Goal: Task Accomplishment & Management: Manage account settings

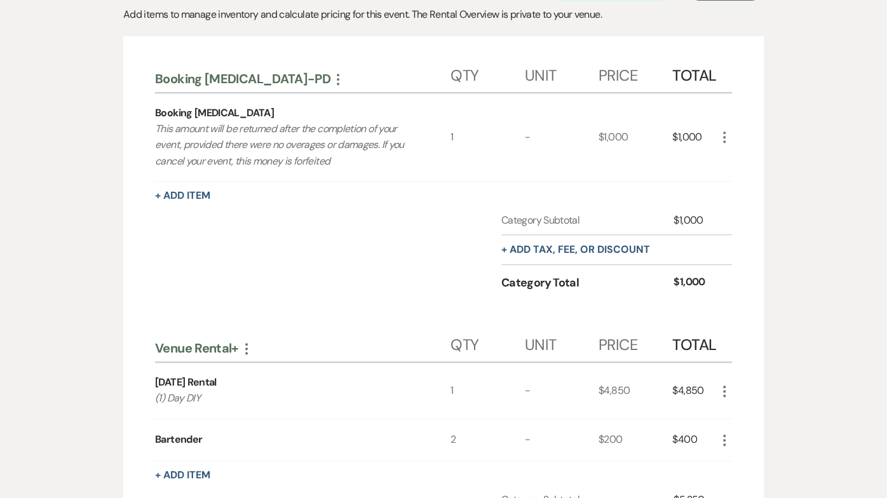
scroll to position [455, 0]
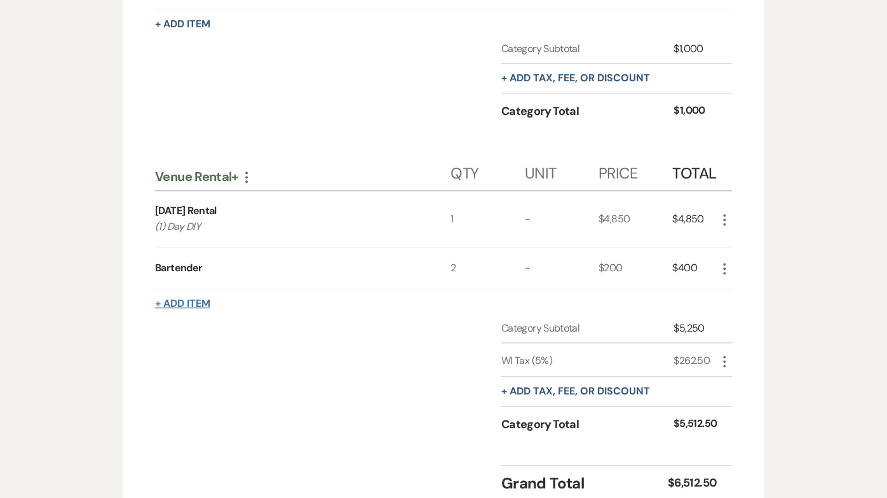
click at [187, 299] on button "+ Add Item" at bounding box center [182, 304] width 55 height 10
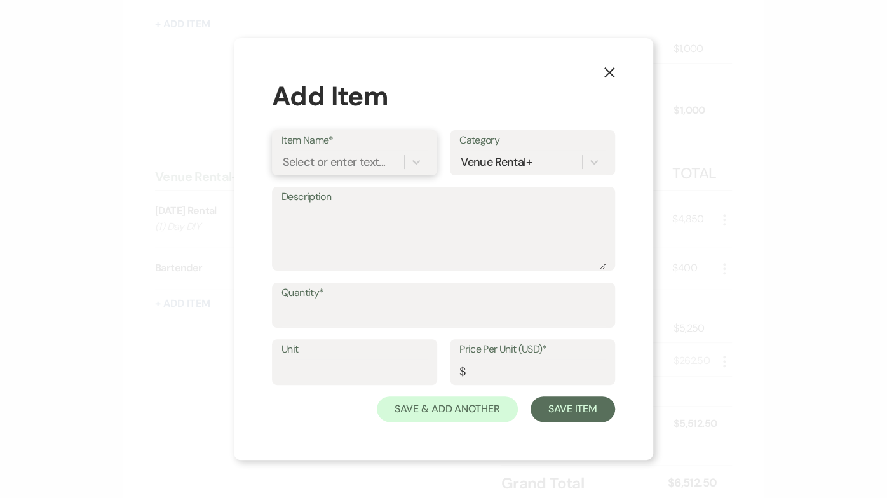
click at [304, 162] on div "Select or enter text..." at bounding box center [334, 161] width 102 height 17
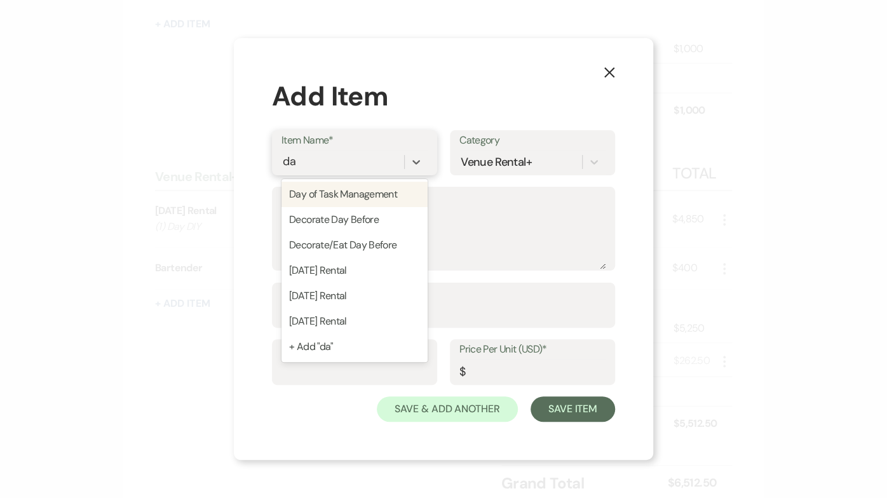
type input "day"
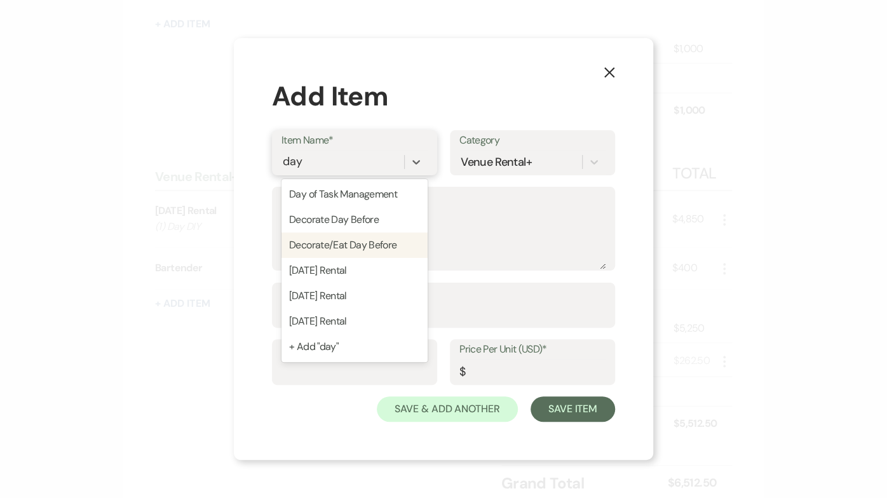
click at [327, 243] on div "Decorate/Eat Day Before" at bounding box center [354, 244] width 146 height 25
type textarea "3pm-8pm"
type input "1"
type input "700"
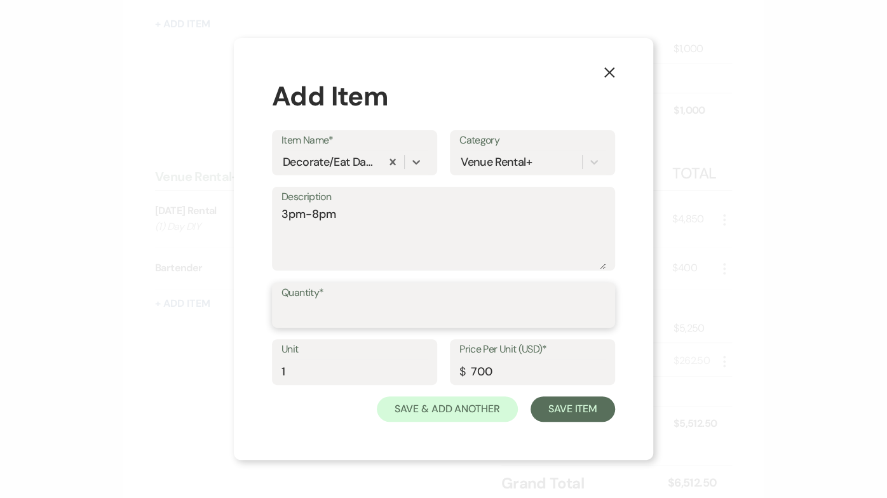
click at [313, 318] on input "Quantity*" at bounding box center [443, 314] width 324 height 25
type input "2"
type input "1"
click at [314, 216] on textarea "3pm-8pm" at bounding box center [443, 238] width 324 height 64
click at [362, 213] on textarea "3pm-7pm" at bounding box center [443, 238] width 324 height 64
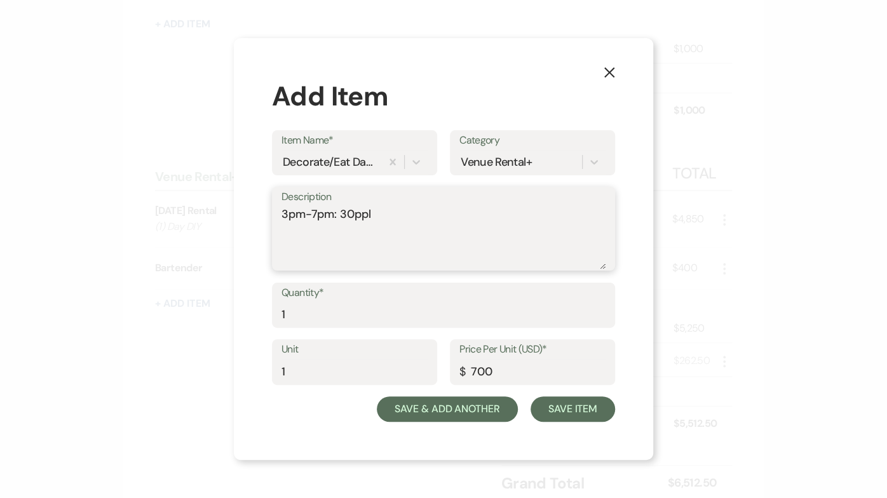
type textarea "3pm-7pm: 30ppl"
click at [451, 403] on button "Save & Add Another" at bounding box center [447, 408] width 141 height 25
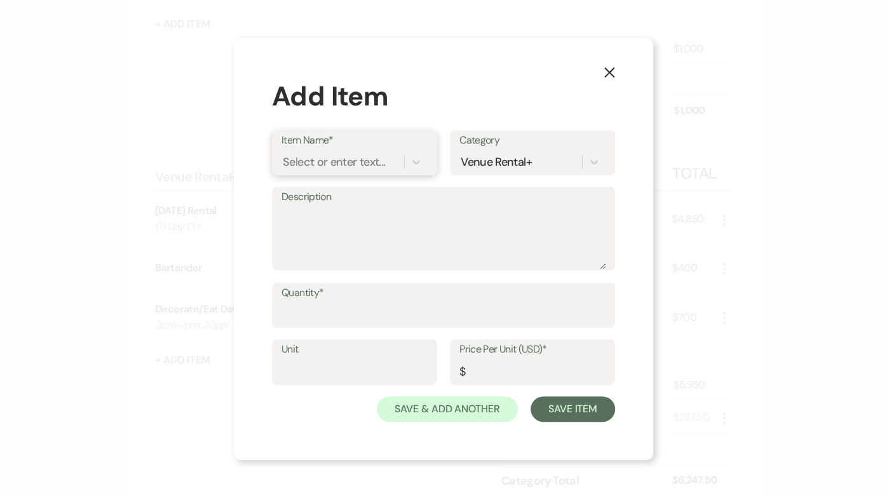
click at [361, 159] on div "Select or enter text..." at bounding box center [334, 161] width 102 height 17
type input "Wood"
click at [356, 196] on div "Wooden Arch" at bounding box center [354, 194] width 146 height 25
type input "1"
type input "0"
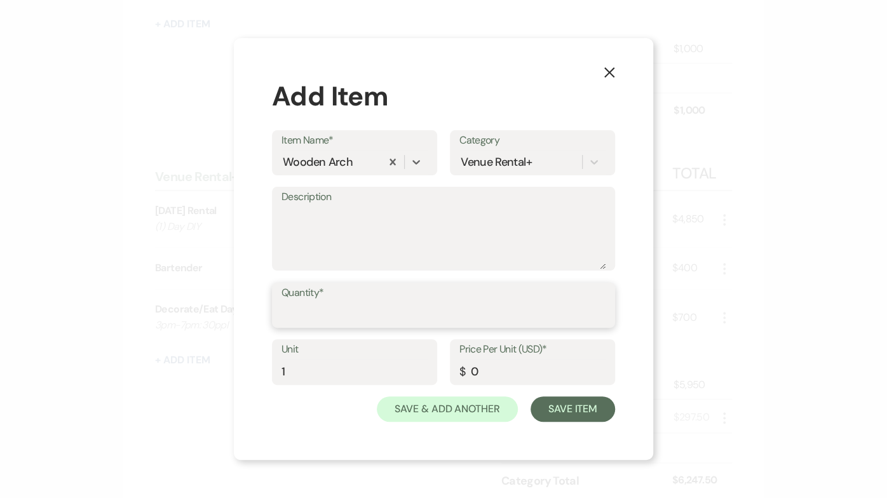
click at [330, 319] on input "Quantity*" at bounding box center [443, 314] width 324 height 25
type input "1"
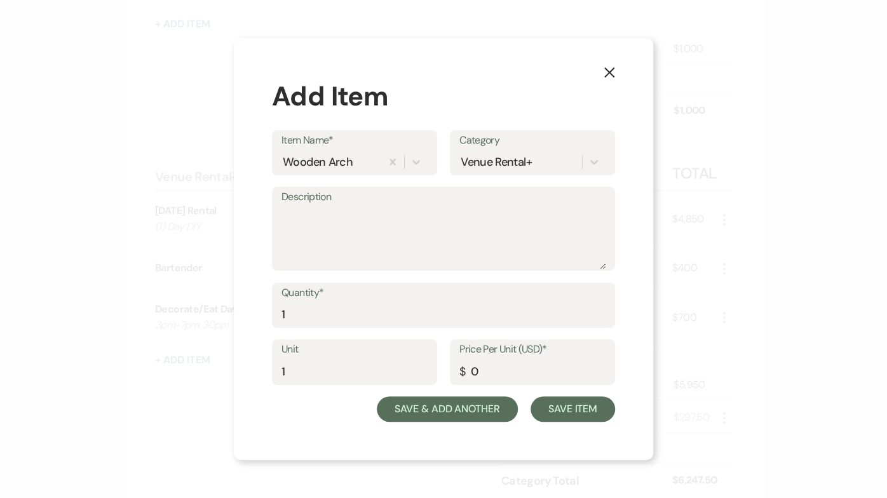
click at [445, 410] on button "Save & Add Another" at bounding box center [447, 408] width 141 height 25
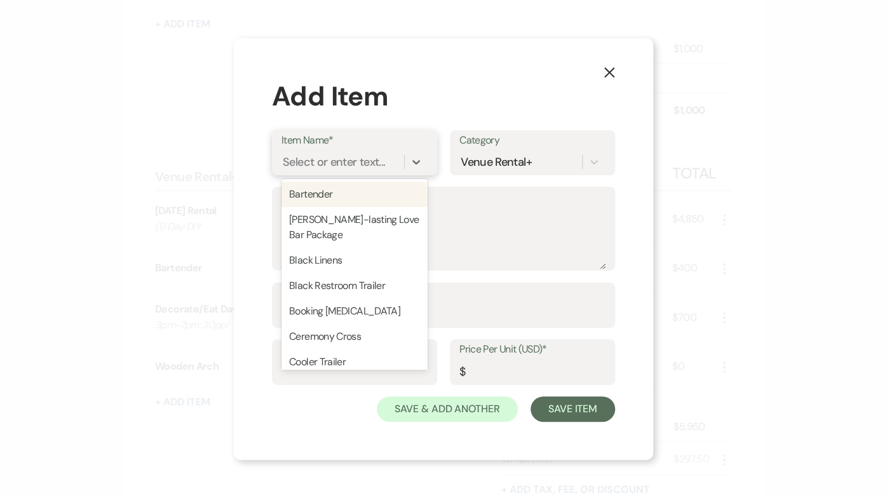
click at [344, 170] on div "Select or enter text..." at bounding box center [342, 162] width 123 height 22
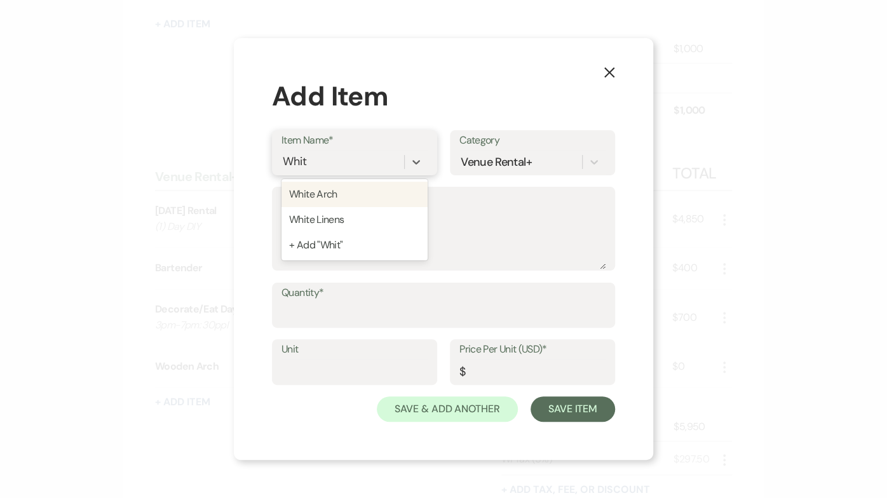
type input "White"
click at [357, 220] on div "White Linens" at bounding box center [354, 219] width 146 height 25
type input "0"
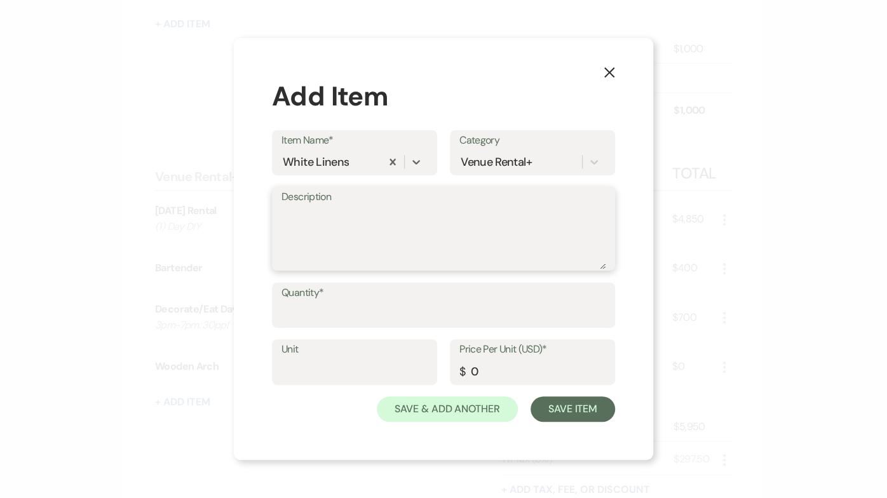
click at [337, 235] on textarea "Description" at bounding box center [443, 238] width 324 height 64
type textarea "setup prior to arrival"
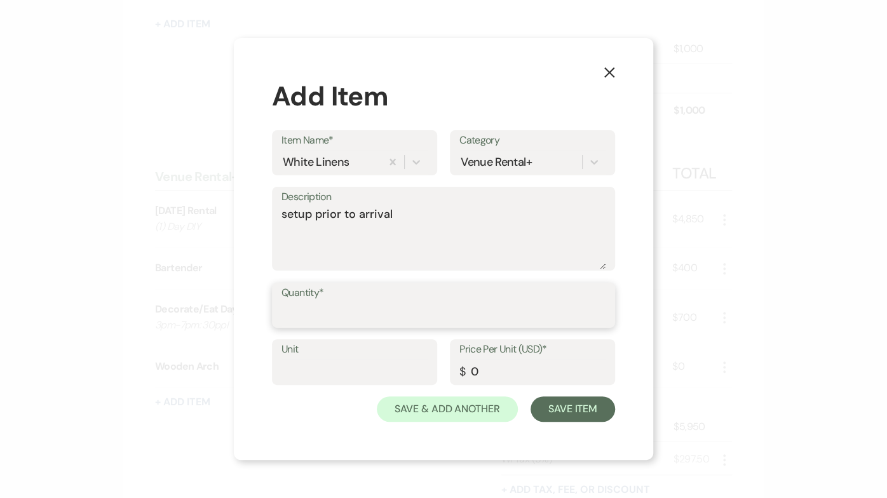
click at [288, 303] on input "Quantity*" at bounding box center [443, 314] width 324 height 25
type input "1"
click at [505, 367] on input "0" at bounding box center [532, 371] width 146 height 25
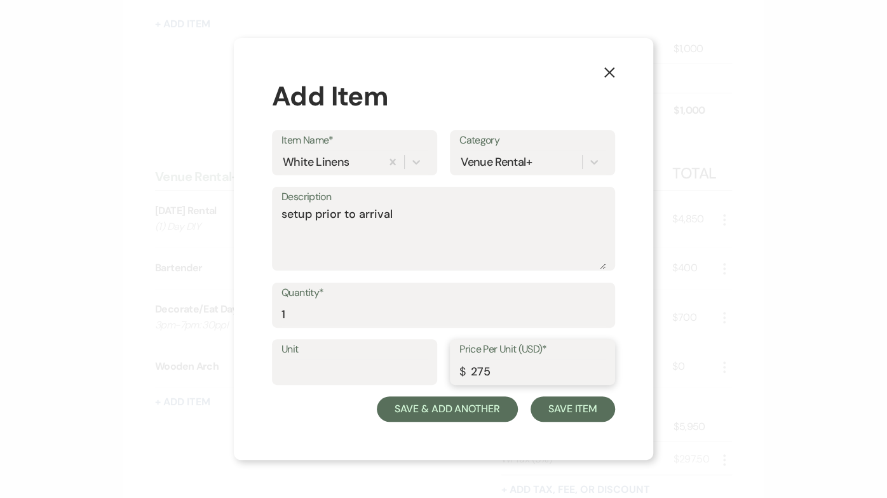
type input "275"
click at [483, 416] on button "Save & Add Another" at bounding box center [447, 408] width 141 height 25
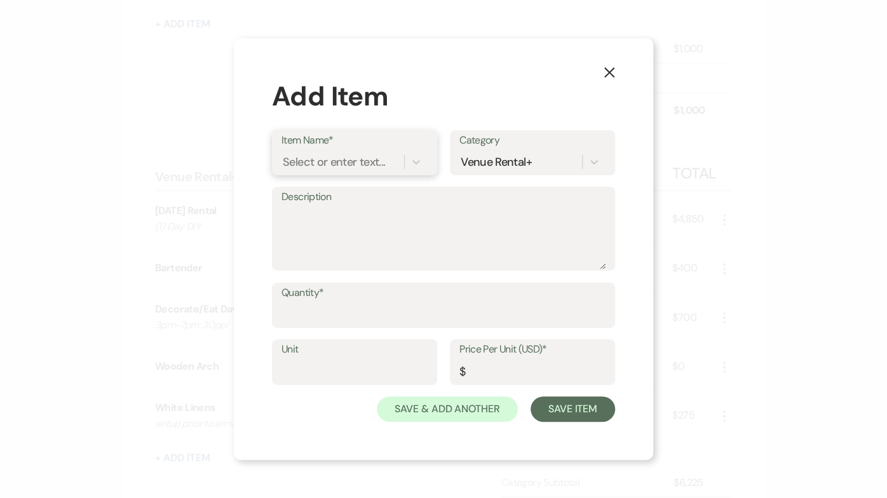
click at [352, 154] on div "Select or enter text..." at bounding box center [334, 161] width 102 height 17
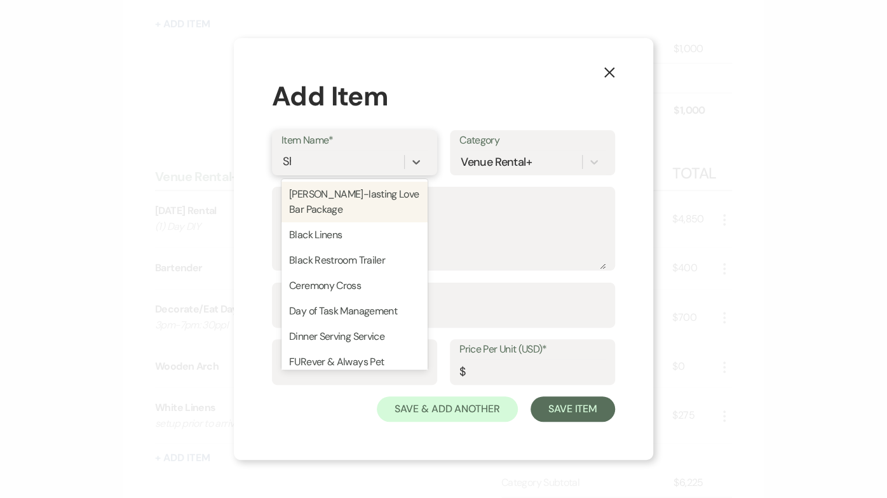
type input "Shu"
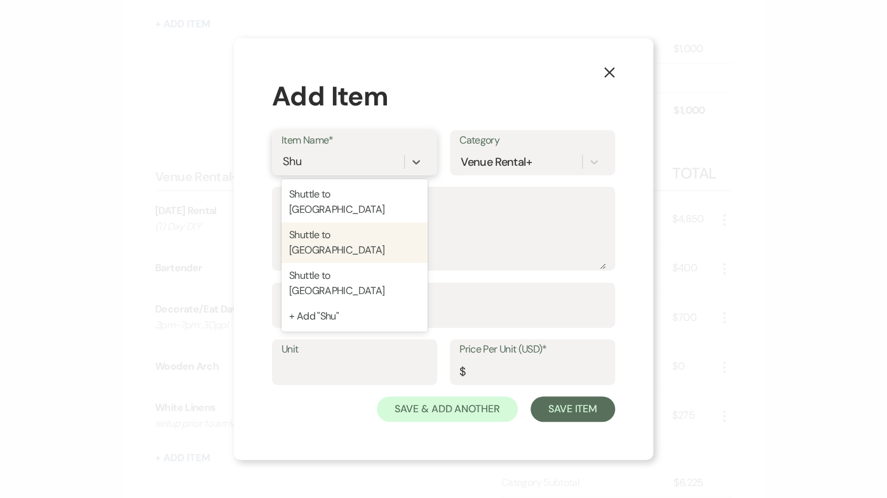
click at [368, 224] on div "Shuttle to [GEOGRAPHIC_DATA]" at bounding box center [354, 242] width 146 height 41
type input "85"
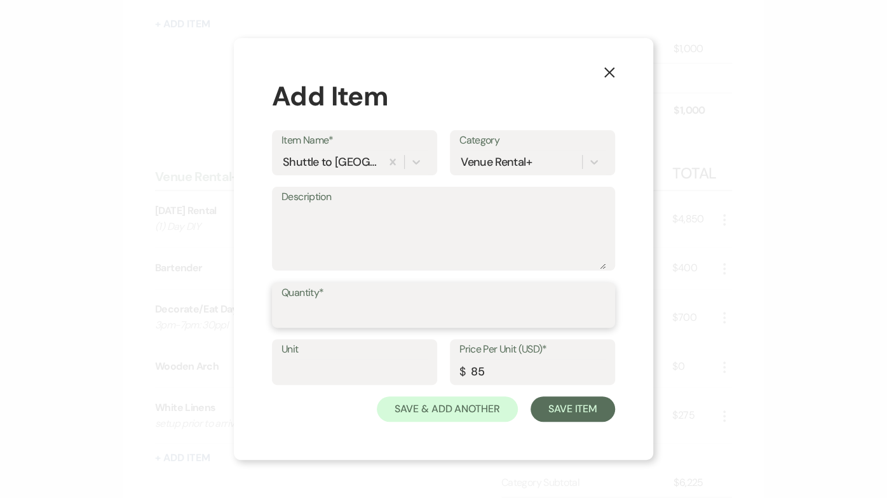
click at [319, 322] on input "Quantity*" at bounding box center [443, 314] width 324 height 25
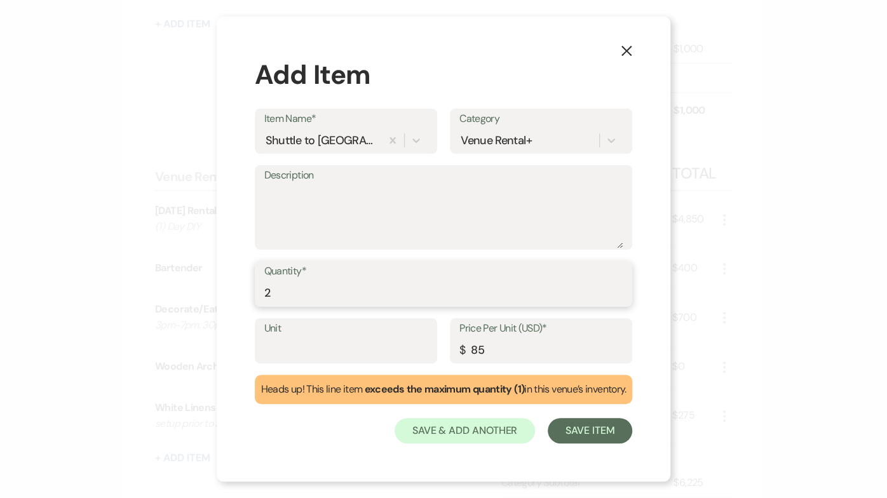
type input "2"
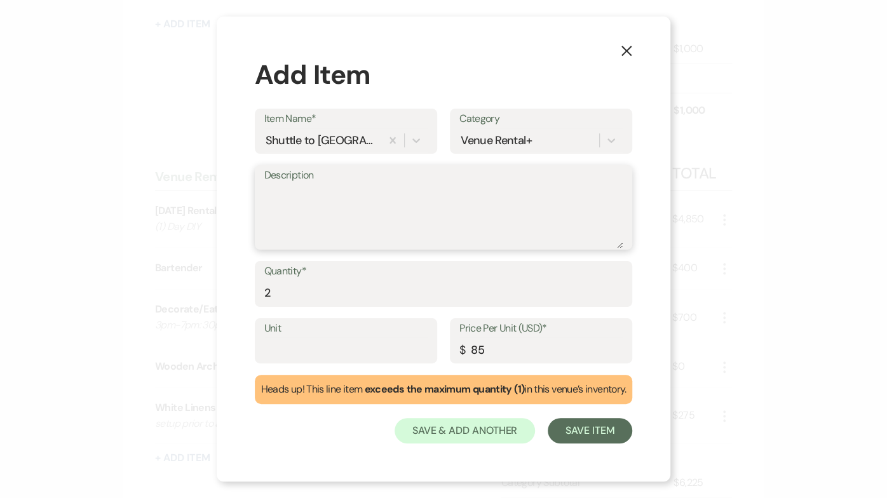
click at [319, 230] on textarea "Description" at bounding box center [443, 217] width 359 height 64
type textarea "9 & 11"
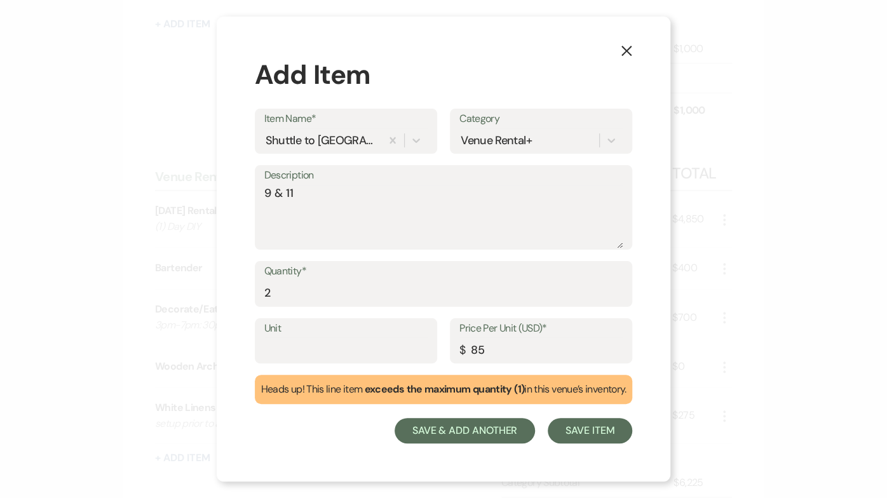
click at [423, 425] on button "Save & Add Another" at bounding box center [464, 430] width 141 height 25
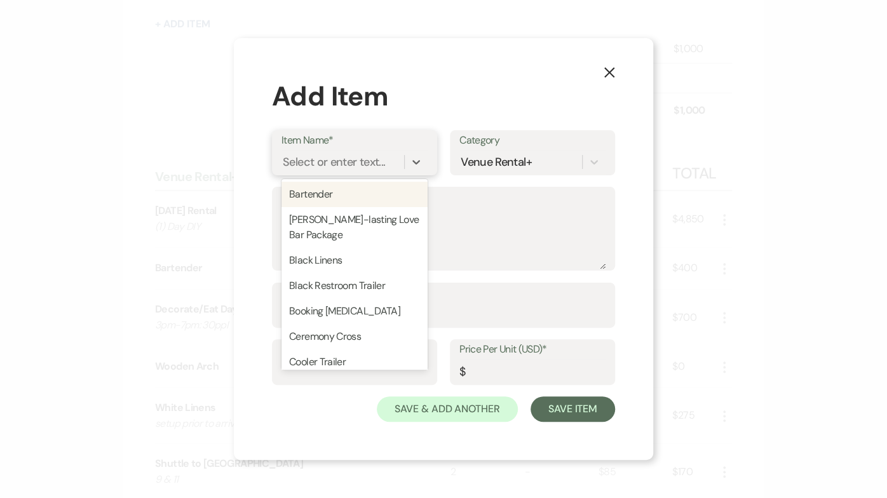
click at [359, 163] on div "Select or enter text..." at bounding box center [334, 161] width 102 height 17
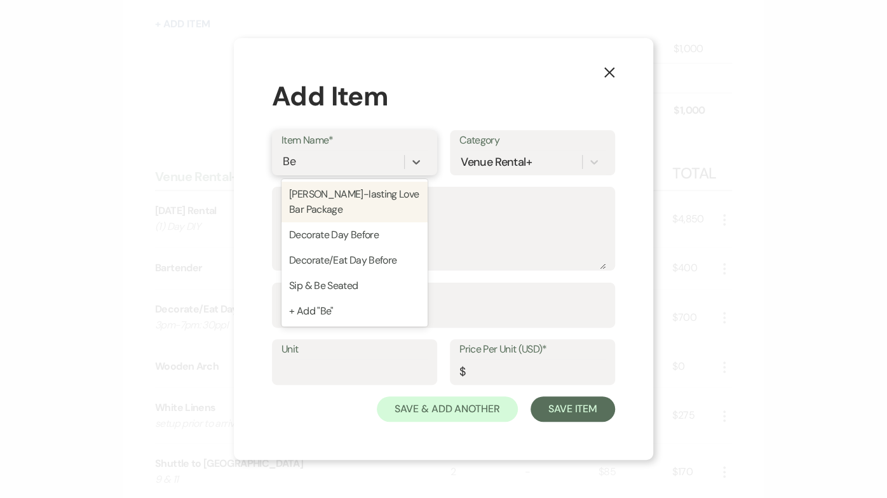
type input "[PERSON_NAME]"
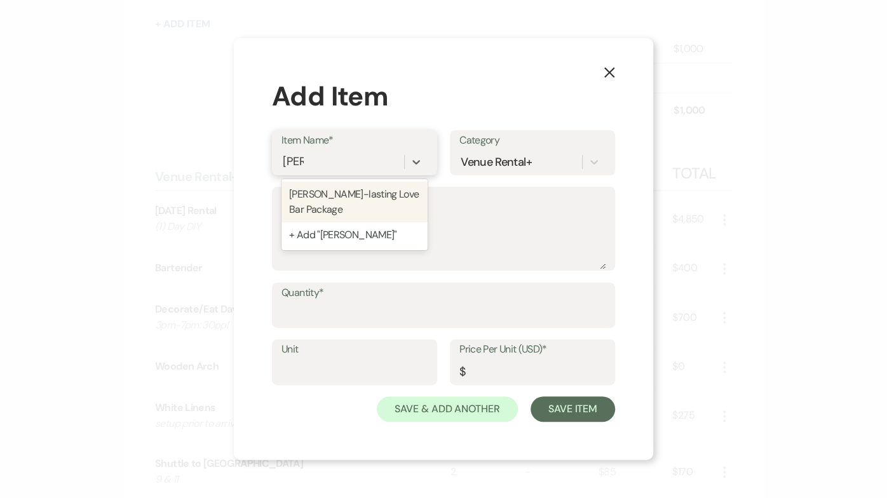
click at [321, 201] on div "[PERSON_NAME]-lasting Love Bar Package" at bounding box center [354, 202] width 146 height 41
type textarea "all water, ice, cups, straws, etc"
type input "1"
type input "225"
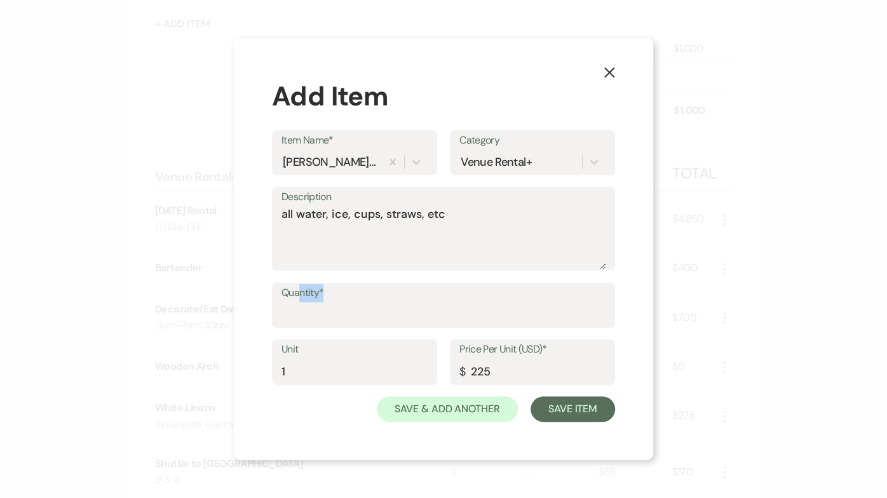
click at [300, 299] on label "Quantity*" at bounding box center [443, 293] width 324 height 18
click at [300, 302] on input "Quantity*" at bounding box center [443, 314] width 324 height 25
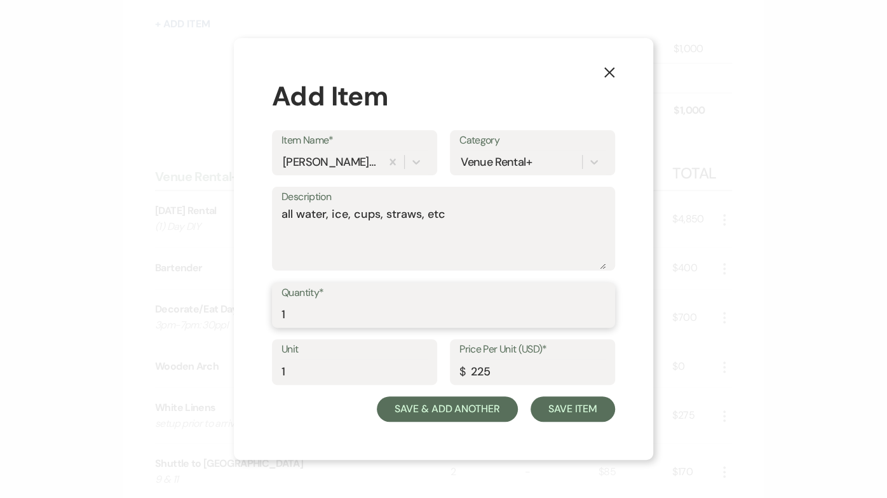
type input "1"
click at [439, 413] on button "Save & Add Another" at bounding box center [447, 408] width 141 height 25
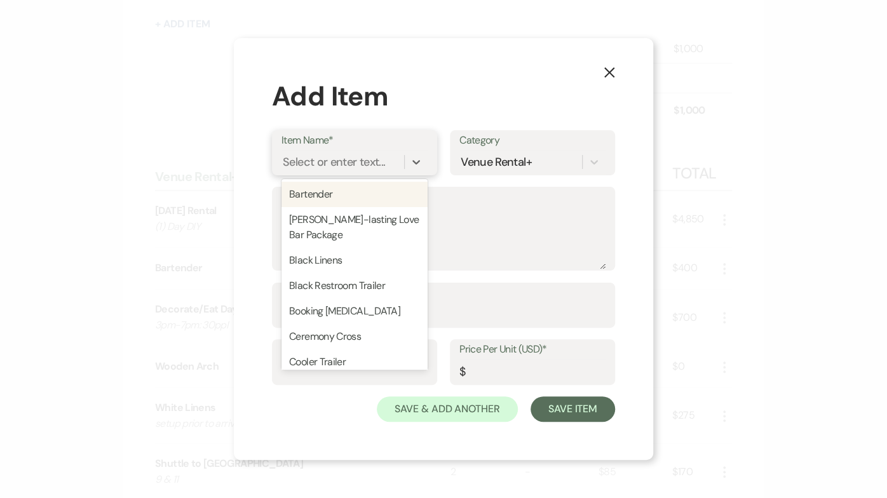
click at [331, 172] on div "Select or enter text..." at bounding box center [354, 162] width 146 height 24
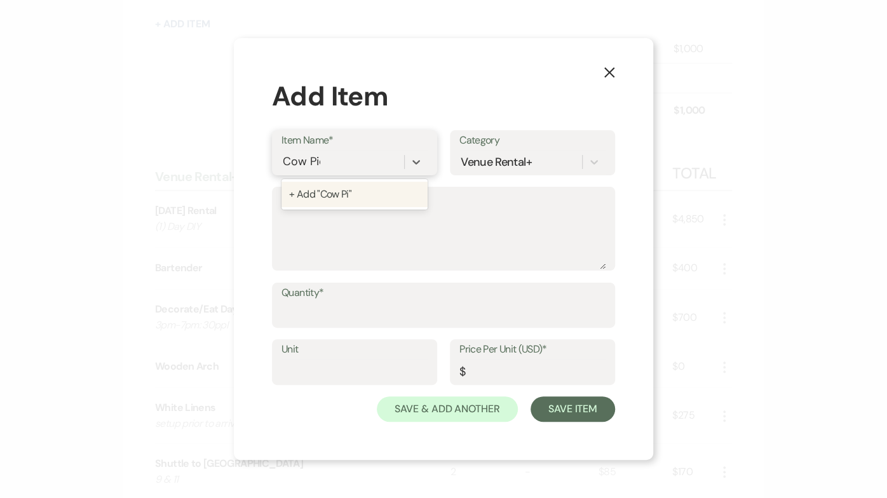
type input "Cow Pics"
click at [337, 201] on div "+ Add "Cow Pics"" at bounding box center [354, 194] width 146 height 25
click at [328, 234] on textarea "Description" at bounding box center [443, 238] width 324 height 64
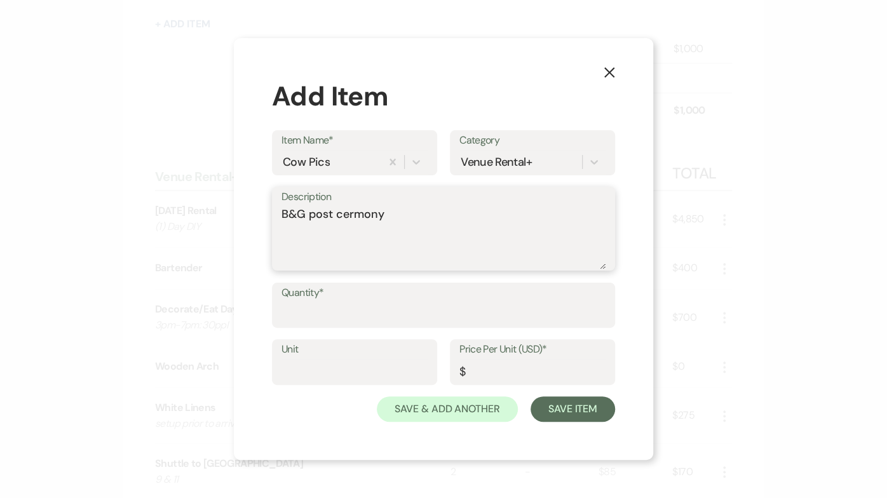
type textarea "B&G post ceremony"
drag, startPoint x: 327, startPoint y: 234, endPoint x: 318, endPoint y: 296, distance: 62.9
click at [318, 296] on label "Quantity*" at bounding box center [443, 293] width 324 height 18
click at [318, 302] on input "Quantity*" at bounding box center [443, 314] width 324 height 25
type input "1"
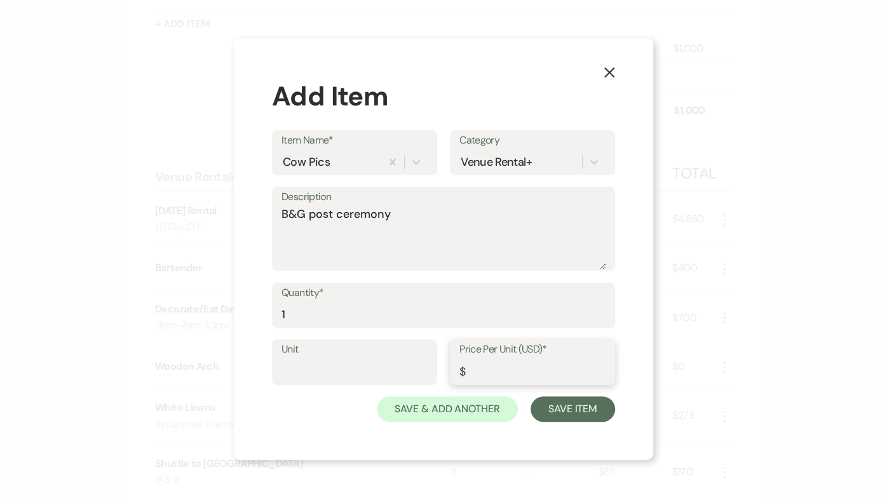
click at [495, 374] on input "Price Per Unit (USD)*" at bounding box center [532, 371] width 146 height 25
type input "0"
click at [471, 410] on button "Save & Add Another" at bounding box center [447, 408] width 141 height 25
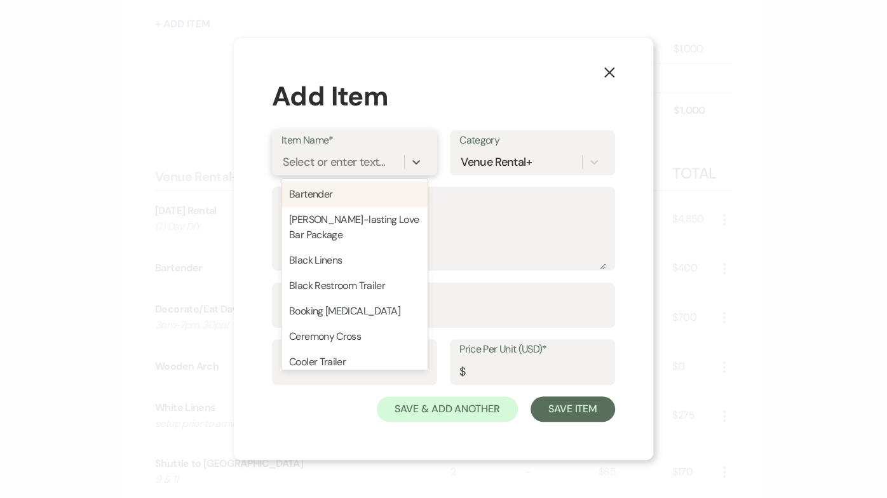
click at [364, 163] on div "Select or enter text..." at bounding box center [334, 161] width 102 height 17
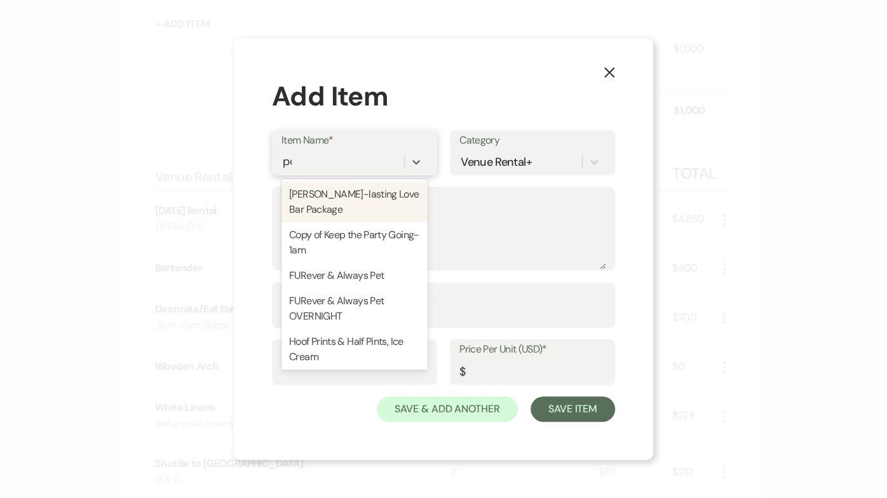
type input "pop"
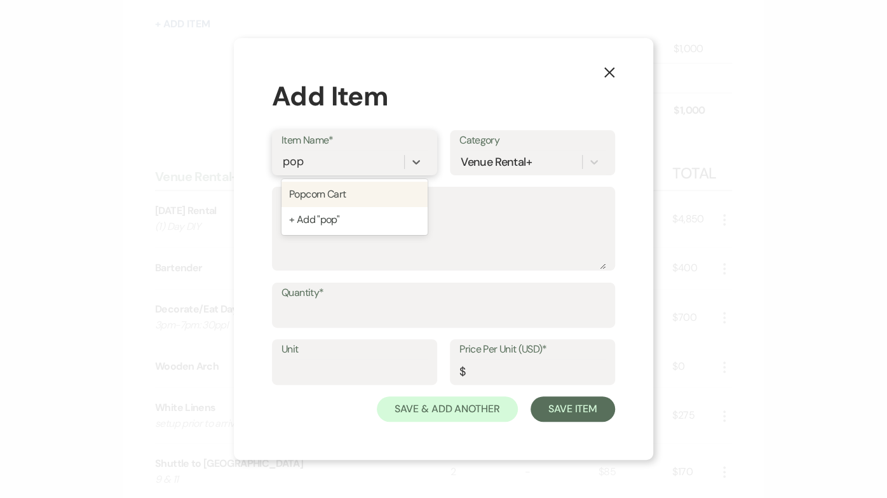
click at [364, 200] on div "Popcorn Cart" at bounding box center [354, 194] width 146 height 25
type input "150"
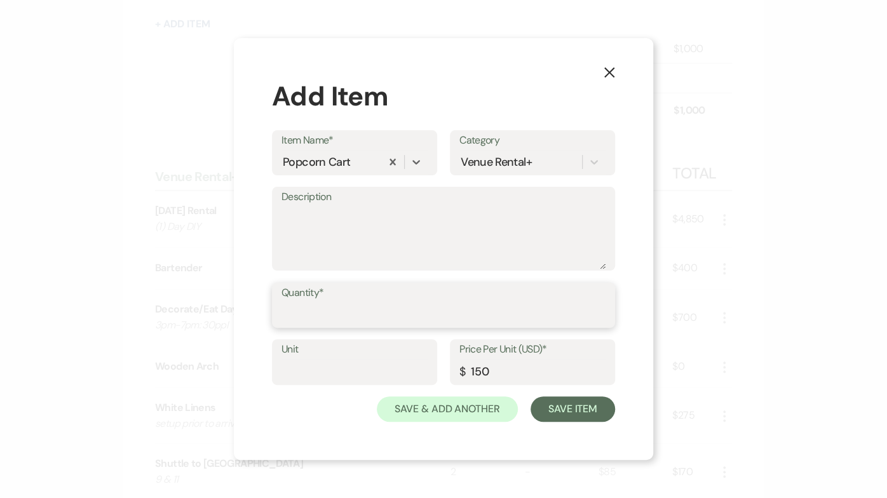
click at [339, 317] on input "Quantity*" at bounding box center [443, 314] width 324 height 25
type input "1"
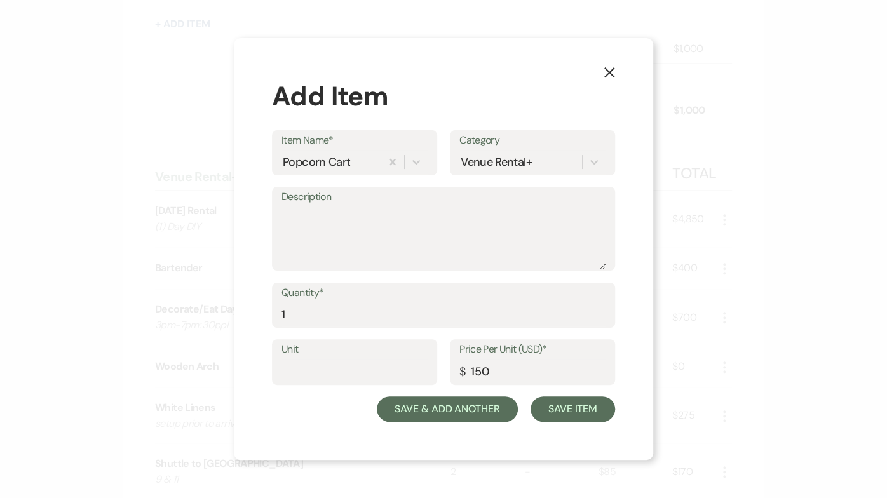
click at [415, 410] on button "Save & Add Another" at bounding box center [447, 408] width 141 height 25
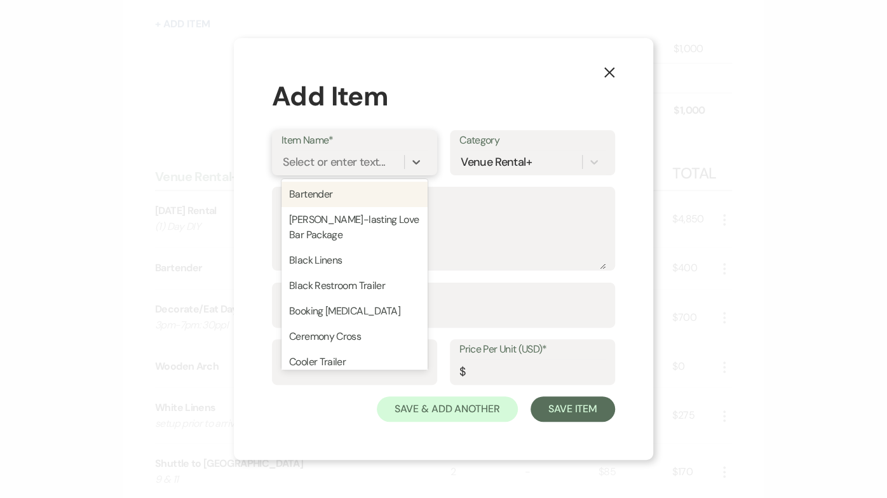
click at [355, 165] on div "Select or enter text..." at bounding box center [334, 161] width 102 height 17
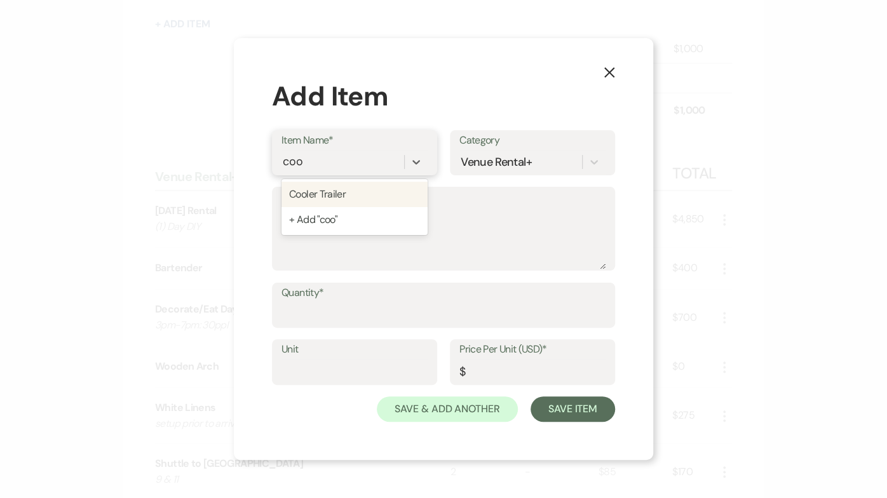
type input "cool"
click at [353, 199] on div "Cooler Trailer" at bounding box center [354, 194] width 146 height 25
type input "1"
type input "200"
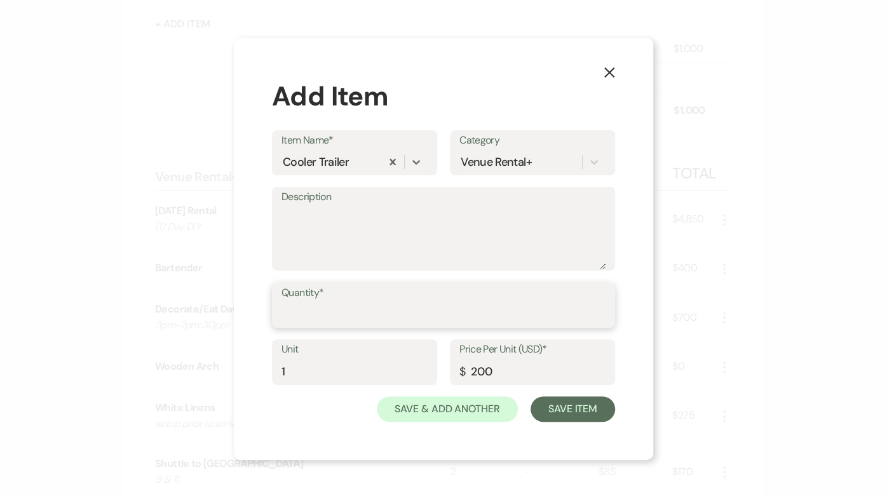
click at [302, 313] on input "Quantity*" at bounding box center [443, 314] width 324 height 25
type input "1"
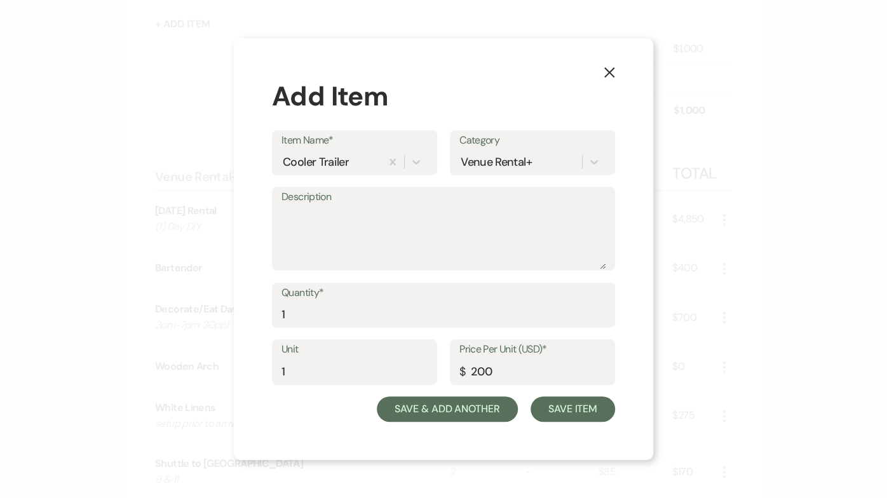
click at [450, 405] on button "Save & Add Another" at bounding box center [447, 408] width 141 height 25
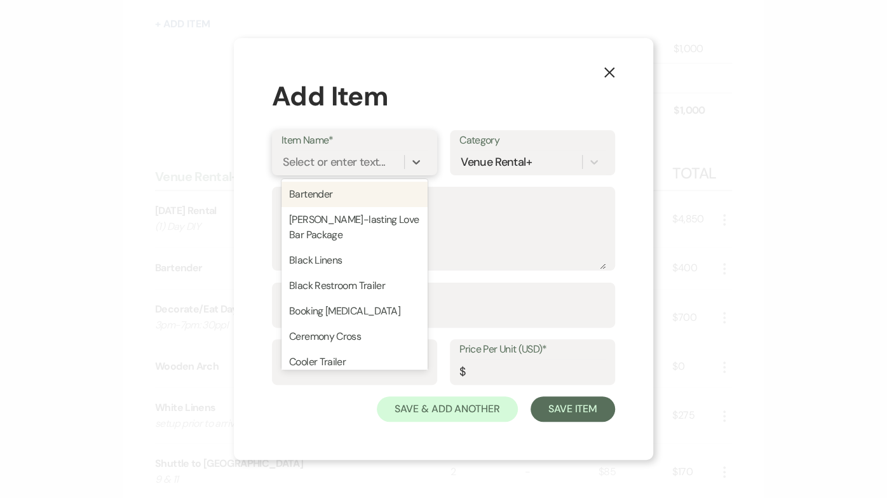
click at [330, 165] on div "Select or enter text..." at bounding box center [334, 161] width 102 height 17
type input "Bl"
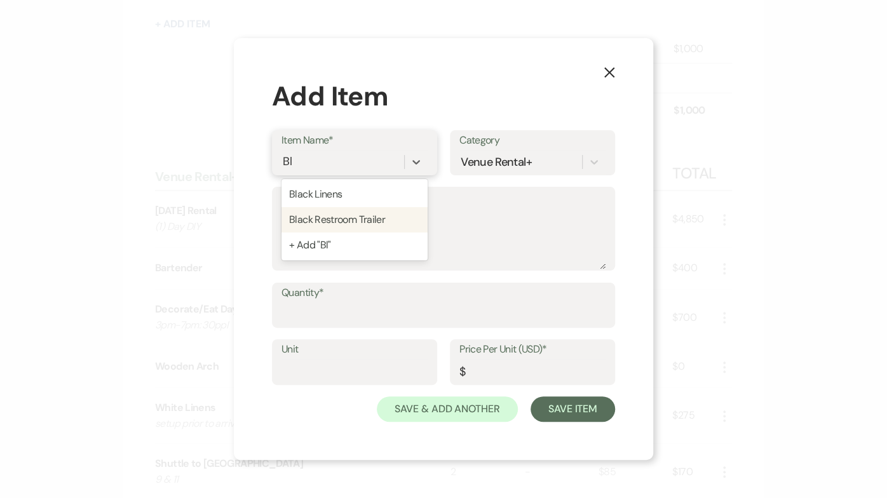
click at [339, 214] on div "Black Restroom Trailer" at bounding box center [354, 219] width 146 height 25
type textarea "(2) Toilets"
type input "225"
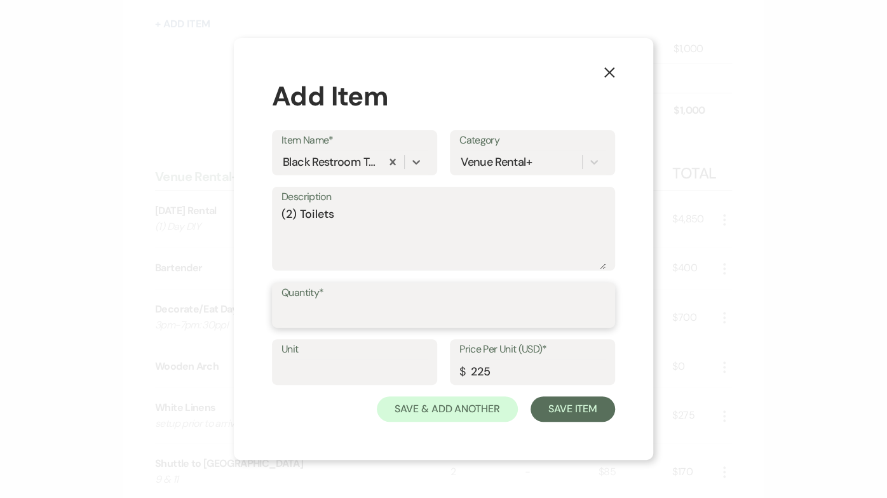
click at [358, 313] on input "Quantity*" at bounding box center [443, 314] width 324 height 25
click at [360, 312] on input "Quantity*" at bounding box center [443, 314] width 323 height 25
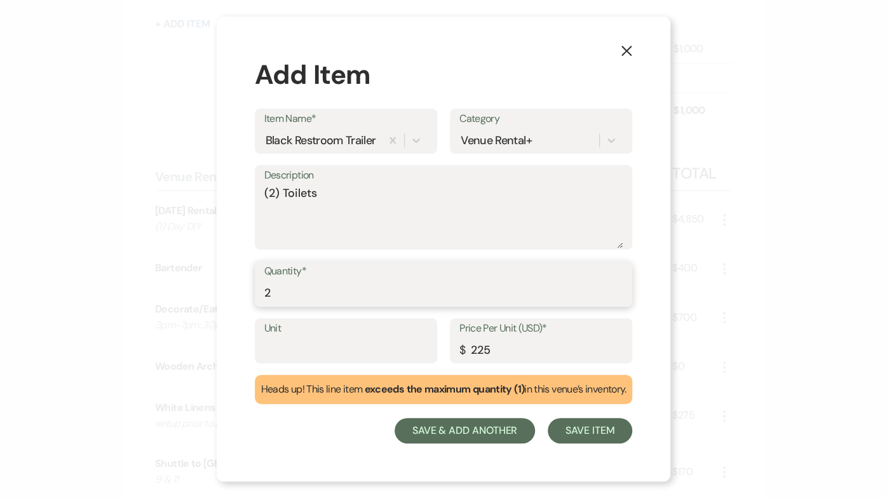
type input "2"
click at [445, 424] on button "Save & Add Another" at bounding box center [464, 430] width 141 height 25
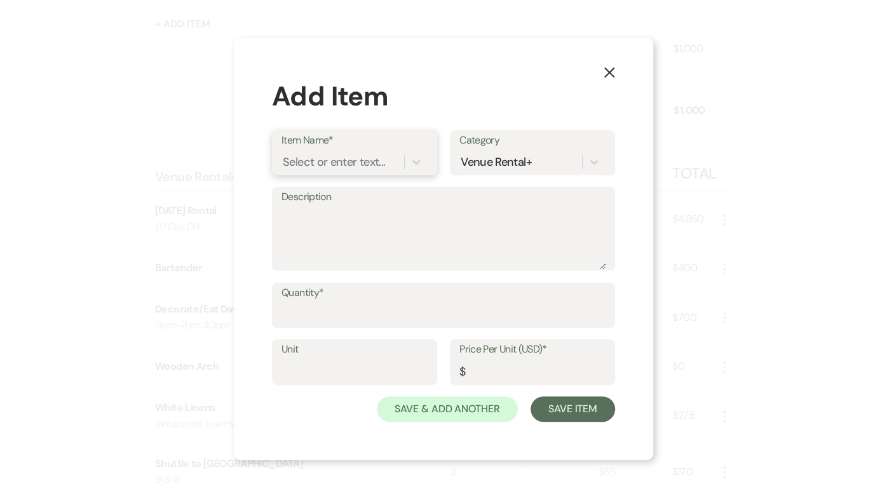
click at [389, 162] on div "Select or enter text..." at bounding box center [342, 162] width 123 height 22
type input "patio"
click at [375, 194] on div "Patio/Indoor Heater" at bounding box center [354, 194] width 146 height 25
type input "50"
click at [336, 315] on input "Quantity*" at bounding box center [443, 314] width 324 height 25
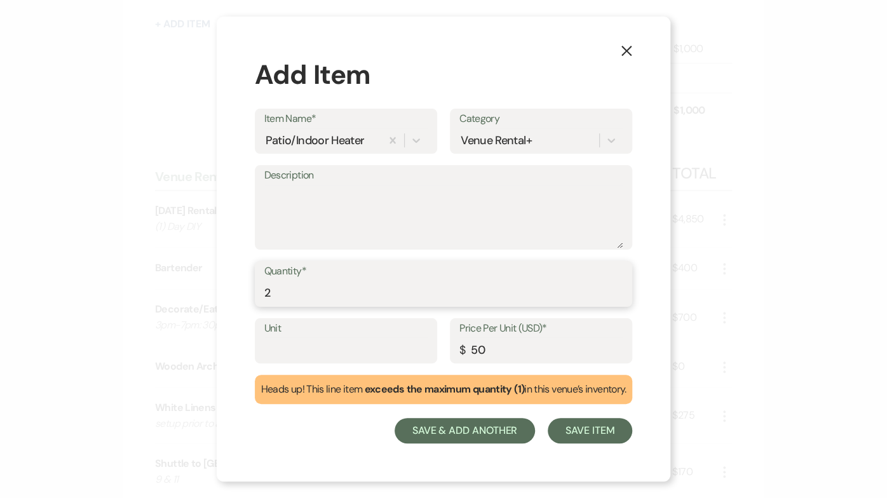
type input "2"
click at [417, 425] on button "Save & Add Another" at bounding box center [464, 430] width 141 height 25
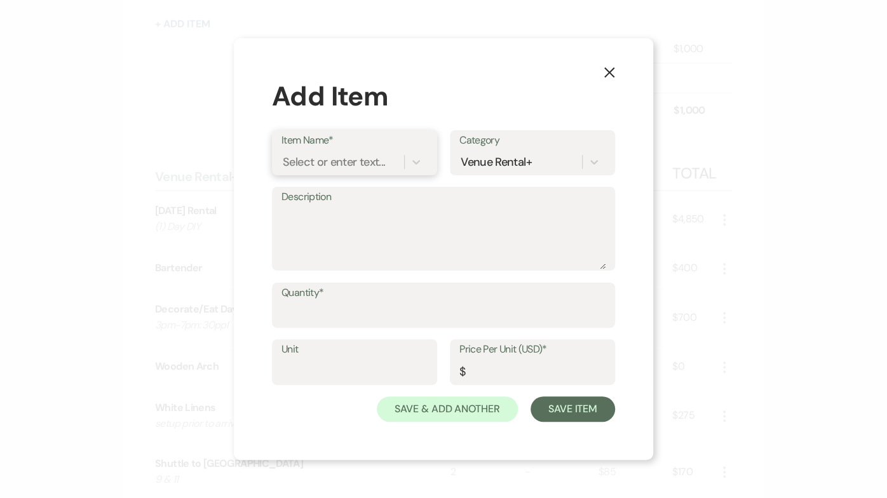
click at [354, 161] on div "Select or enter text..." at bounding box center [334, 161] width 102 height 17
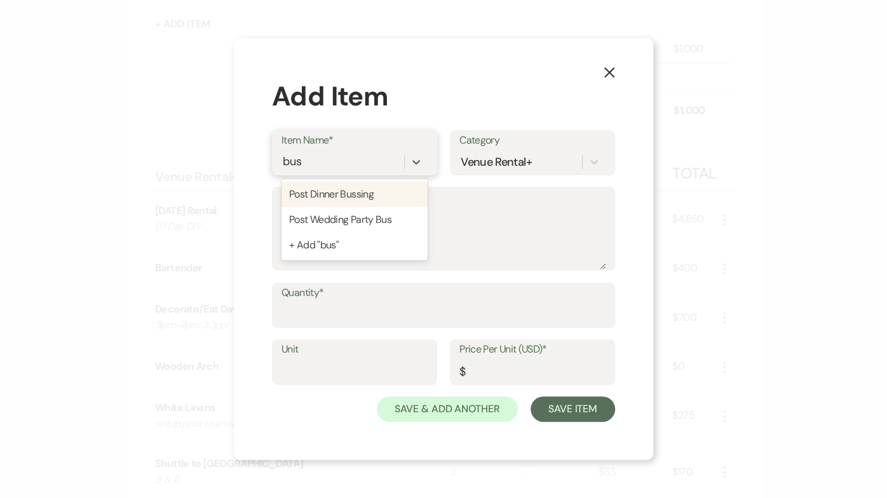
type input "[PERSON_NAME]"
click at [350, 192] on div "Post Dinner Bussing" at bounding box center [354, 194] width 146 height 25
type textarea "Staff will bus tables & remove tables for the dance floor."
type input "1"
type input "200"
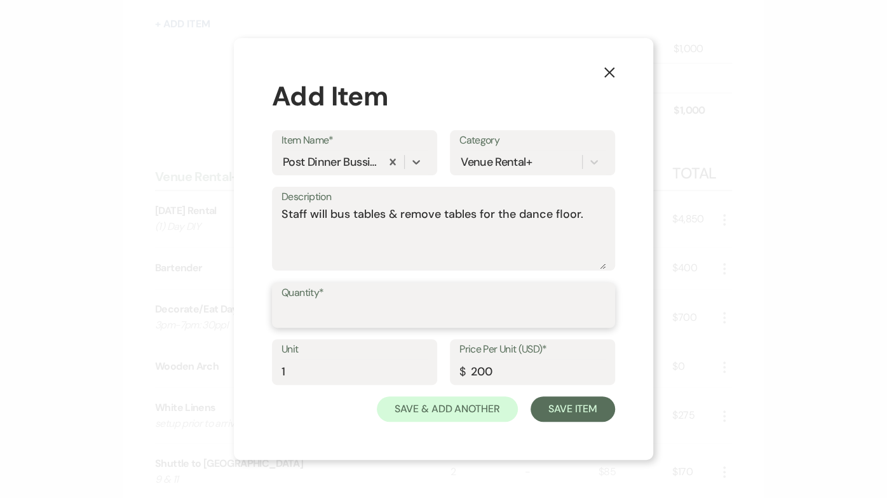
click at [308, 308] on input "Quantity*" at bounding box center [443, 314] width 324 height 25
type input "1"
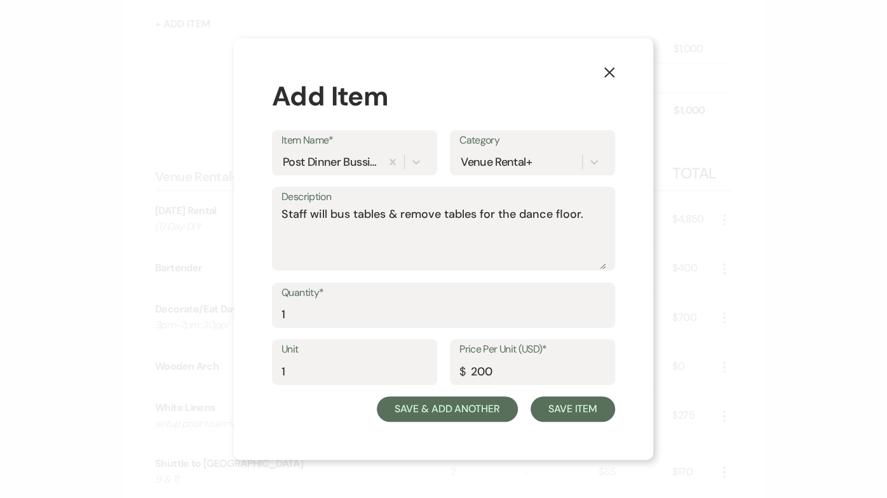
click at [437, 413] on button "Save & Add Another" at bounding box center [447, 408] width 141 height 25
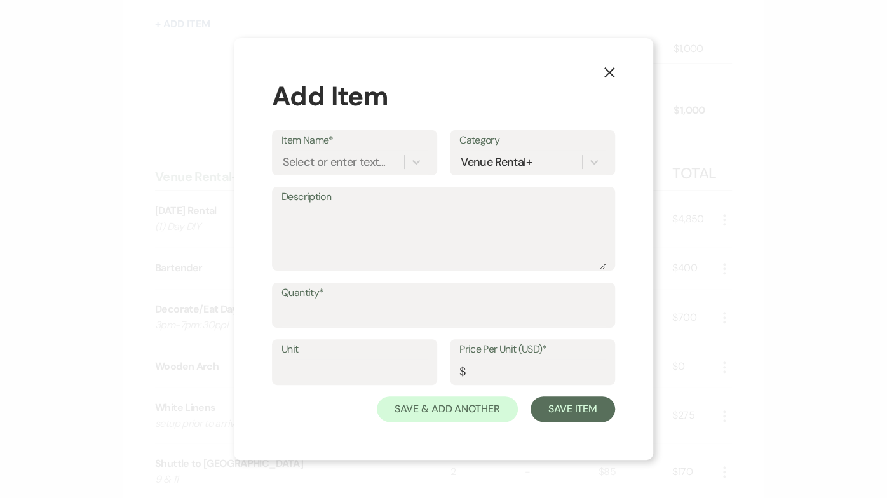
click at [609, 73] on use "button" at bounding box center [609, 72] width 10 height 10
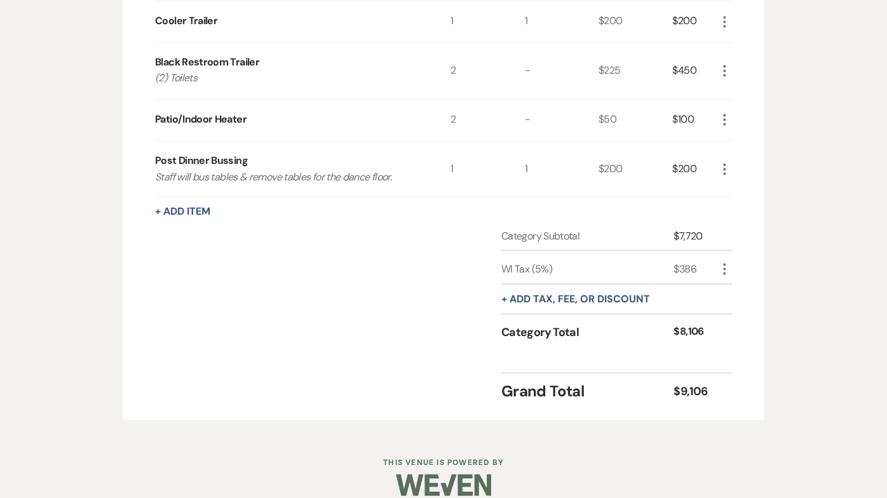
scroll to position [1108, 0]
click at [537, 294] on button "+ Add tax, fee, or discount" at bounding box center [575, 299] width 149 height 10
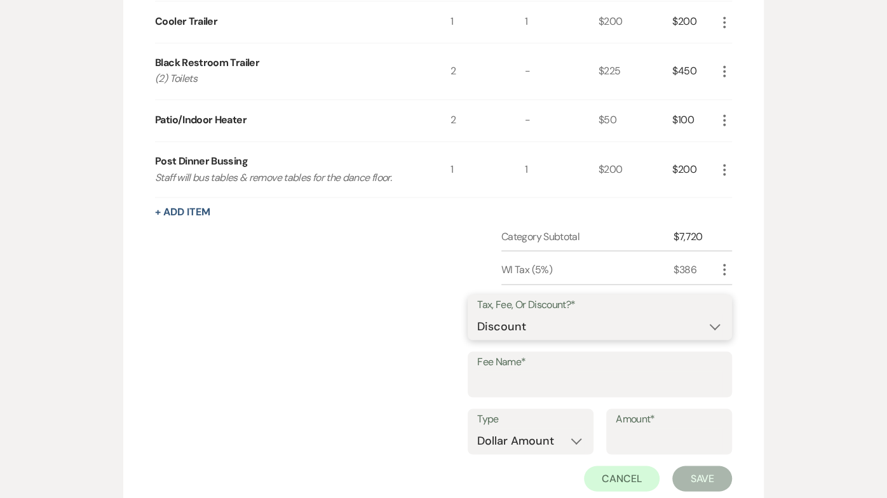
select select "1"
click at [567, 373] on input "Fee Name*" at bounding box center [599, 383] width 245 height 25
type input "Venmo Fee"
select select "false"
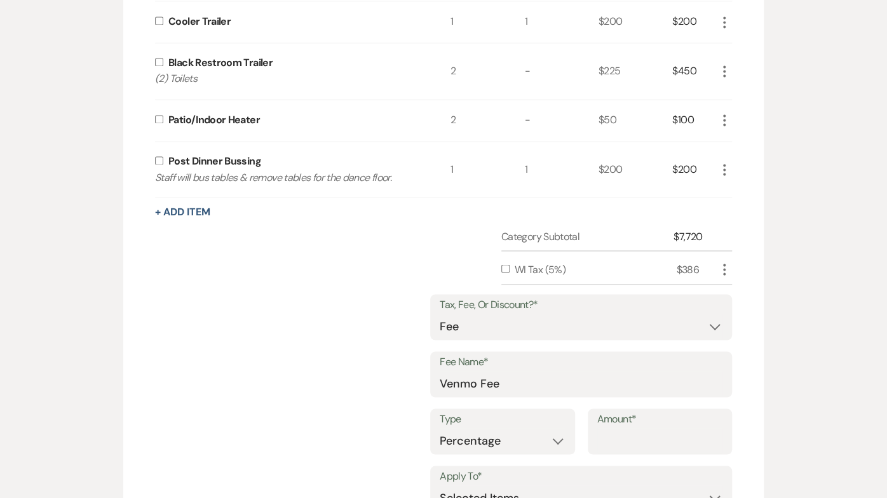
drag, startPoint x: 539, startPoint y: 423, endPoint x: 625, endPoint y: 419, distance: 85.9
click at [625, 428] on input "Amount*" at bounding box center [660, 440] width 126 height 25
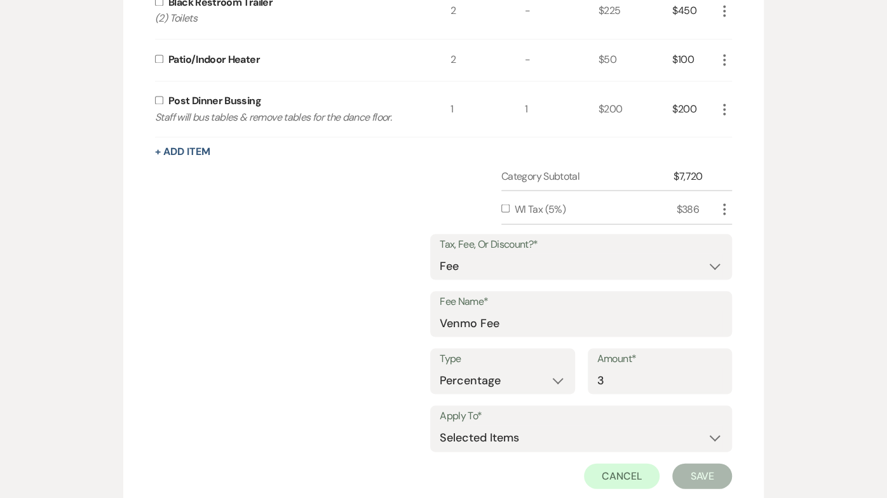
scroll to position [1181, 0]
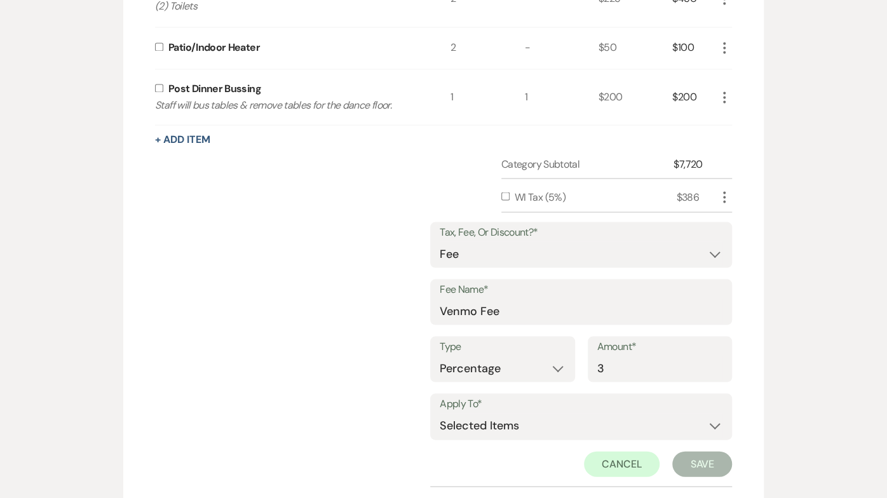
type input "3"
select select "1"
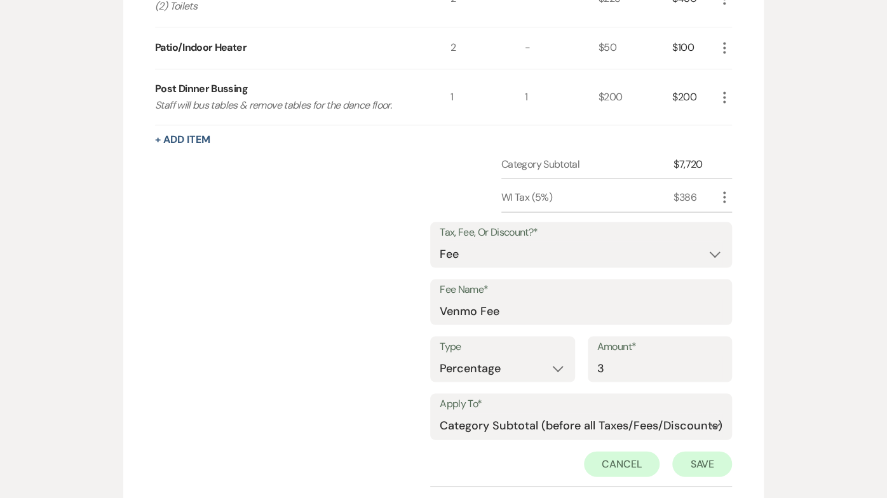
click at [688, 451] on button "Save" at bounding box center [702, 463] width 60 height 25
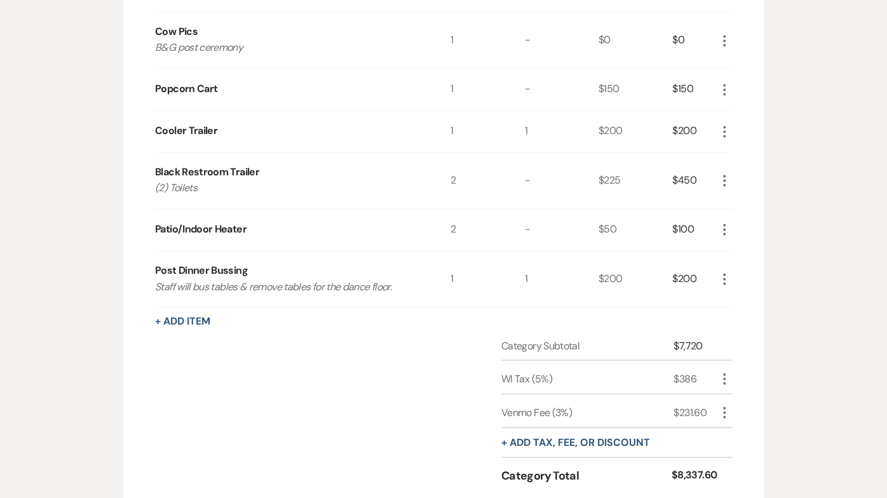
scroll to position [997, 0]
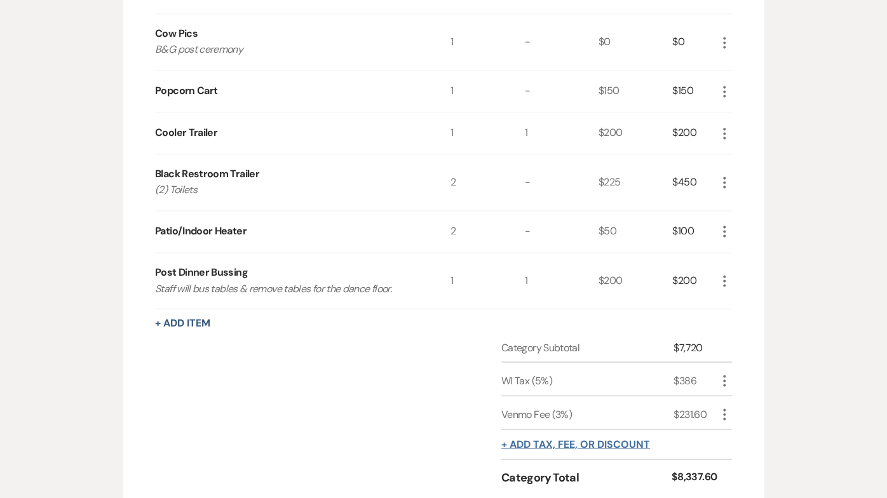
click at [542, 439] on button "+ Add tax, fee, or discount" at bounding box center [575, 444] width 149 height 10
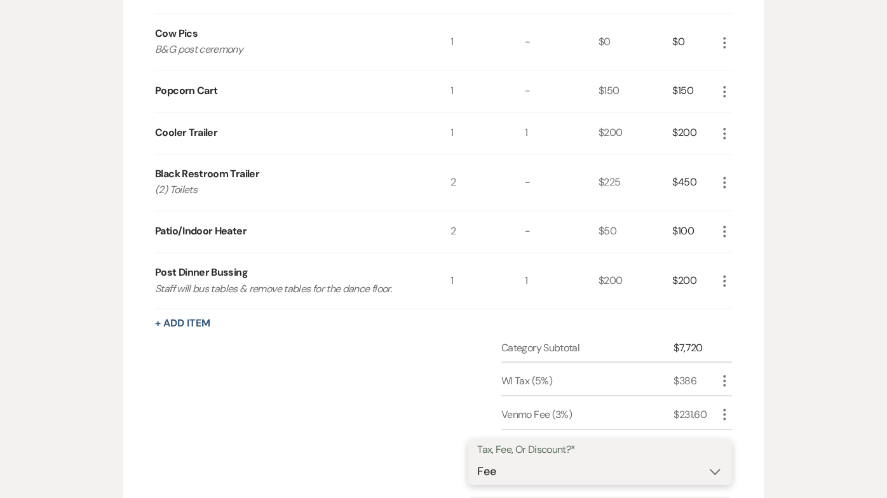
select select "2"
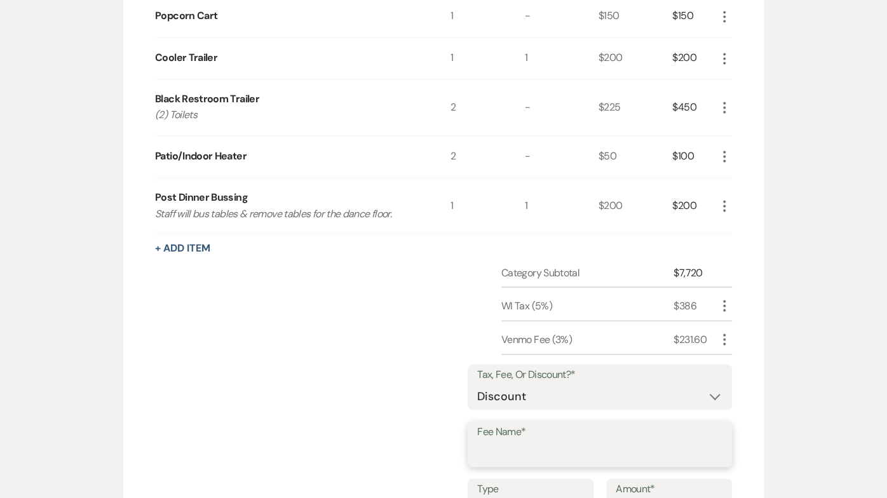
scroll to position [1073, 0]
type input "B"
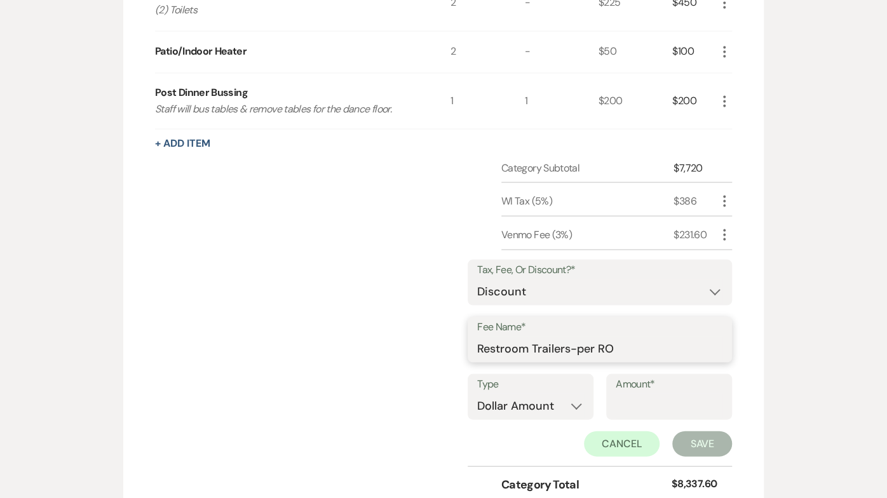
scroll to position [1213, 0]
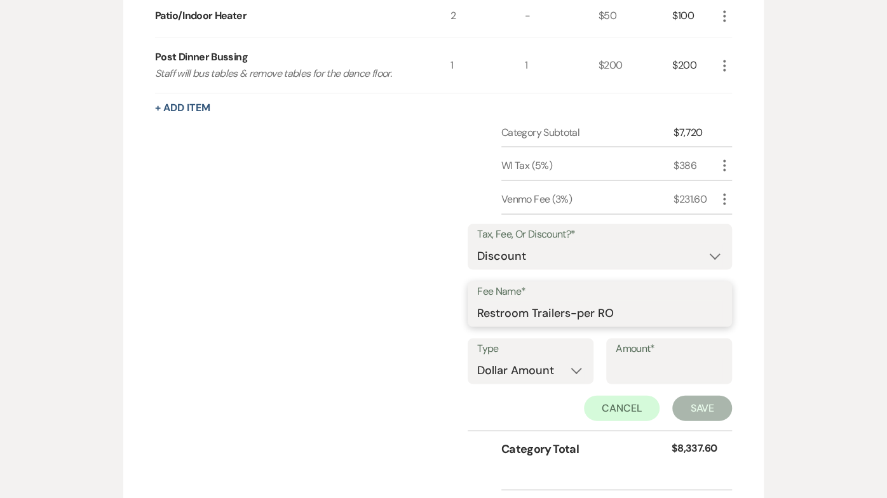
type input "Restroom Trailers-per RO"
click at [646, 358] on input "Amount*" at bounding box center [668, 370] width 107 height 25
type input "450"
click at [696, 395] on button "Save" at bounding box center [702, 407] width 60 height 25
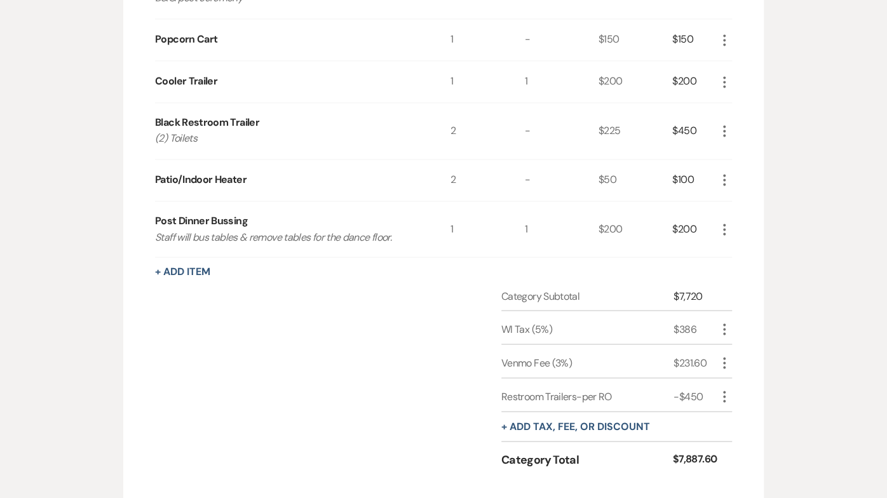
scroll to position [1050, 0]
click at [506, 420] on button "+ Add tax, fee, or discount" at bounding box center [575, 425] width 149 height 10
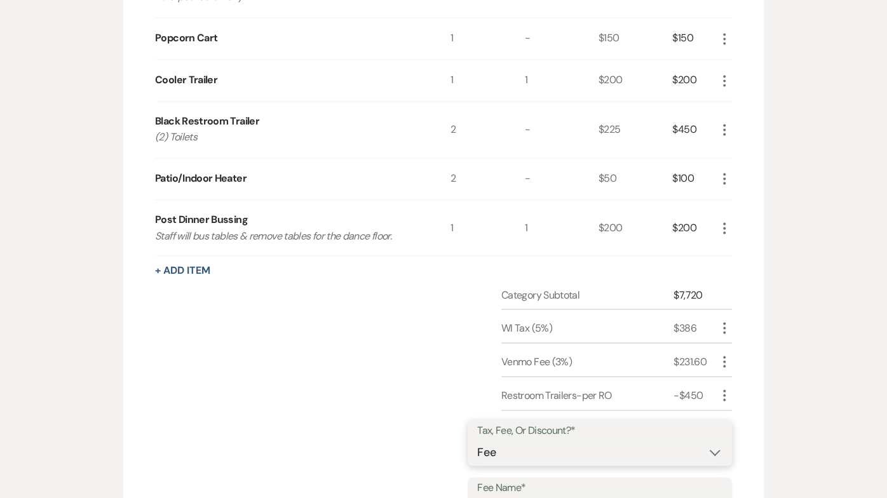
select select "2"
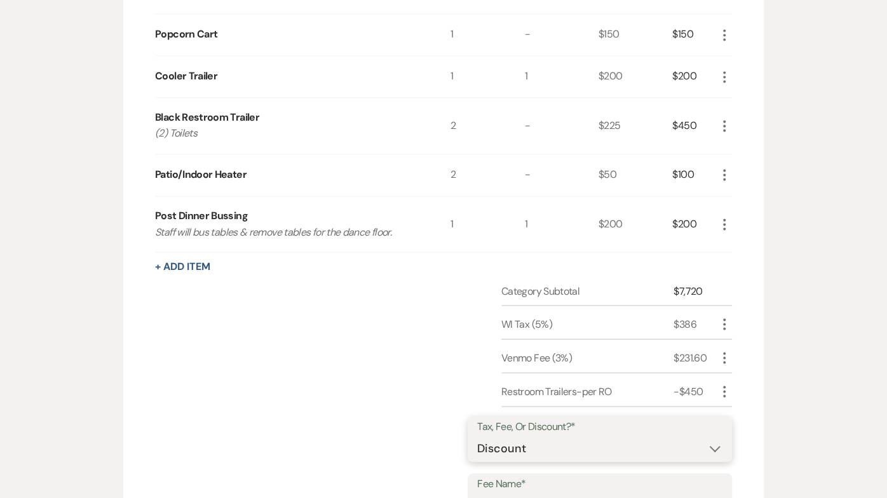
scroll to position [1059, 0]
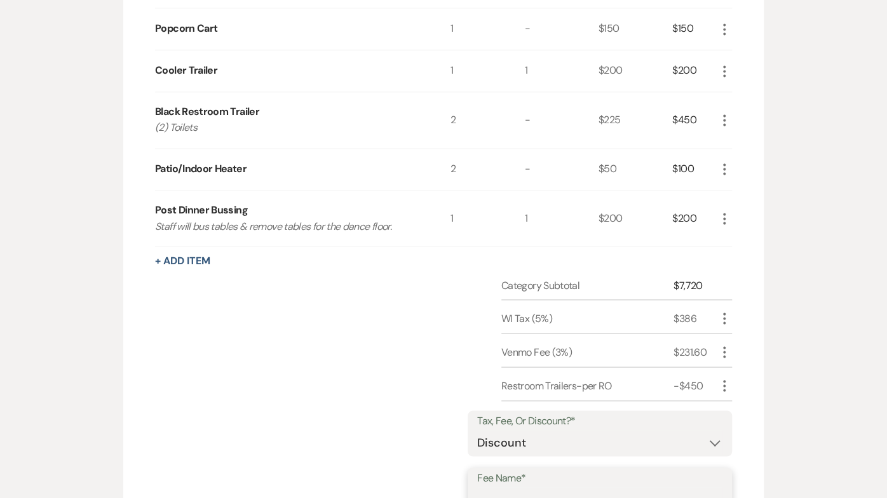
click at [493, 487] on input "Fee Name*" at bounding box center [599, 499] width 245 height 25
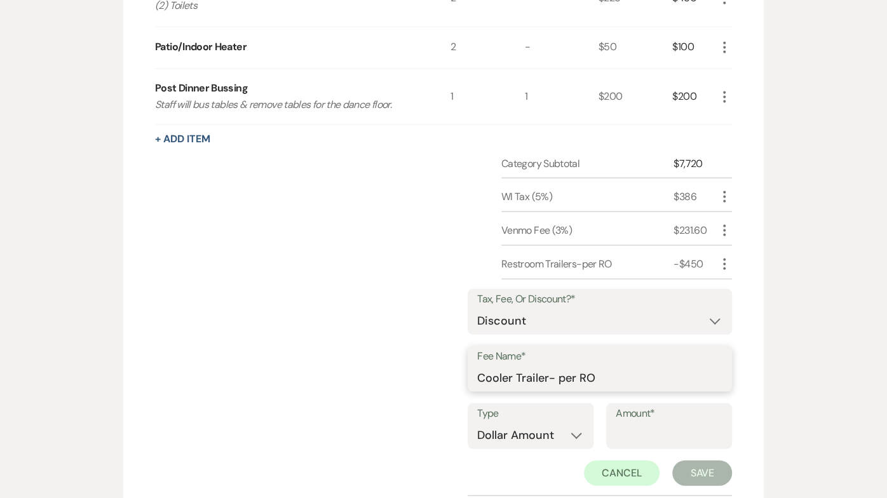
scroll to position [1190, 0]
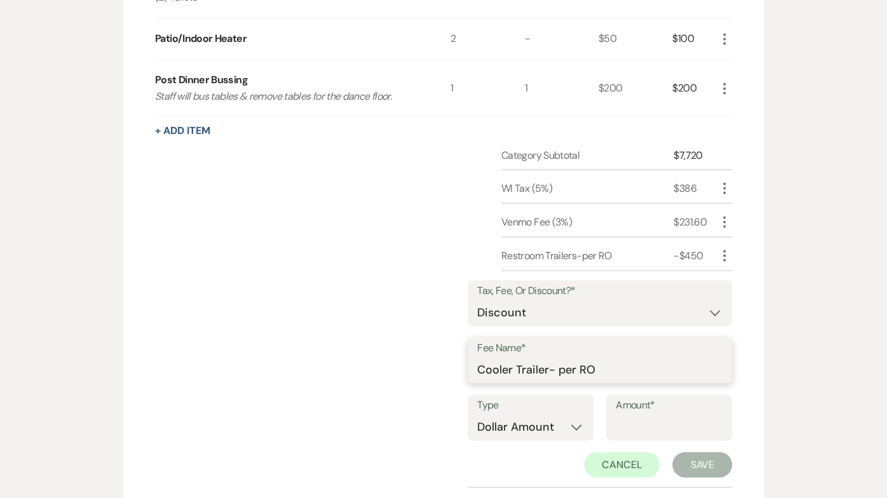
type input "Cooler Trailer- per RO"
click at [662, 414] on input "Amount*" at bounding box center [668, 426] width 107 height 25
type input "200"
click at [699, 452] on button "Save" at bounding box center [702, 464] width 60 height 25
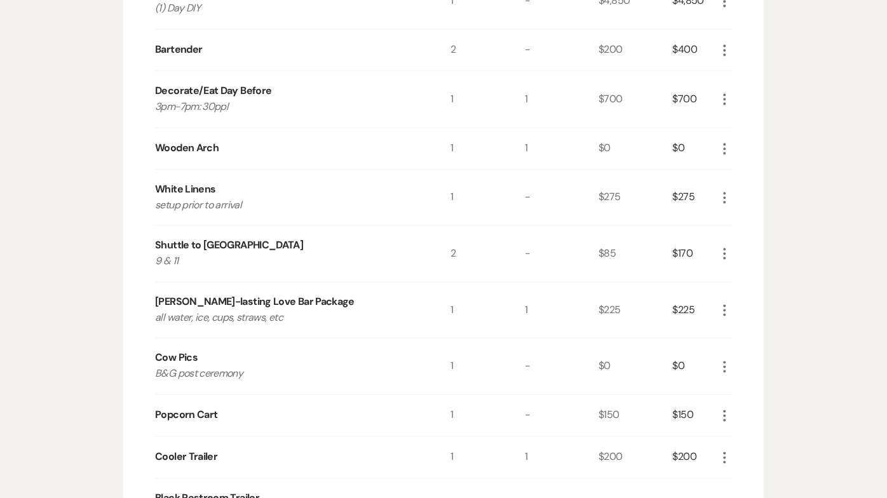
scroll to position [673, 0]
click at [723, 92] on icon "More" at bounding box center [723, 99] width 15 height 15
click at [730, 140] on icon "X" at bounding box center [734, 145] width 8 height 10
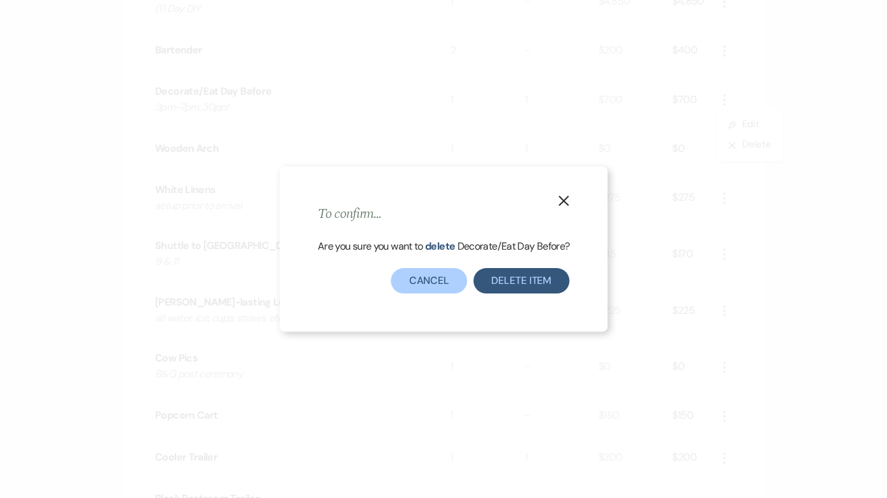
click at [516, 288] on button "Delete Item" at bounding box center [521, 280] width 96 height 25
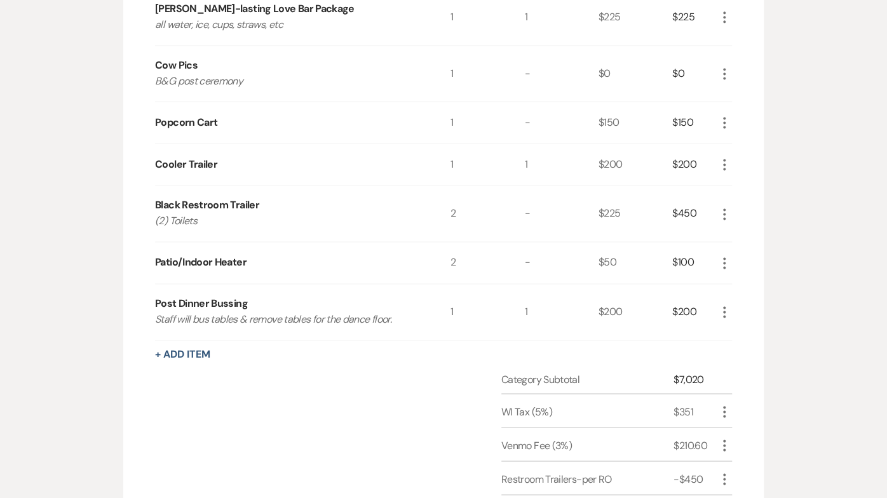
scroll to position [911, 0]
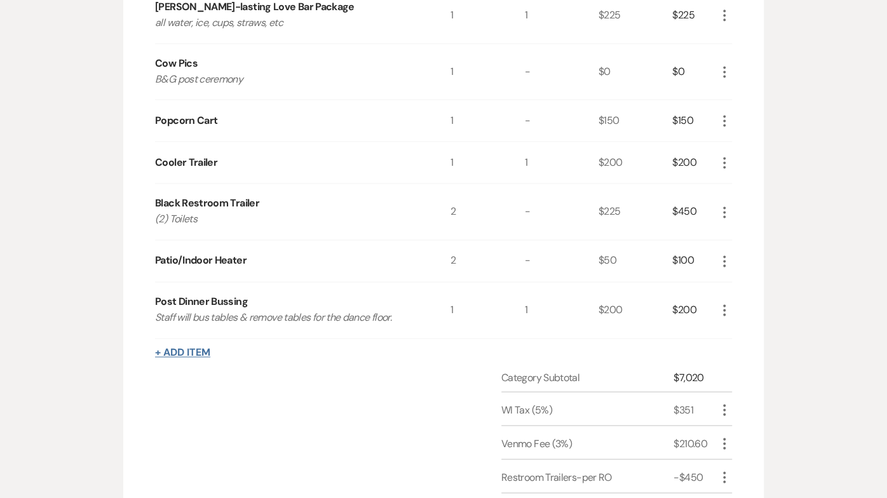
click at [178, 347] on button "+ Add Item" at bounding box center [182, 352] width 55 height 10
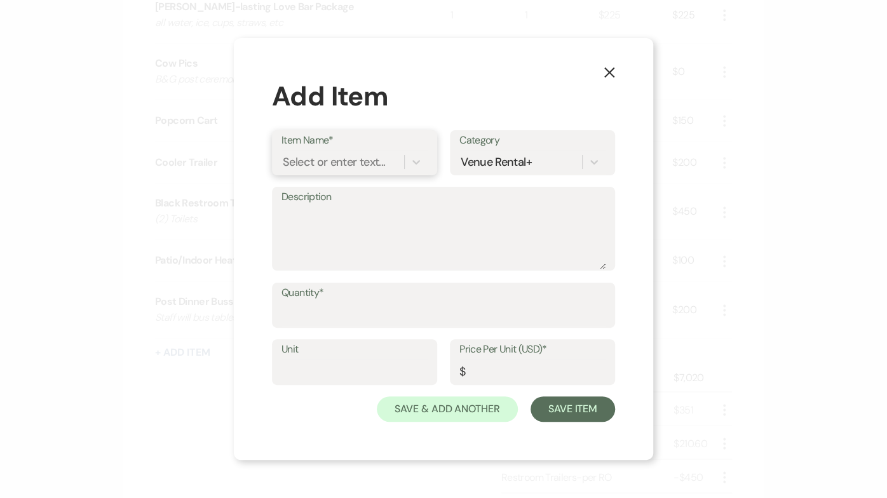
click at [310, 158] on div "Select or enter text..." at bounding box center [334, 161] width 102 height 17
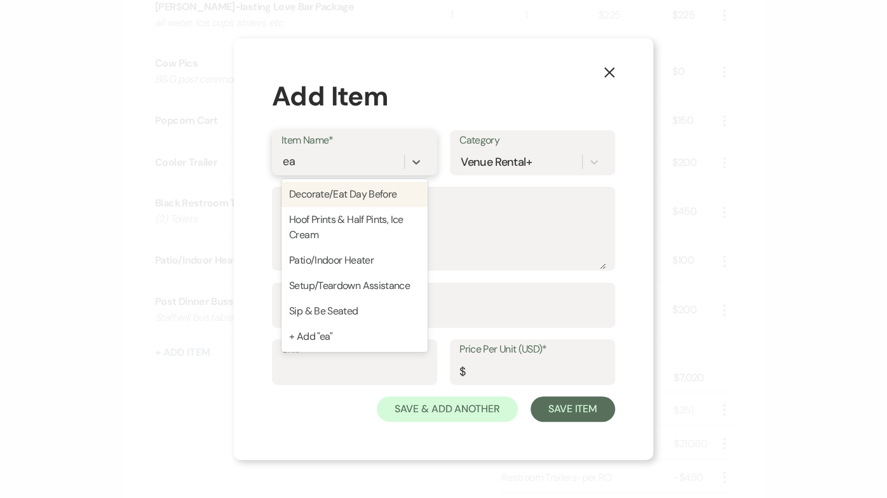
type input "eat"
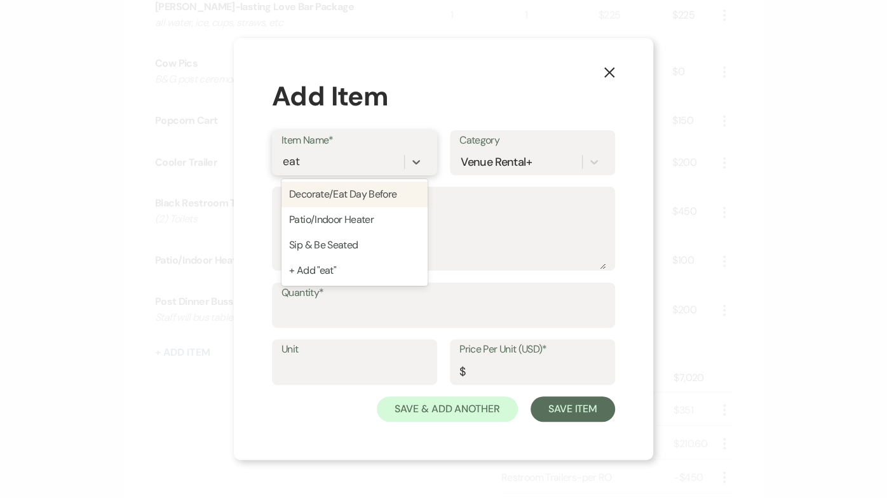
click at [319, 194] on div "Decorate/Eat Day Before" at bounding box center [354, 194] width 146 height 25
type textarea "3pm-8pm"
type input "1"
type input "700"
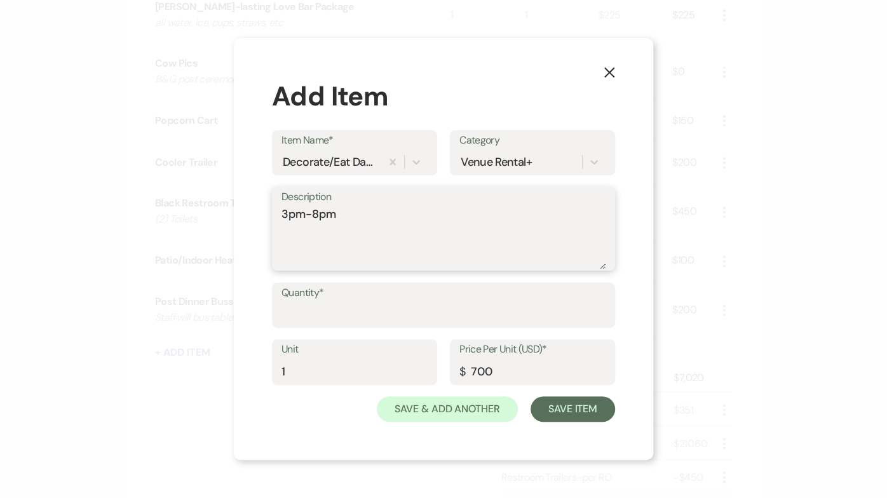
click at [319, 213] on textarea "3pm-8pm" at bounding box center [443, 238] width 324 height 64
click at [338, 218] on textarea "3pm-7pm" at bounding box center [443, 238] width 324 height 64
type textarea "3pm-7pm: 30 people"
click at [292, 300] on label "Quantity*" at bounding box center [443, 293] width 324 height 18
click at [292, 302] on input "Quantity*" at bounding box center [443, 314] width 324 height 25
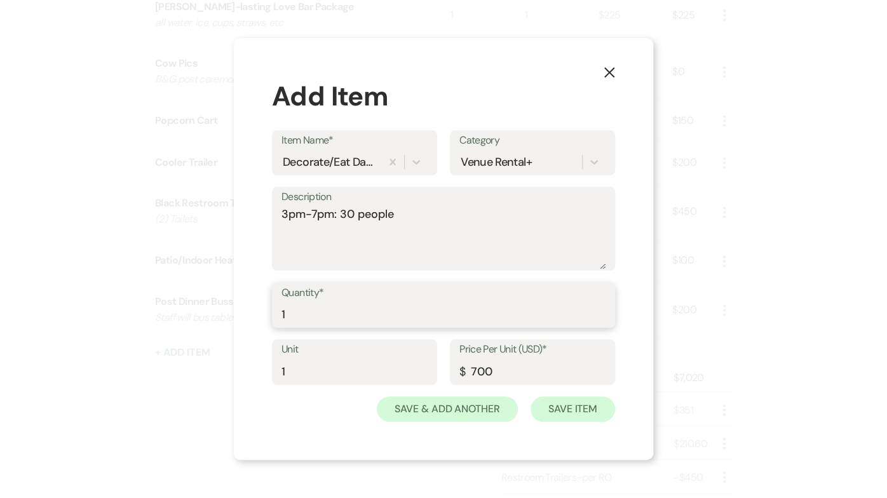
type input "1"
click at [567, 410] on button "Save Item" at bounding box center [572, 408] width 84 height 25
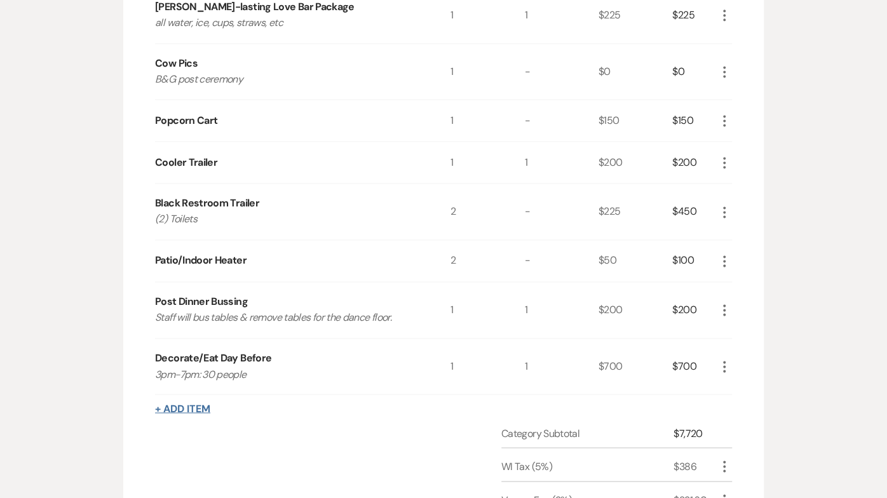
click at [199, 403] on button "+ Add Item" at bounding box center [182, 408] width 55 height 10
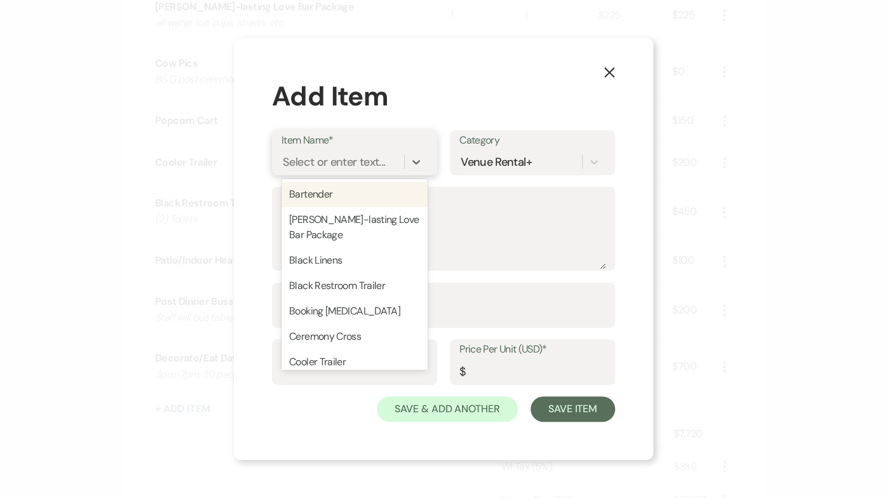
click at [330, 161] on div "Select or enter text..." at bounding box center [334, 161] width 102 height 17
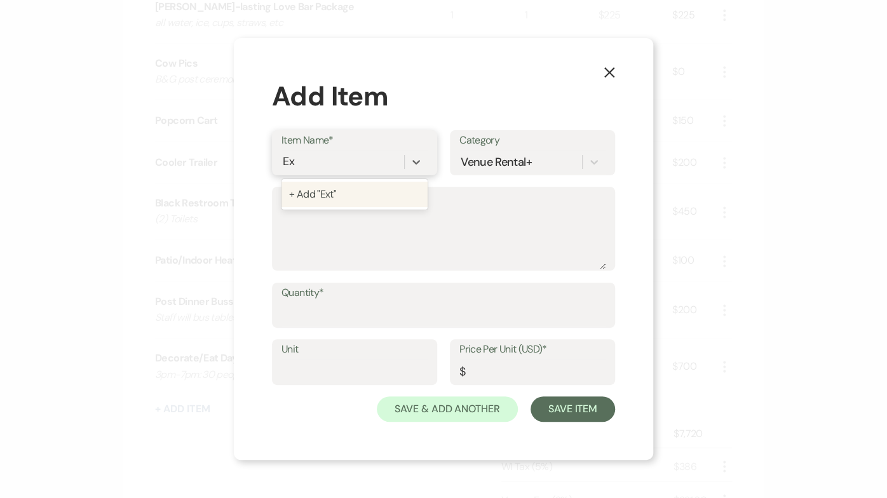
type input "E"
type input "Additional Hour"
click at [333, 187] on div "+ Add "Additional Hour"" at bounding box center [354, 194] width 146 height 25
click at [301, 315] on input "Quantity*" at bounding box center [443, 314] width 324 height 25
type input "1"
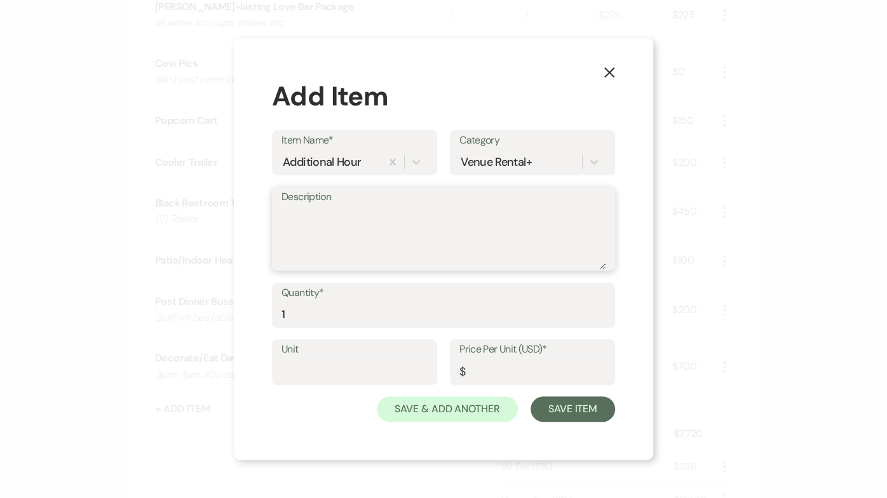
click at [326, 239] on textarea "Description" at bounding box center [443, 238] width 324 height 64
type textarea "dinner until 8pm-per RO"
click at [483, 377] on input "Price Per Unit (USD)*" at bounding box center [532, 371] width 146 height 25
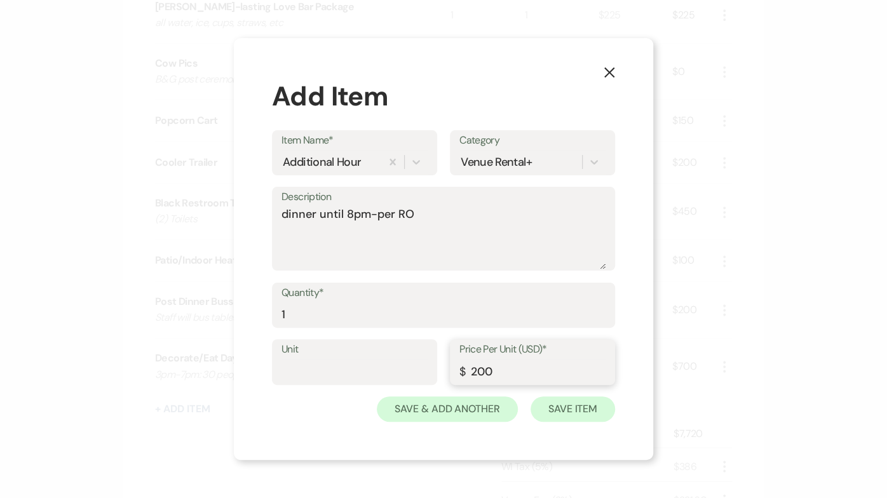
type input "200"
click at [559, 412] on button "Save Item" at bounding box center [572, 408] width 84 height 25
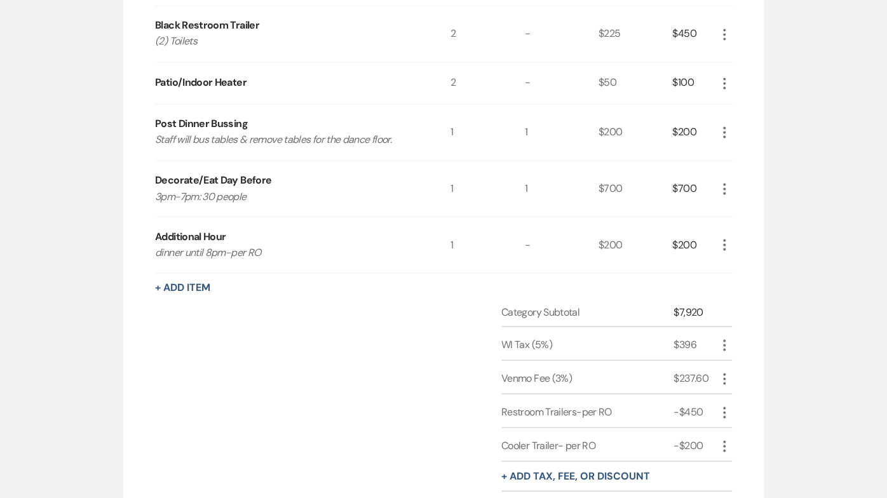
scroll to position [1101, 0]
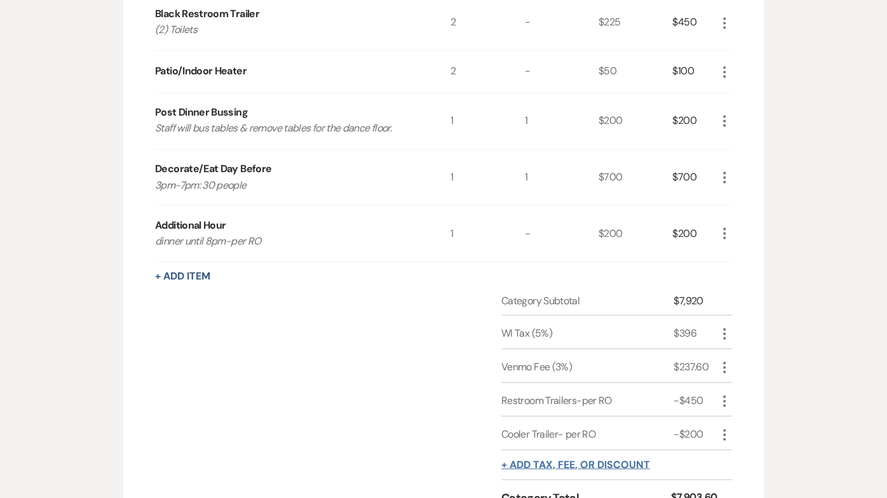
click at [556, 459] on button "+ Add tax, fee, or discount" at bounding box center [575, 464] width 149 height 10
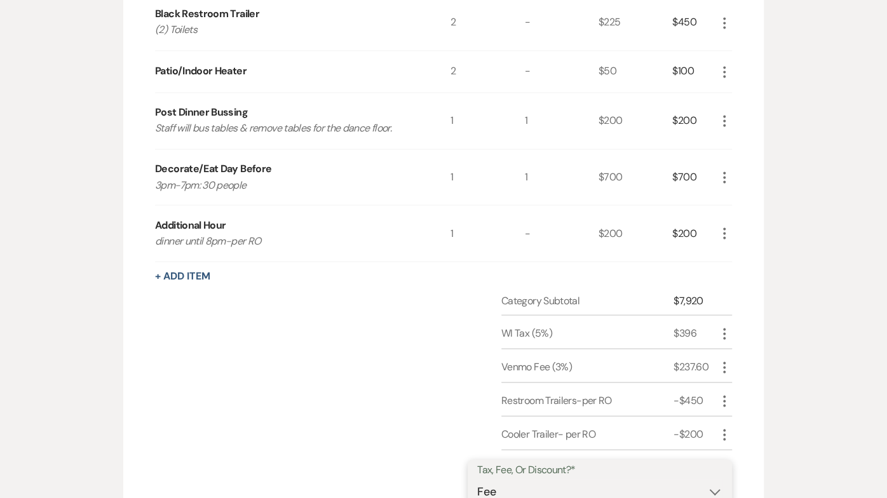
select select "2"
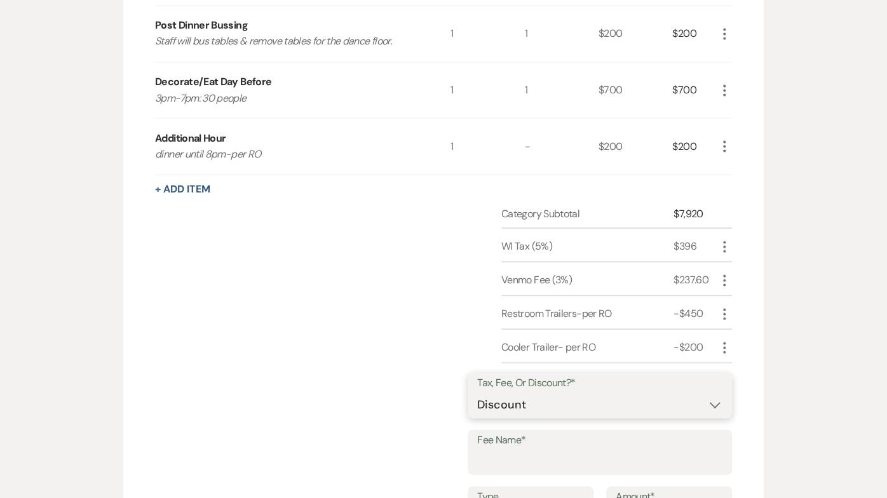
scroll to position [1194, 0]
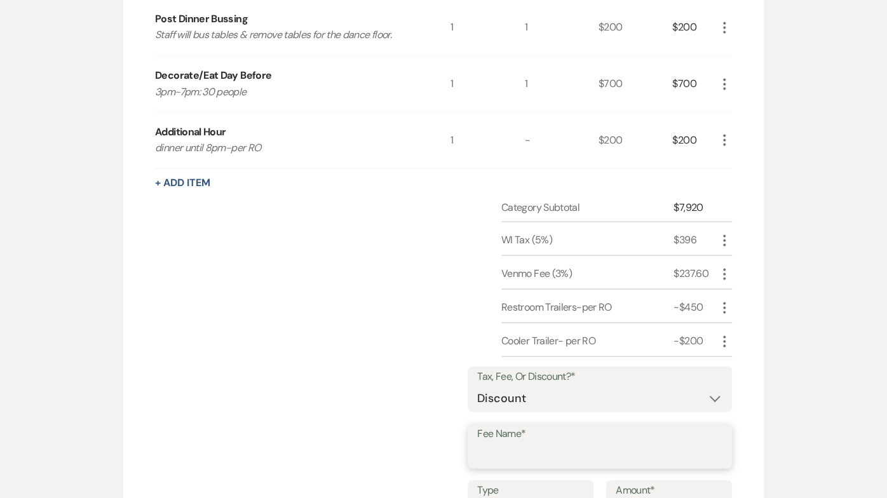
click at [515, 442] on input "Fee Name*" at bounding box center [599, 454] width 245 height 25
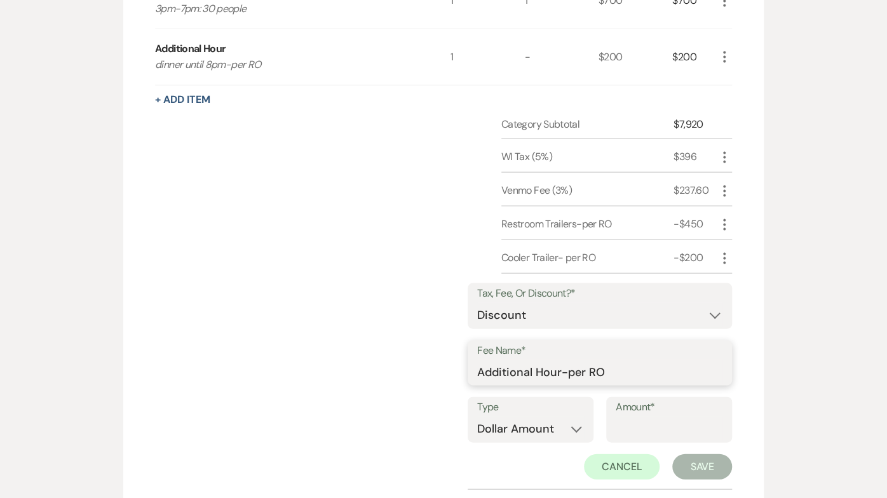
scroll to position [1280, 0]
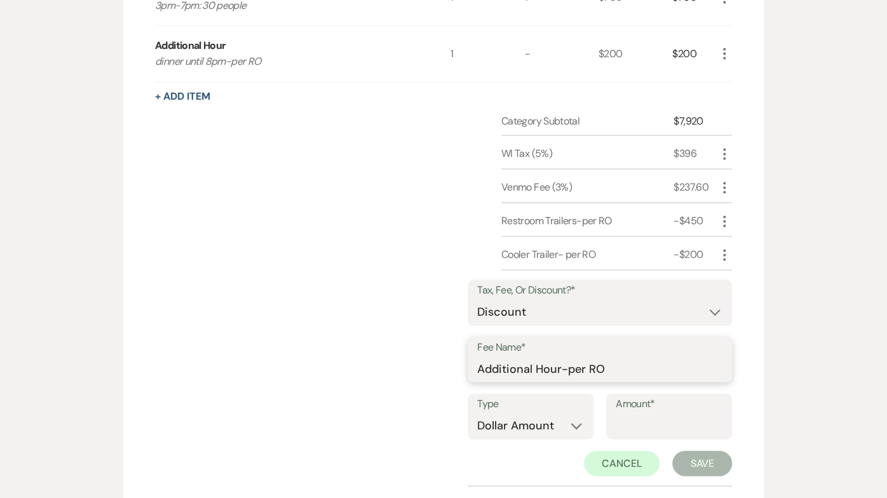
type input "Additional Hour-per RO"
click at [639, 420] on div "Type Dollar Amount Percentage Amount*" at bounding box center [599, 422] width 264 height 57
click at [641, 413] on input "Amount*" at bounding box center [668, 425] width 107 height 25
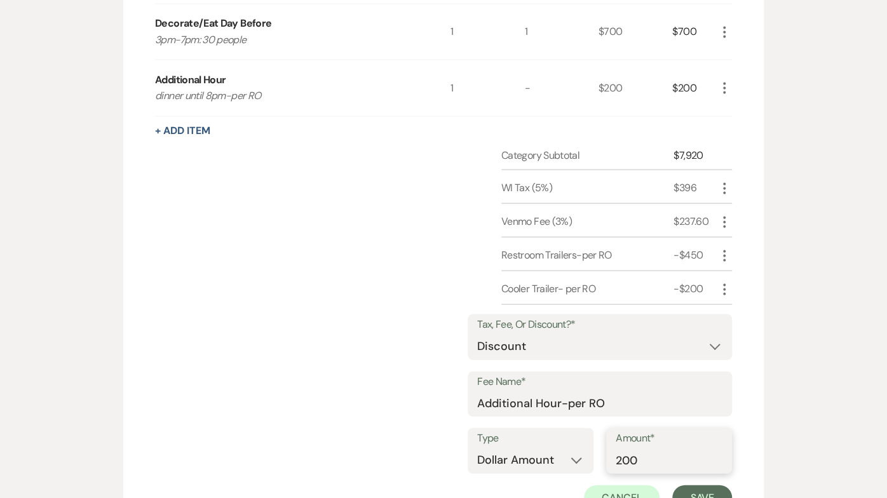
scroll to position [1262, 0]
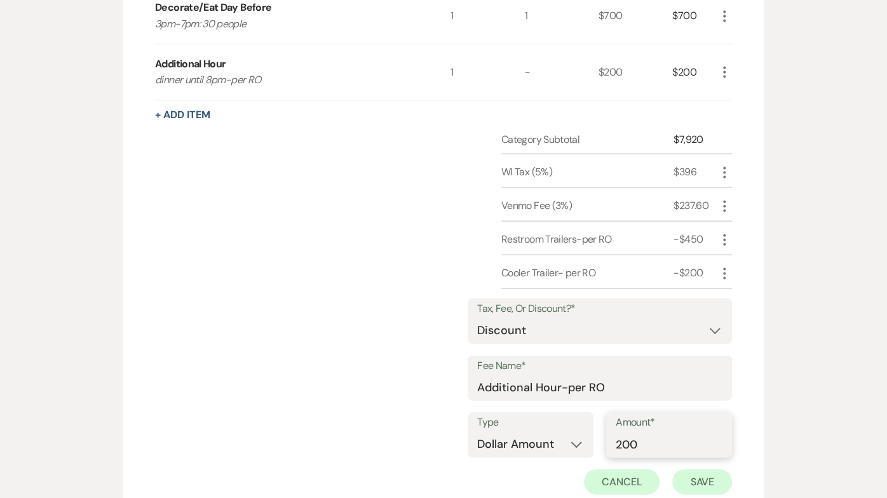
type input "200"
click at [686, 469] on button "Save" at bounding box center [702, 481] width 60 height 25
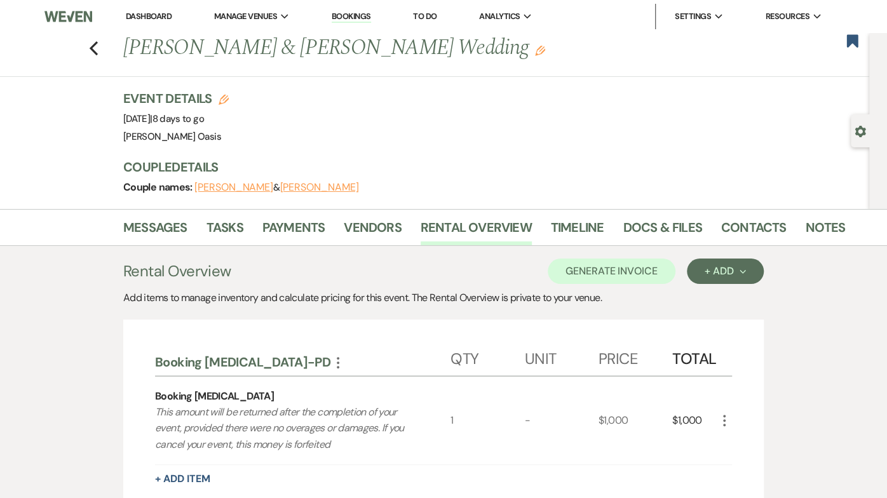
scroll to position [0, 0]
click at [610, 262] on button "Generate Invoice" at bounding box center [612, 271] width 128 height 25
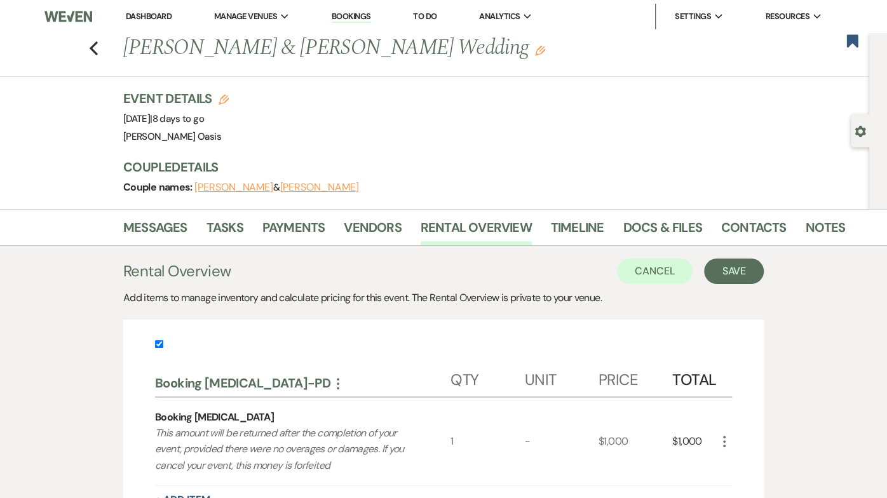
click at [159, 341] on input "checkbox" at bounding box center [159, 344] width 8 height 8
checkbox input "false"
click at [722, 267] on button "Save" at bounding box center [734, 271] width 60 height 25
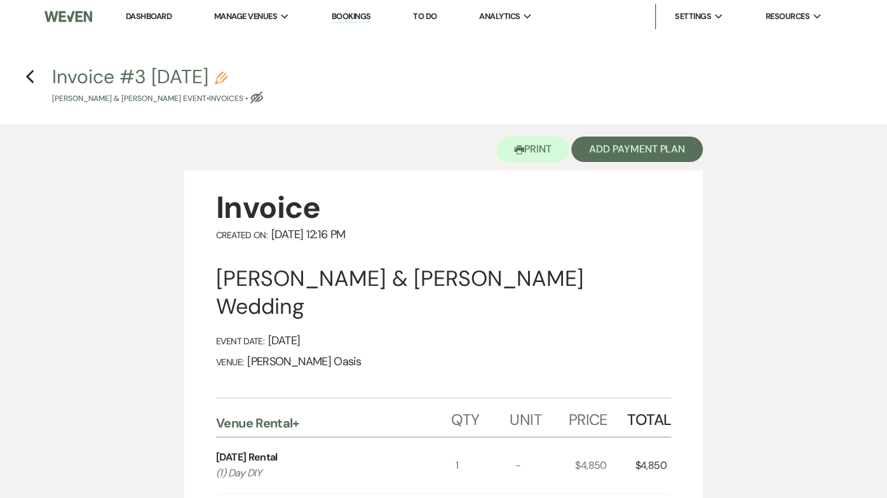
click at [227, 77] on use "button" at bounding box center [221, 78] width 13 height 13
select select "22"
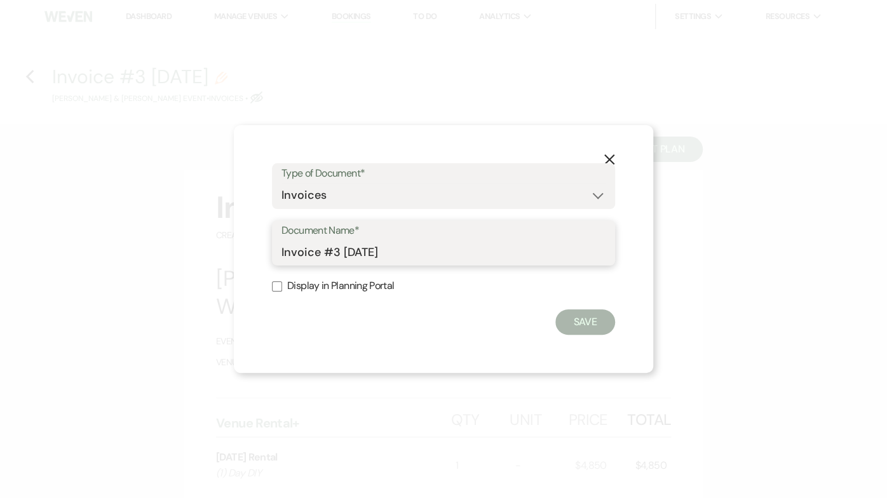
drag, startPoint x: 412, startPoint y: 249, endPoint x: 159, endPoint y: 241, distance: 253.6
click at [159, 241] on div "X Type of Document* Special Event Insurance Vendor Certificate of Insurance Con…" at bounding box center [443, 249] width 887 height 498
type input "Final Invoice"
click at [566, 321] on button "Save" at bounding box center [585, 321] width 60 height 25
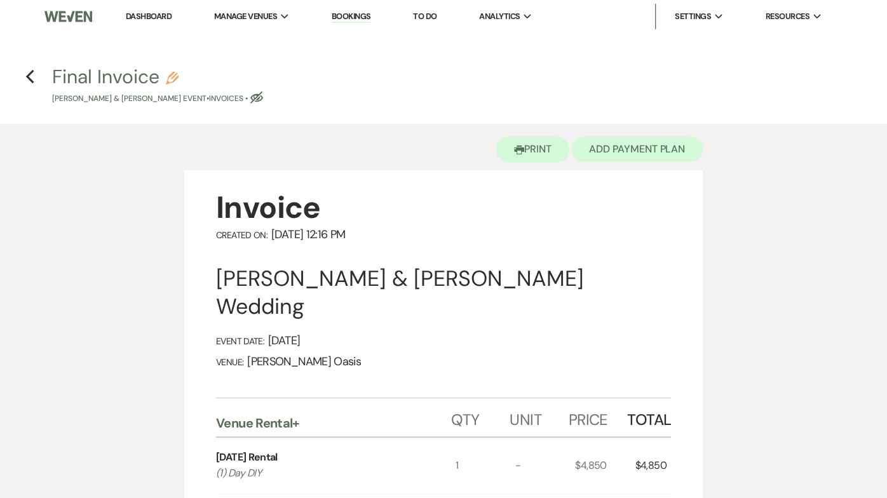
click at [646, 150] on button "Add Payment Plan" at bounding box center [636, 149] width 131 height 25
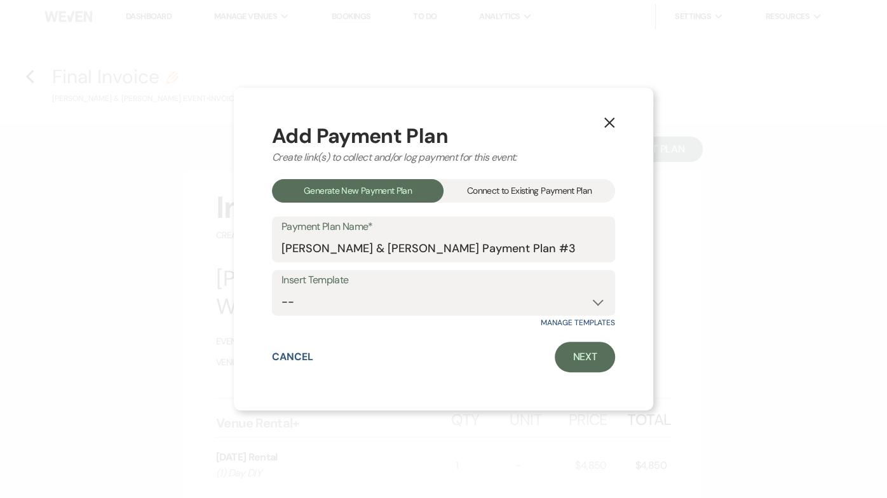
click at [477, 187] on div "Connect to Existing Payment Plan" at bounding box center [528, 191] width 171 height 24
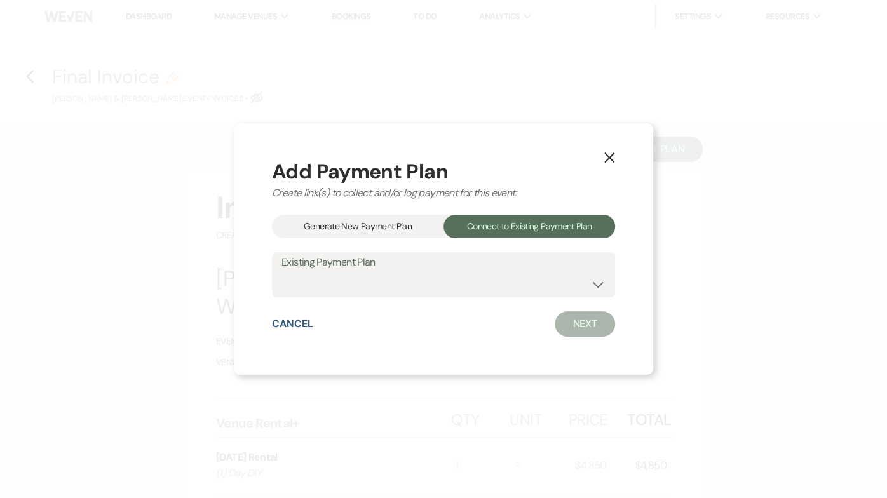
click at [448, 265] on label "Existing Payment Plan" at bounding box center [443, 262] width 324 height 18
select select "15801"
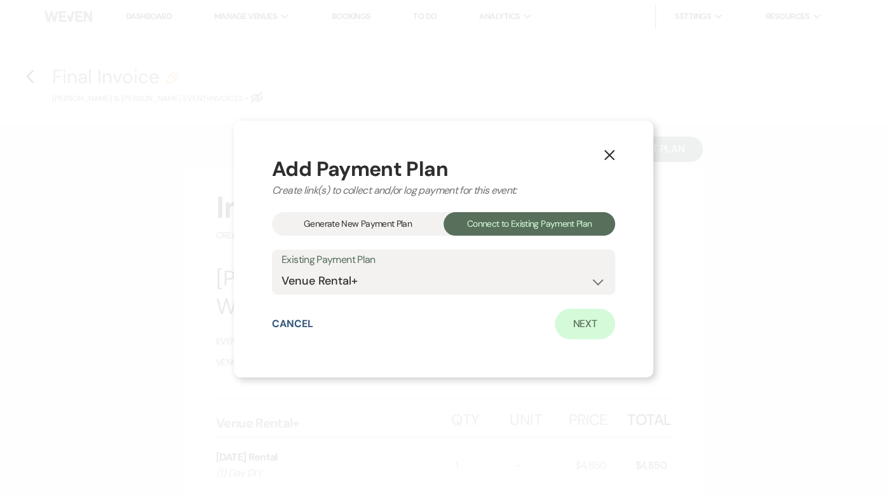
click at [593, 328] on link "Next" at bounding box center [585, 324] width 60 height 30
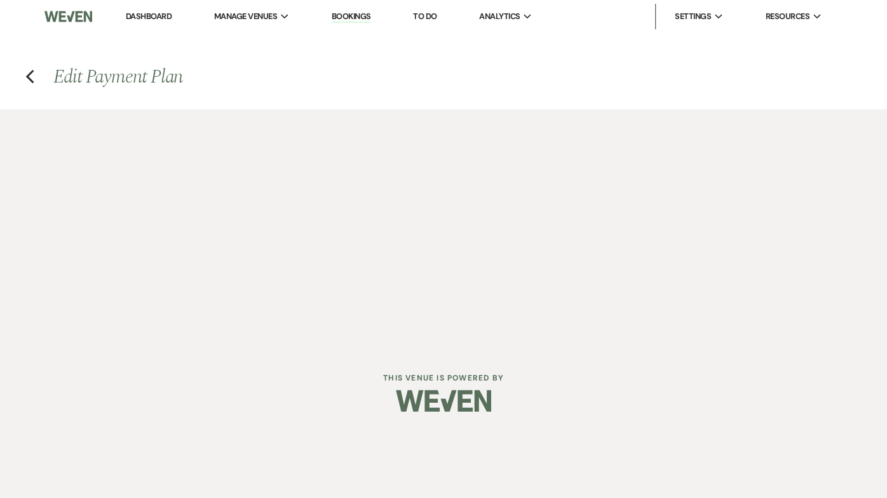
select select "29992"
select select "1"
select select "true"
select select "1"
select select "true"
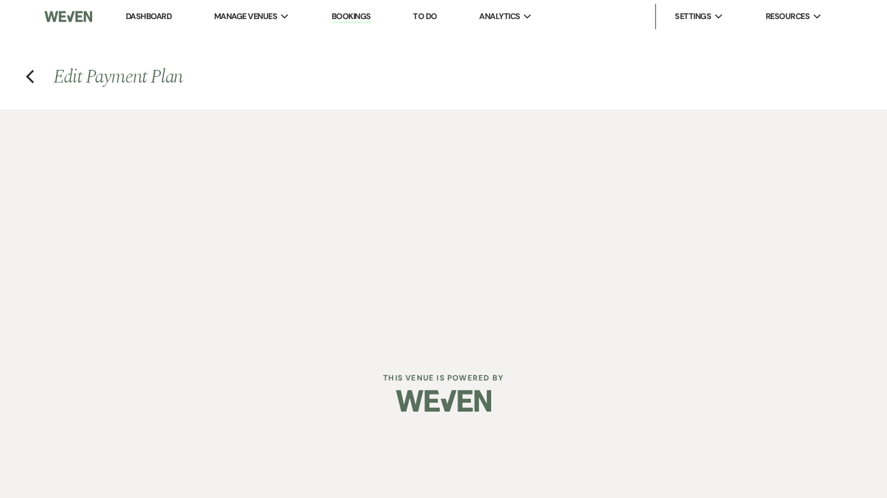
select select "2"
select select "flat"
select select "true"
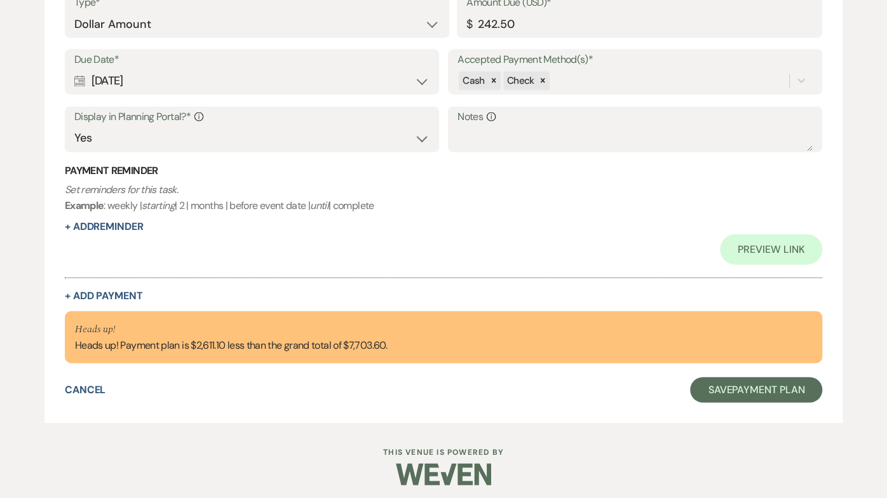
scroll to position [1499, 0]
click at [102, 293] on button "+ Add Payment" at bounding box center [104, 296] width 78 height 10
select select "2"
select select "flat"
select select "true"
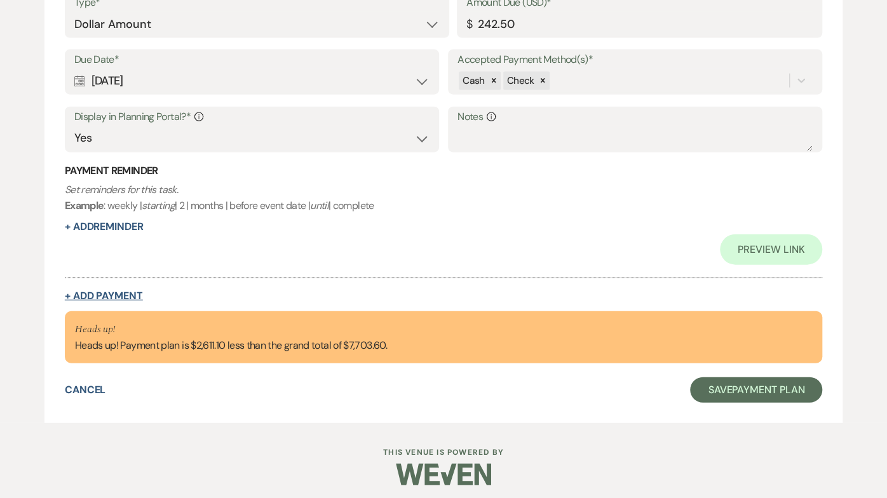
select select "client"
select select "weeks"
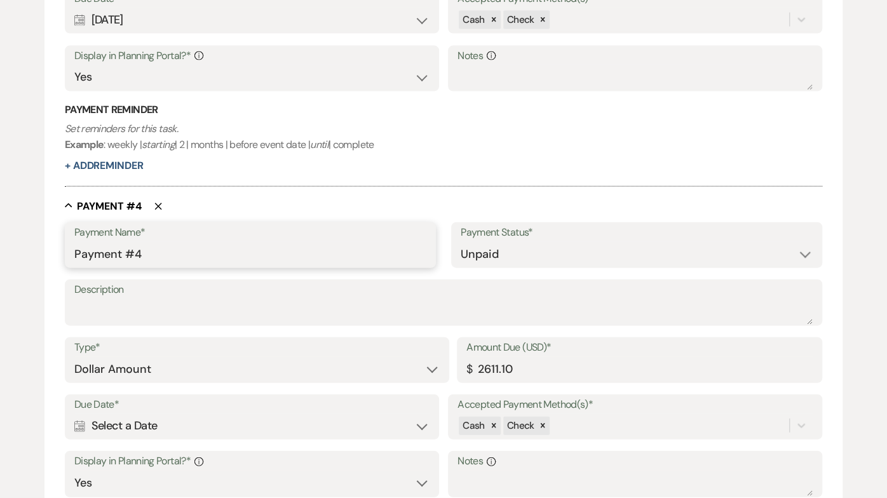
drag, startPoint x: 145, startPoint y: 248, endPoint x: -19, endPoint y: 247, distance: 164.5
type input "Final Invoice"
click at [118, 419] on div "Calendar Select a Date Expand" at bounding box center [251, 425] width 355 height 25
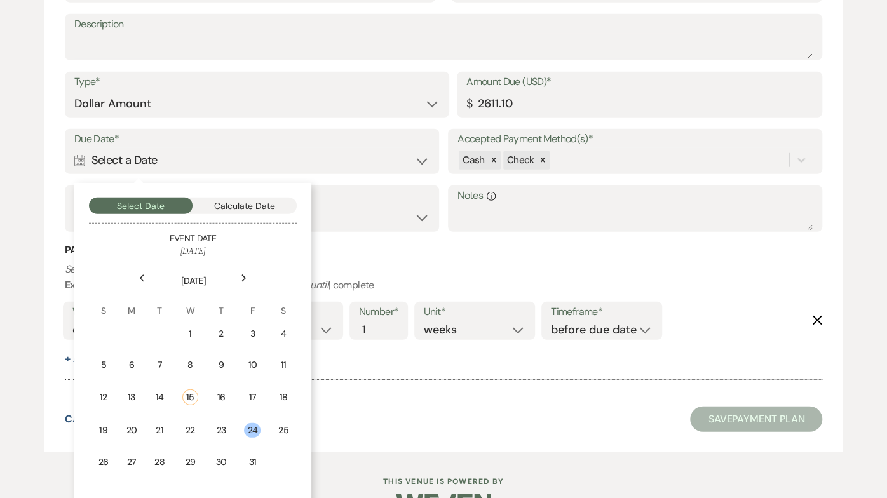
scroll to position [1775, 0]
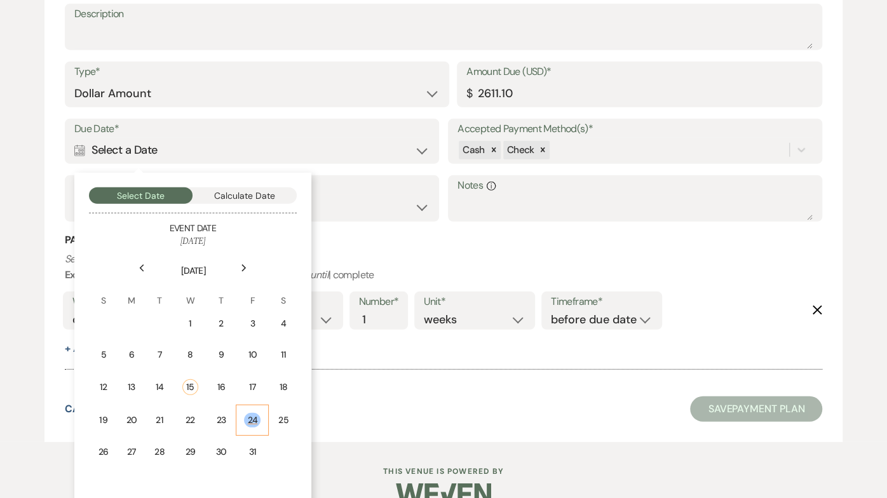
click at [245, 413] on div "24" at bounding box center [252, 420] width 17 height 15
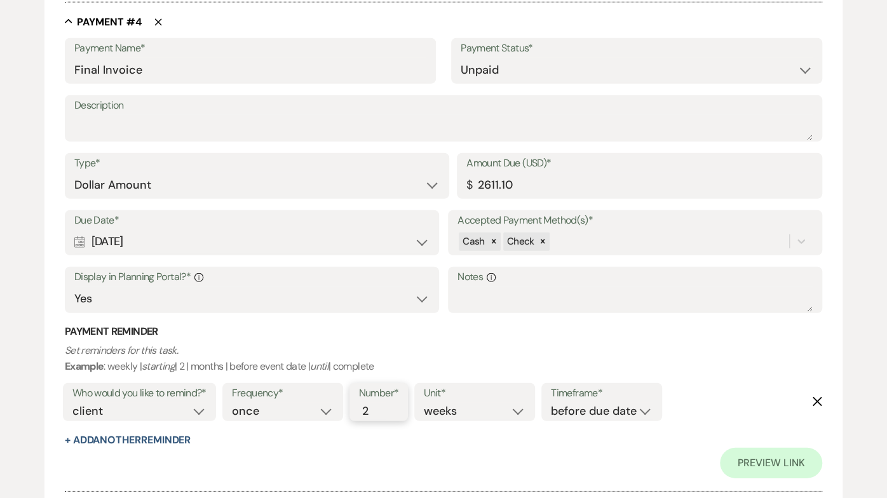
click at [375, 403] on input "2" at bounding box center [372, 411] width 27 height 17
click at [376, 403] on input "3" at bounding box center [372, 411] width 27 height 17
type input "4"
click at [376, 403] on input "4" at bounding box center [372, 411] width 27 height 17
select select "days"
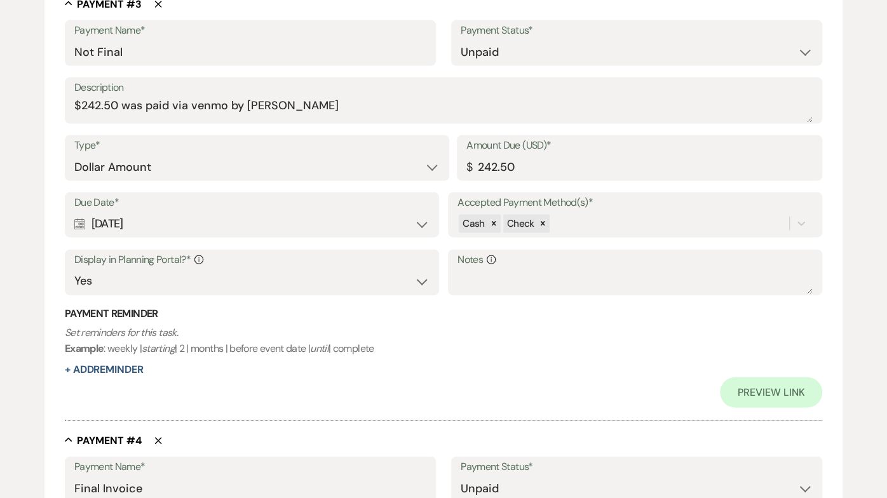
scroll to position [1228, 0]
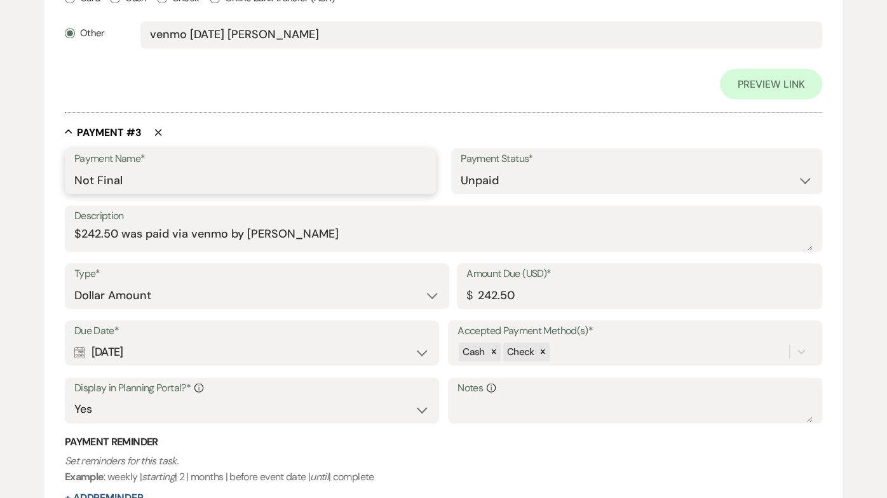
click at [138, 172] on input "Not Final" at bounding box center [250, 180] width 352 height 25
drag, startPoint x: 127, startPoint y: 179, endPoint x: 12, endPoint y: 156, distance: 117.2
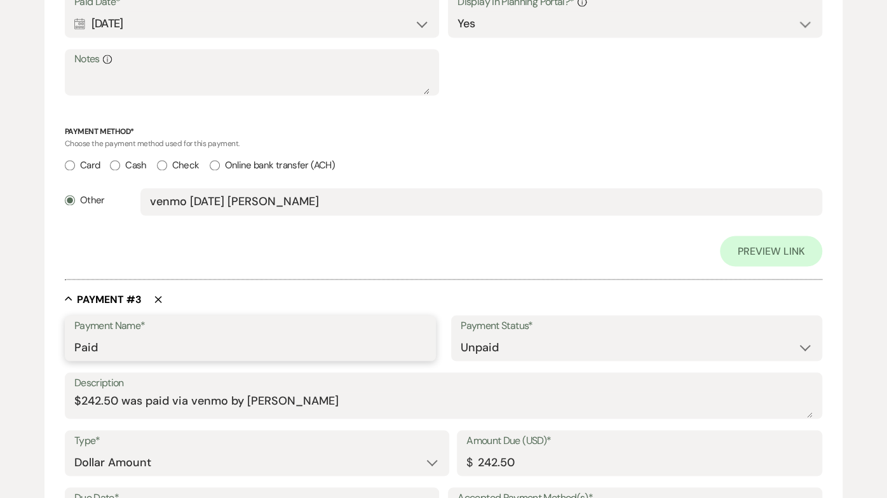
scroll to position [1060, 0]
type input "P"
type input "Partial Payment"
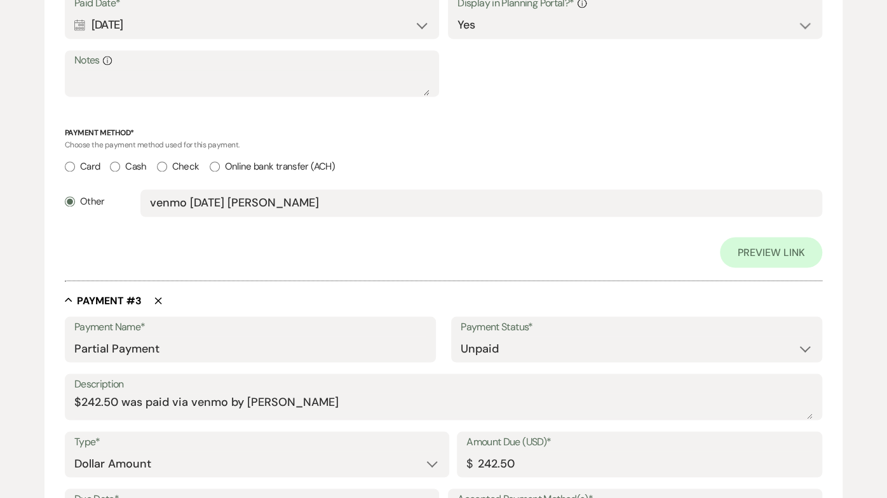
click at [178, 296] on div "Collapse Payment # 3 Delete" at bounding box center [443, 299] width 757 height 13
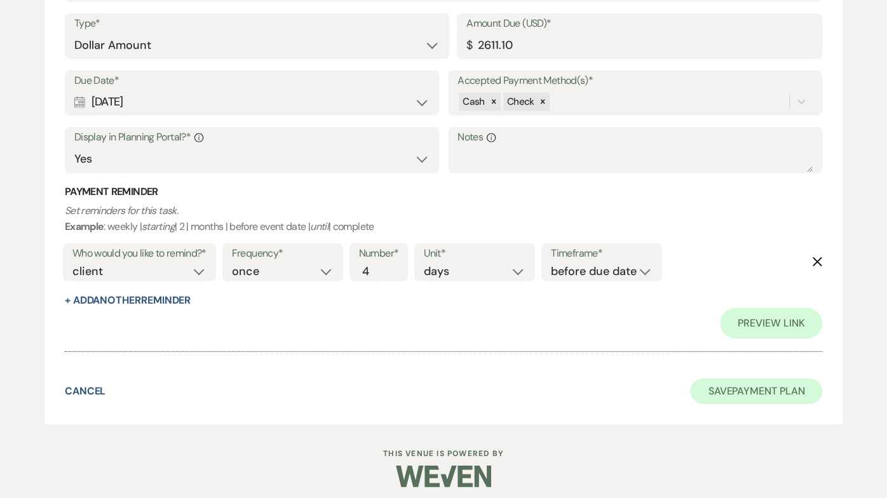
scroll to position [1914, 0]
click at [723, 385] on button "Save Payment Plan" at bounding box center [756, 391] width 132 height 25
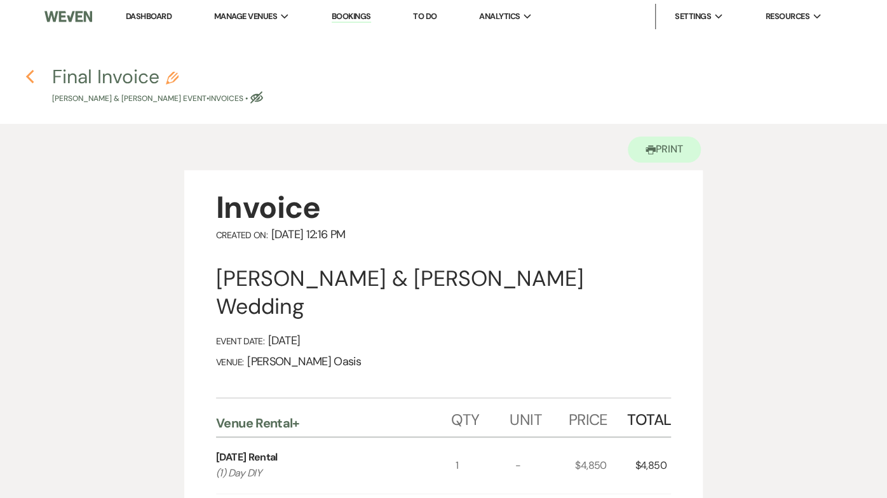
click at [25, 77] on icon "Previous" at bounding box center [30, 76] width 10 height 15
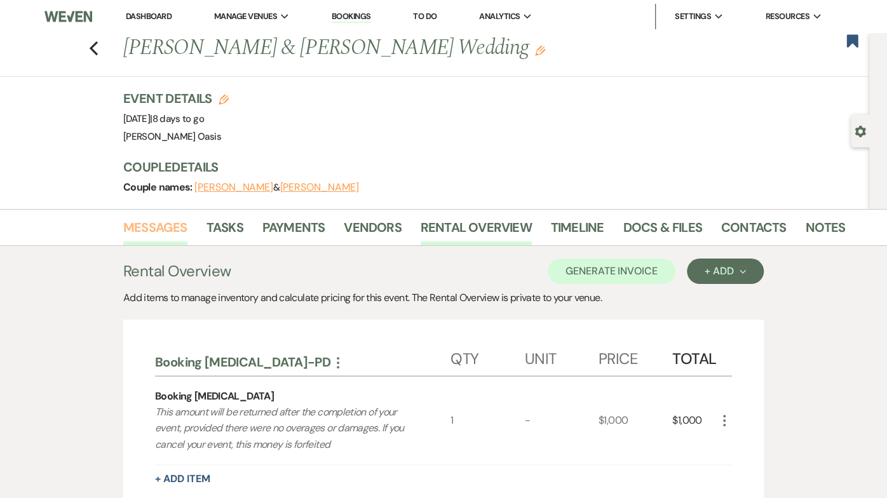
click at [163, 228] on link "Messages" at bounding box center [155, 231] width 64 height 28
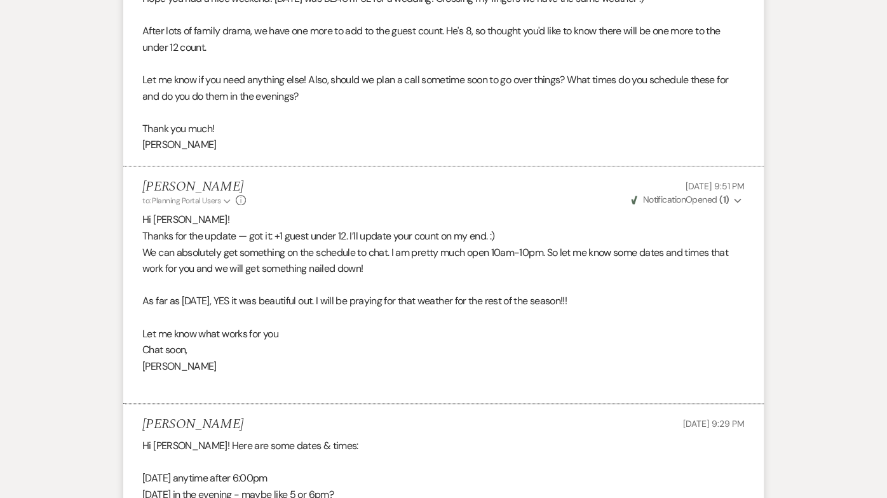
scroll to position [85, 0]
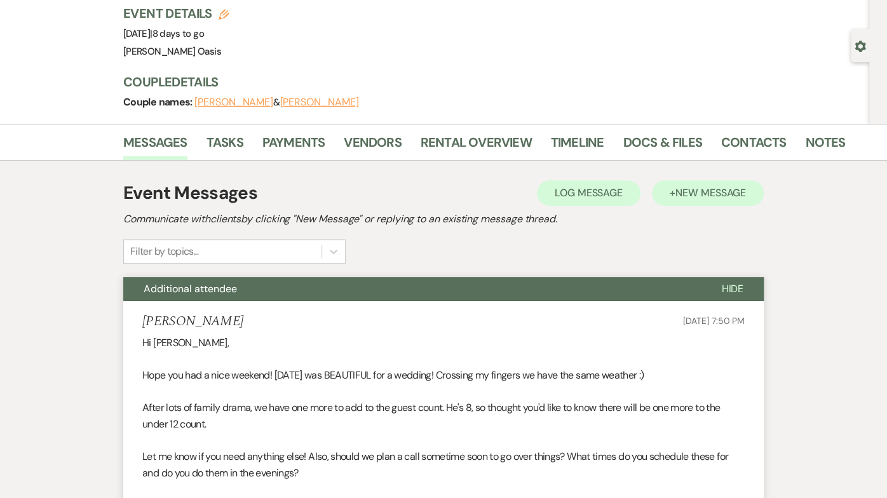
click at [675, 191] on span "New Message" at bounding box center [710, 192] width 71 height 13
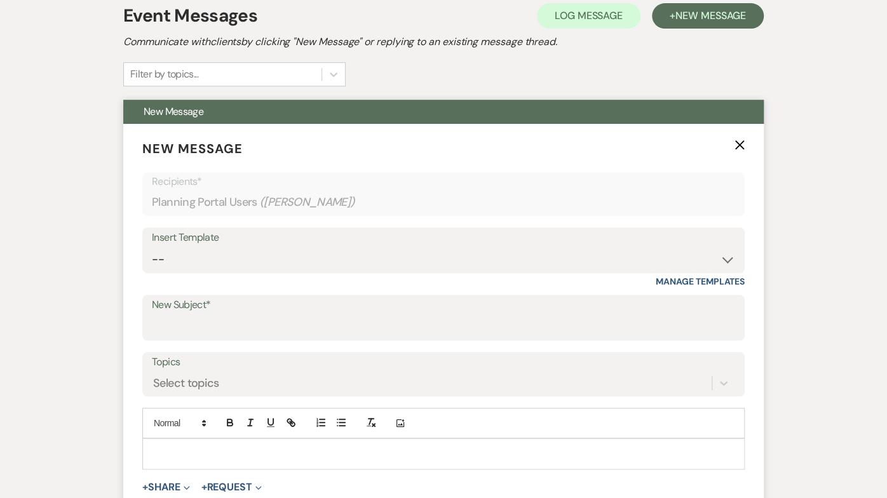
scroll to position [264, 0]
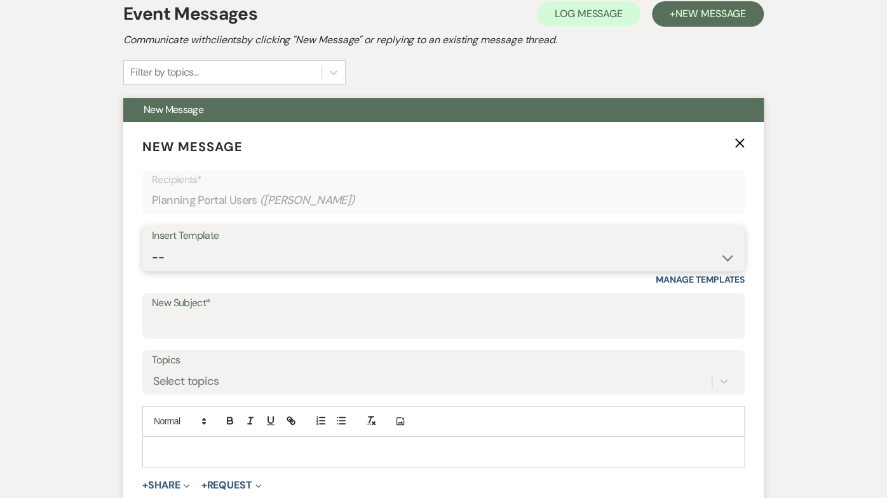
select select "5782"
type input "Final Invoice"
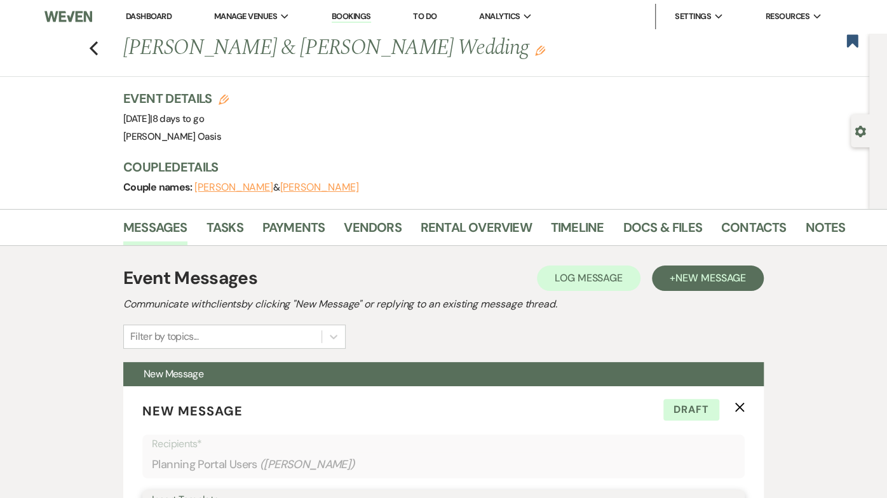
scroll to position [0, 0]
click at [479, 218] on link "Rental Overview" at bounding box center [475, 231] width 111 height 28
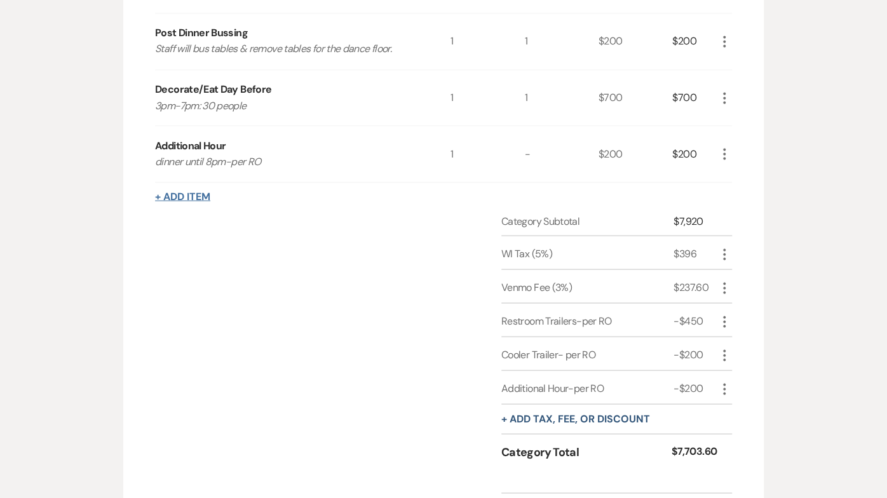
scroll to position [1178, 0]
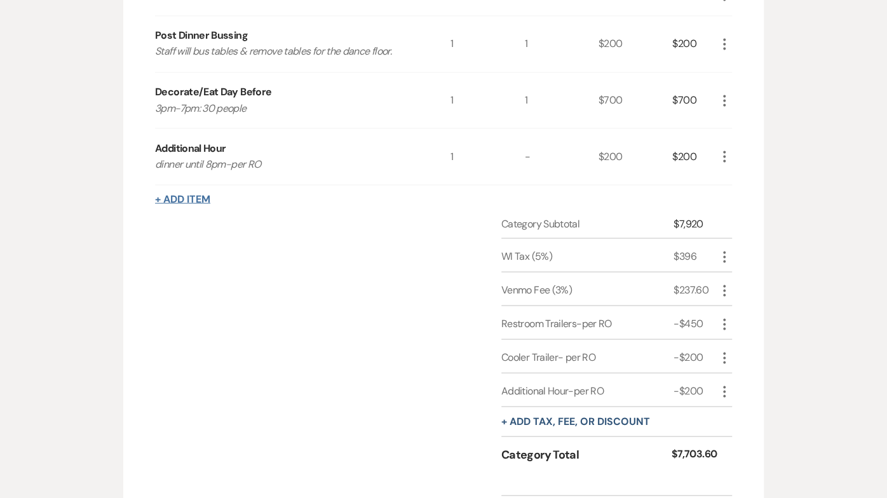
click at [198, 194] on button "+ Add Item" at bounding box center [182, 199] width 55 height 10
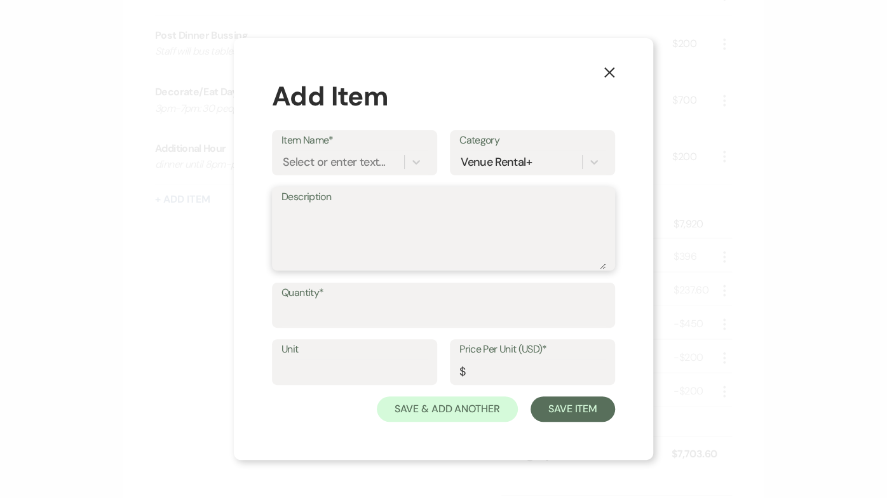
click at [308, 217] on textarea "Description" at bounding box center [443, 238] width 324 height 64
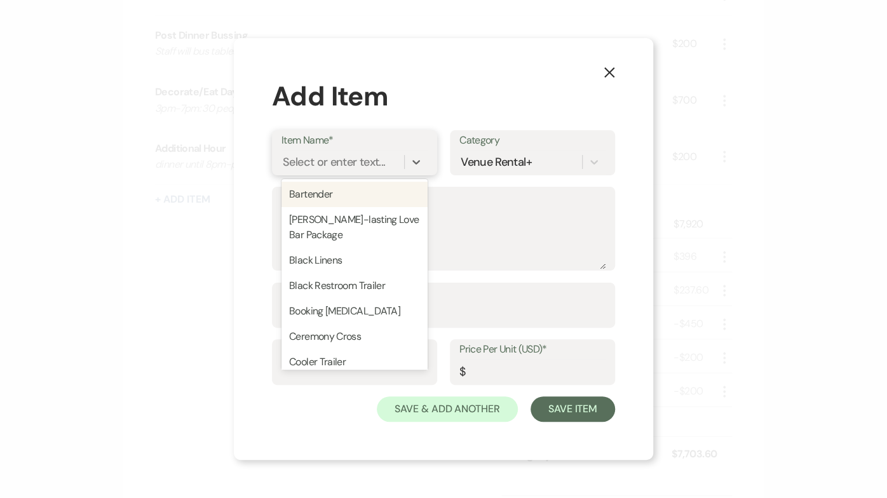
click at [307, 165] on div "Select or enter text..." at bounding box center [334, 161] width 102 height 17
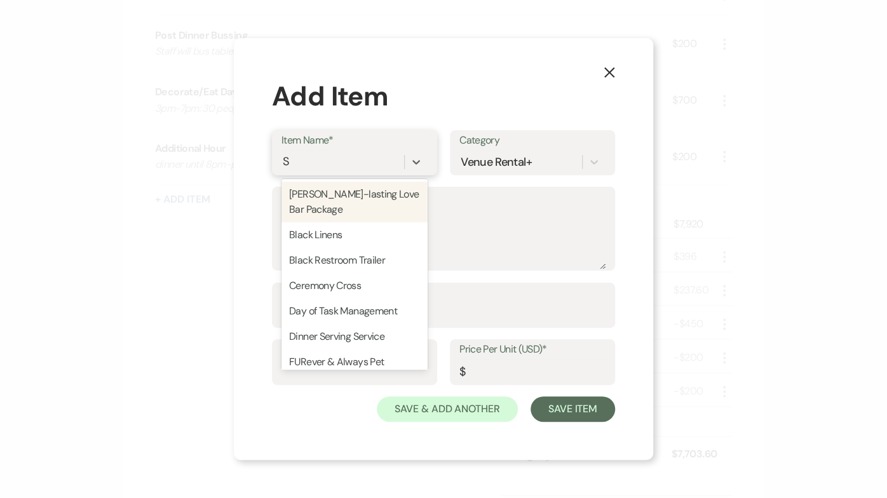
type input "Sl"
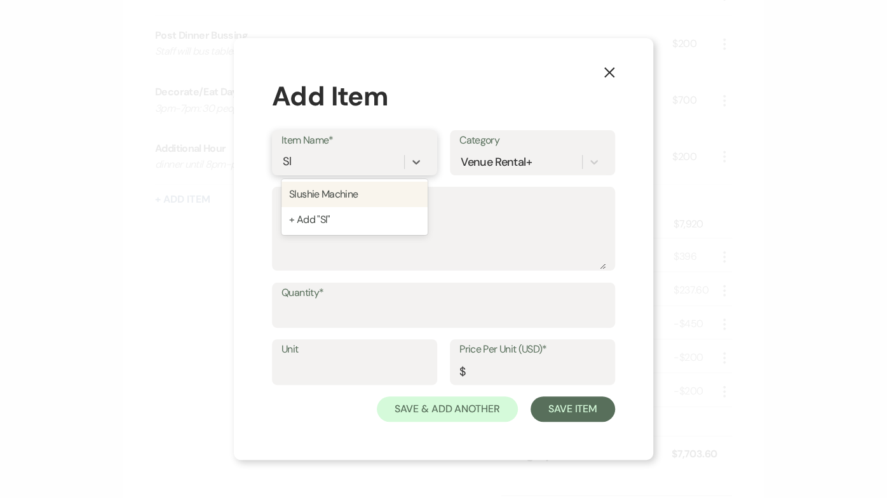
click at [307, 198] on div "Slushie Machine" at bounding box center [354, 194] width 146 height 25
type textarea "Flavors: All you can drink, all night"
type input "1"
type input "300"
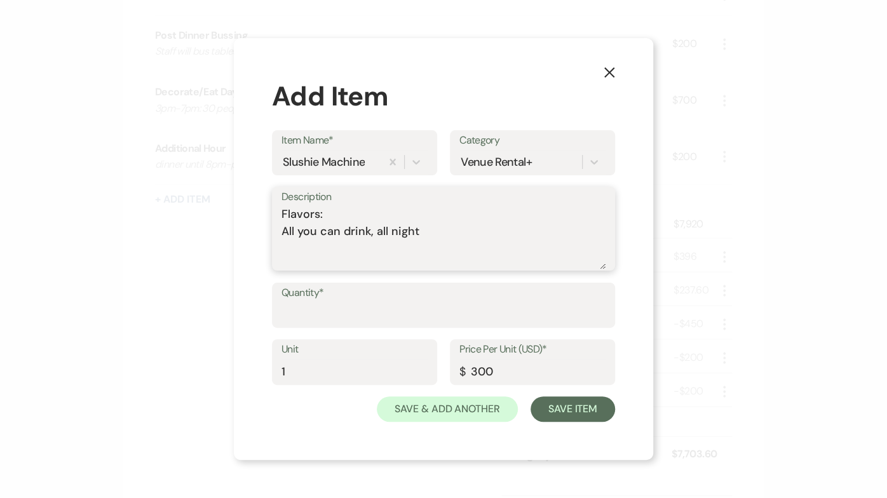
drag, startPoint x: 426, startPoint y: 234, endPoint x: 255, endPoint y: 198, distance: 175.3
click at [255, 198] on div "X Add Item Item Name* Slushie Machine Category Venue Rental+ Description Flavor…" at bounding box center [443, 249] width 419 height 422
type textarea "gift from [PERSON_NAME]"
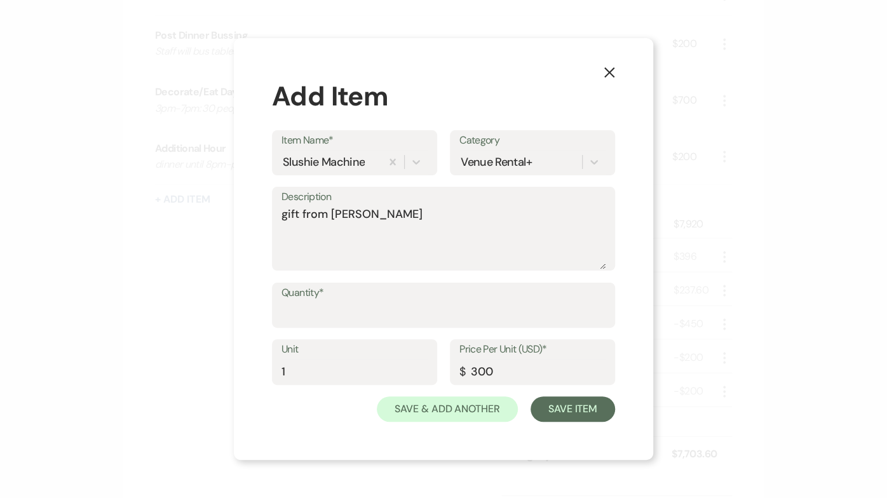
click at [276, 320] on div "Quantity*" at bounding box center [443, 306] width 343 height 46
click at [283, 314] on input "Quantity*" at bounding box center [443, 314] width 324 height 25
type input "1"
click at [553, 400] on button "Save Item" at bounding box center [572, 408] width 84 height 25
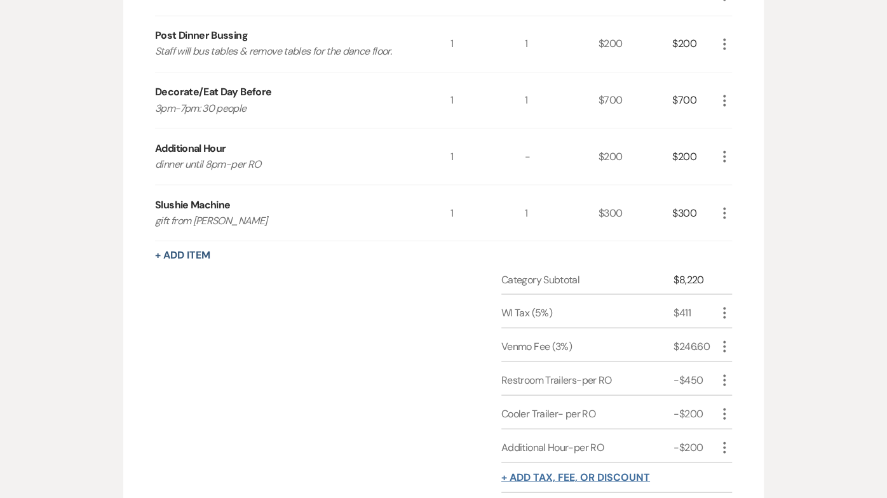
click at [528, 472] on button "+ Add tax, fee, or discount" at bounding box center [575, 477] width 149 height 10
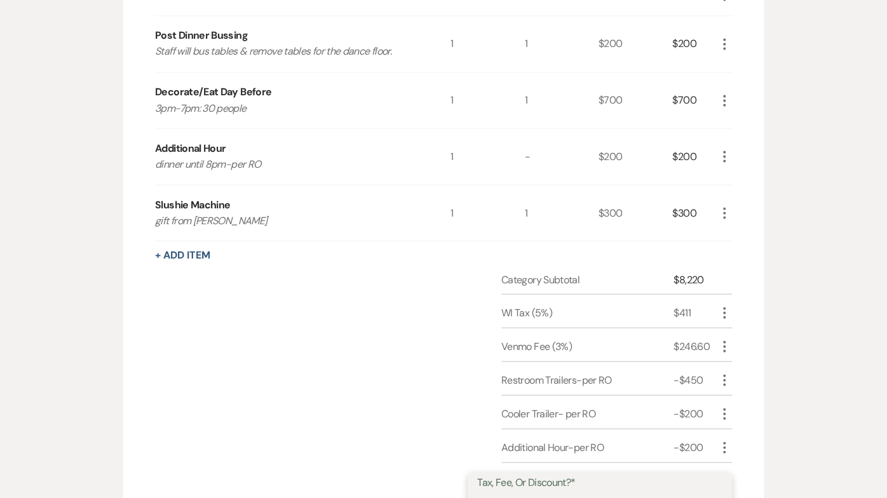
select select "2"
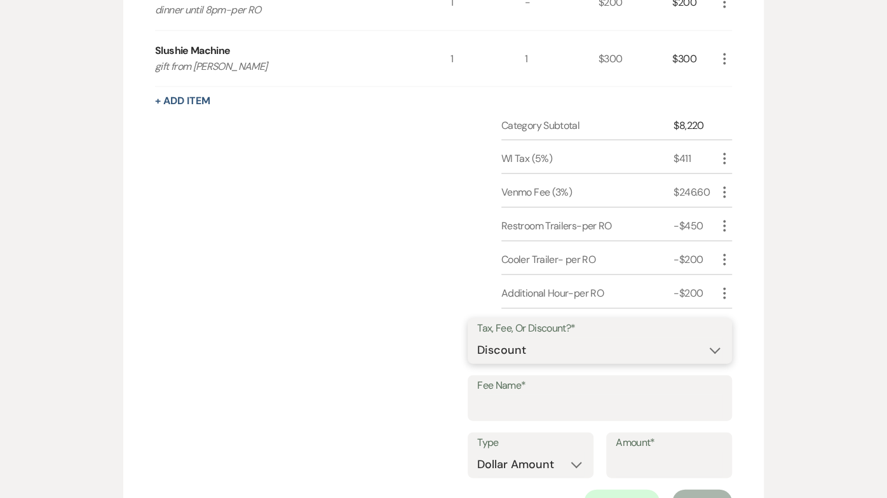
scroll to position [1336, 0]
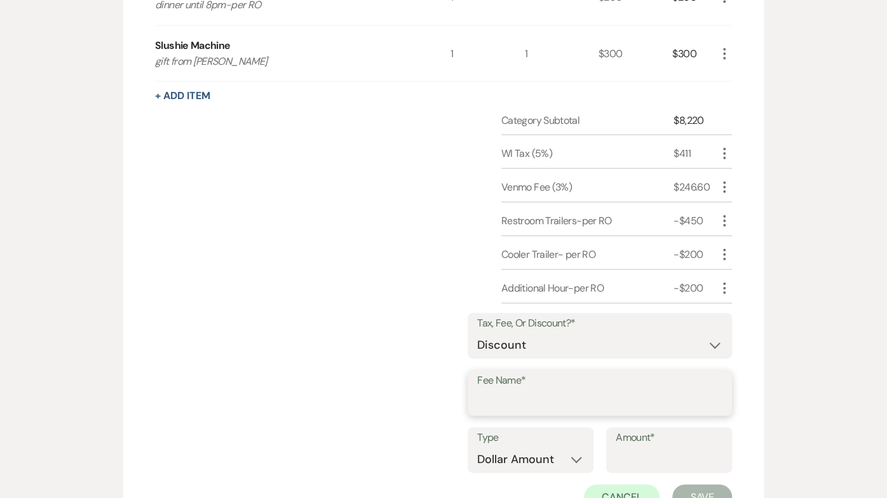
click at [527, 390] on input "Fee Name*" at bounding box center [599, 402] width 245 height 25
type input "Slushies-per RO"
click at [637, 447] on input "Amount*" at bounding box center [668, 459] width 107 height 25
type input "300"
click at [689, 485] on button "Save" at bounding box center [702, 497] width 60 height 25
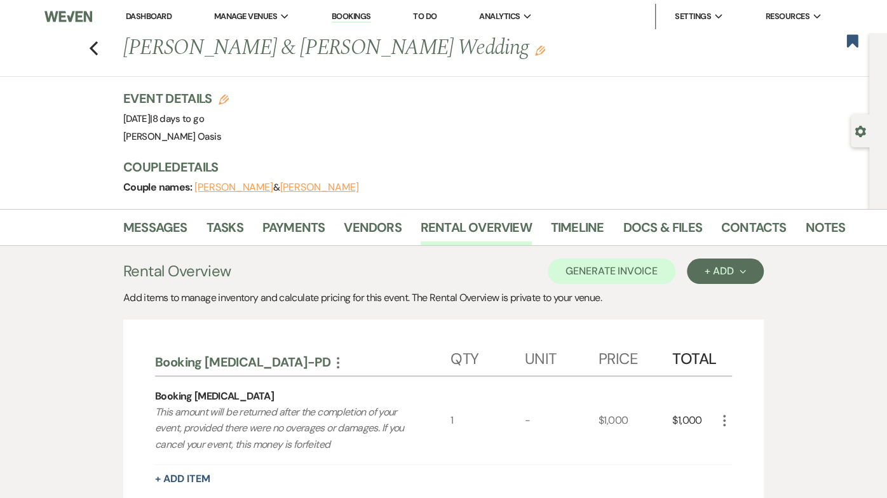
scroll to position [0, 0]
click at [657, 273] on button "Generate Invoice" at bounding box center [612, 271] width 128 height 25
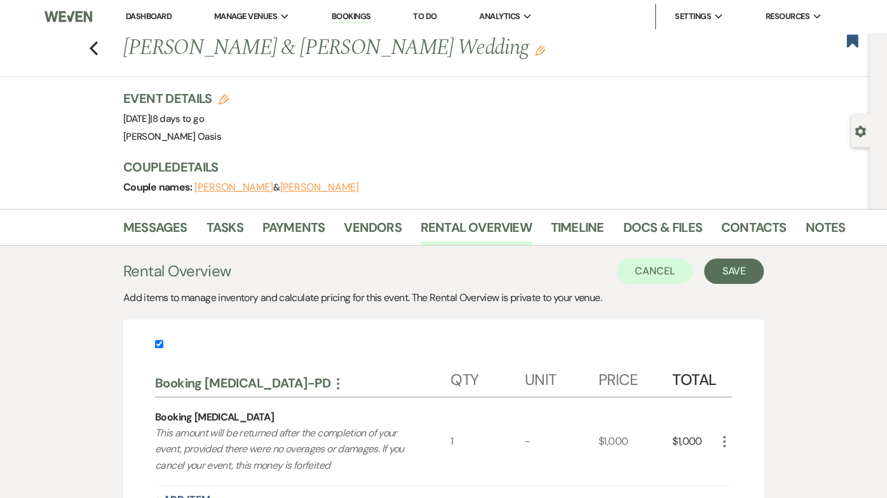
click at [156, 340] on input "checkbox" at bounding box center [159, 344] width 8 height 8
checkbox input "false"
click at [734, 267] on button "Save" at bounding box center [734, 271] width 60 height 25
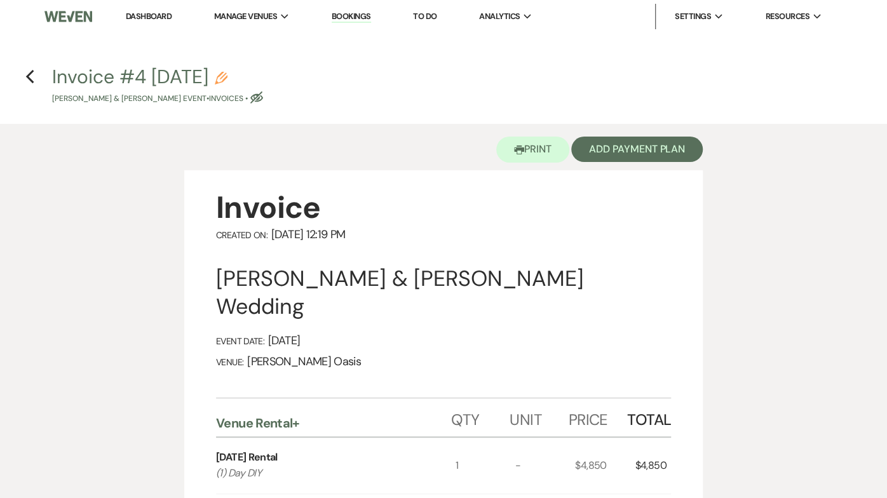
click at [227, 83] on icon "Pencil" at bounding box center [221, 78] width 13 height 13
select select "22"
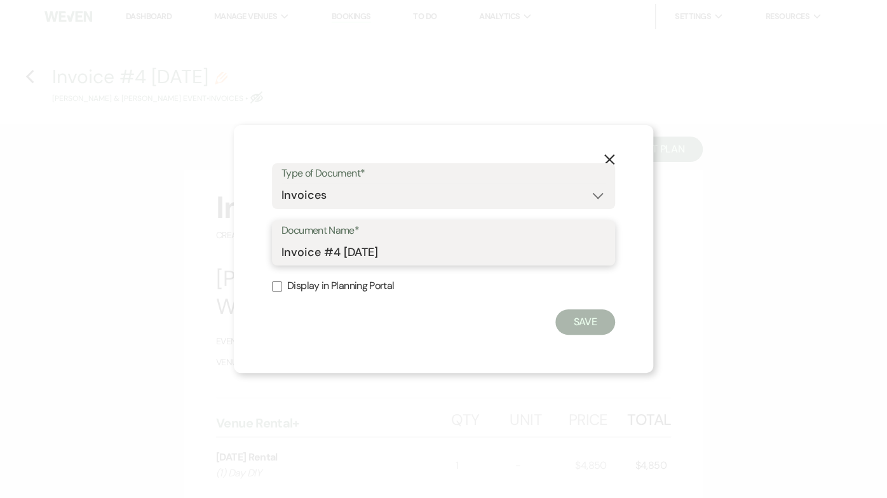
drag, startPoint x: 370, startPoint y: 256, endPoint x: 159, endPoint y: 248, distance: 210.4
click at [161, 248] on div "X Type of Document* Special Event Insurance Vendor Certificate of Insurance Con…" at bounding box center [443, 249] width 887 height 498
type input "Final Invoice."
click at [565, 330] on button "Save" at bounding box center [585, 321] width 60 height 25
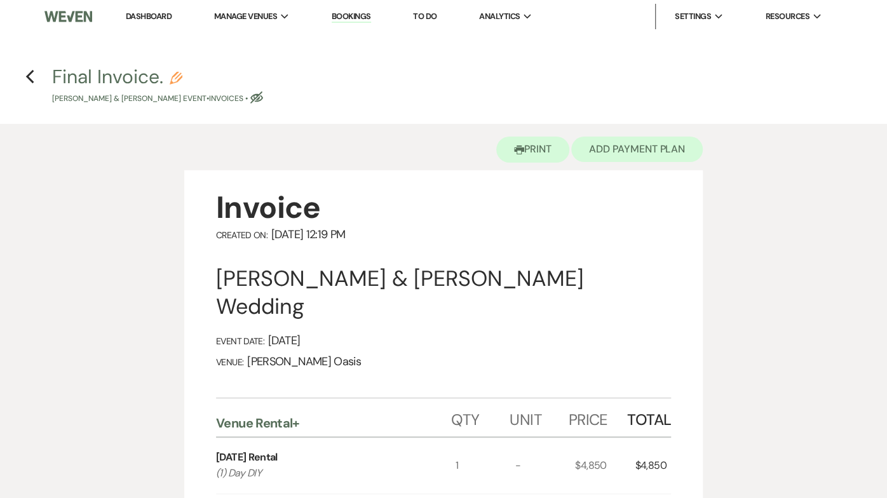
click at [636, 146] on button "Add Payment Plan" at bounding box center [636, 149] width 131 height 25
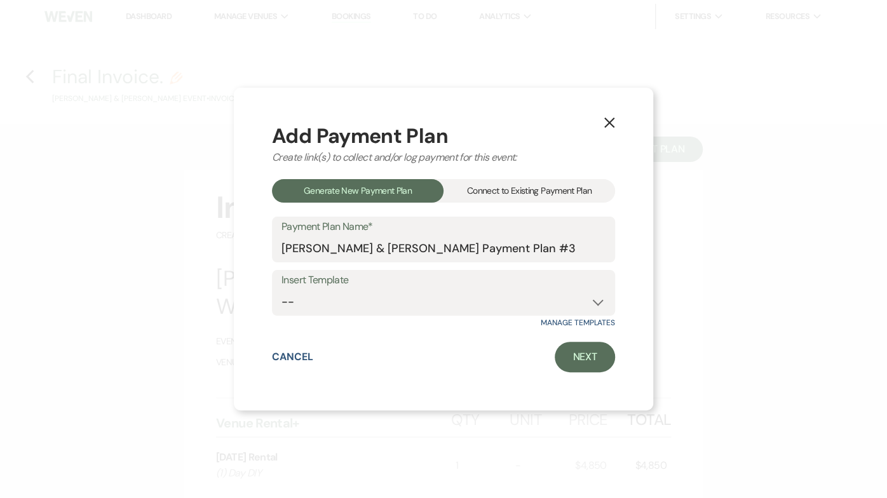
click at [549, 184] on div "Connect to Existing Payment Plan" at bounding box center [528, 191] width 171 height 24
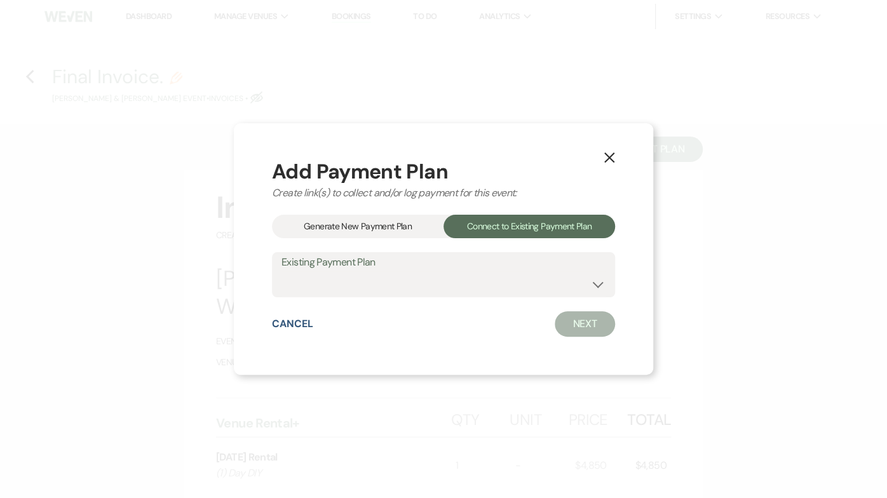
click at [520, 267] on label "Existing Payment Plan" at bounding box center [443, 262] width 324 height 18
select select "15801"
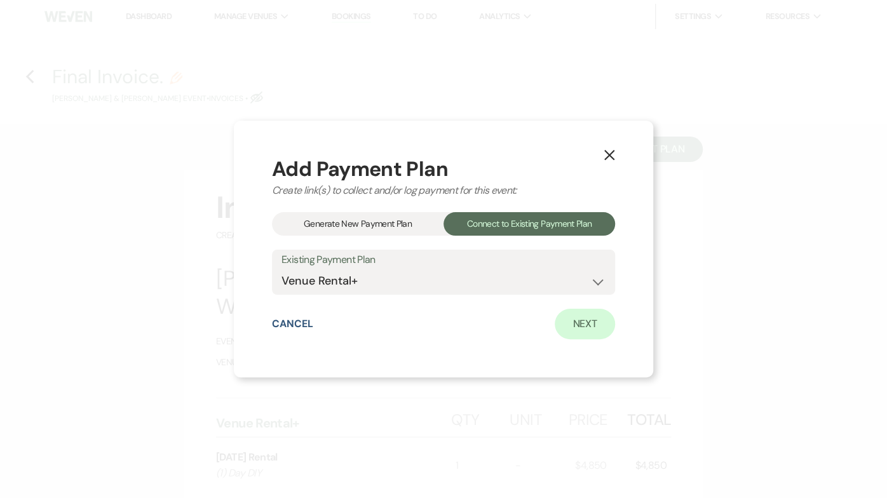
click at [570, 331] on link "Next" at bounding box center [585, 324] width 60 height 30
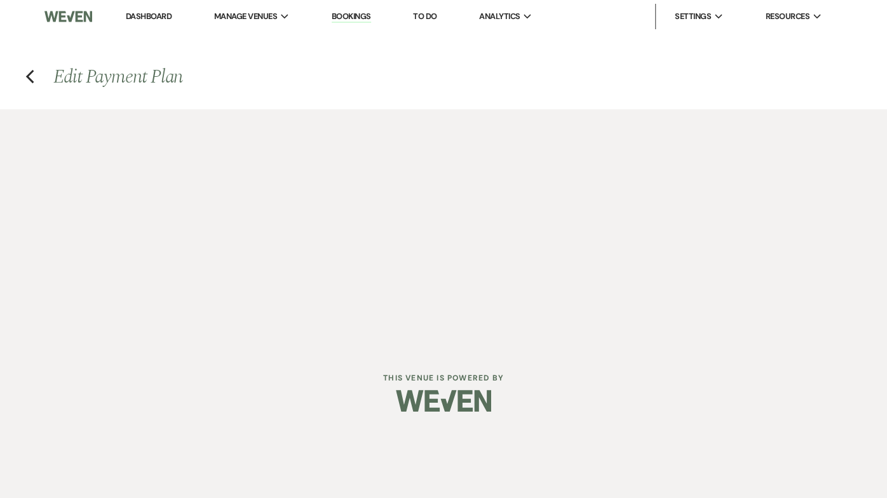
select select "29994"
select select "1"
select select "true"
select select "1"
select select "true"
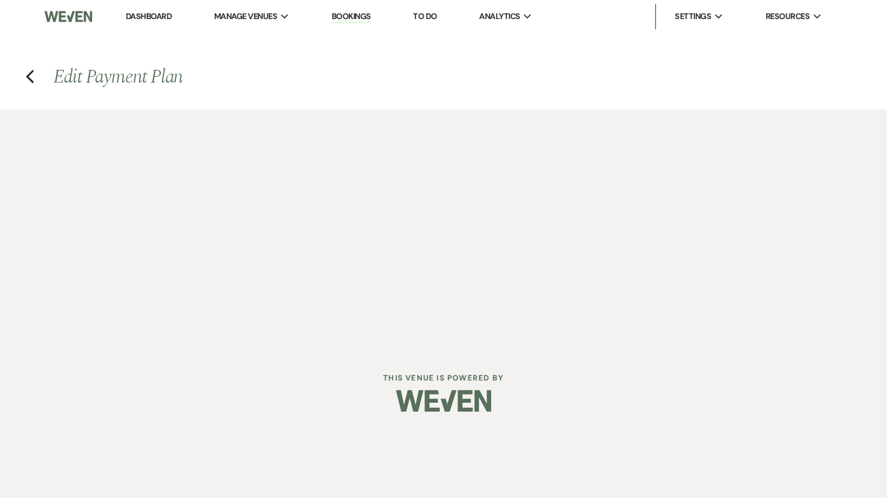
select select "2"
select select "flat"
select select "true"
select select "2"
select select "flat"
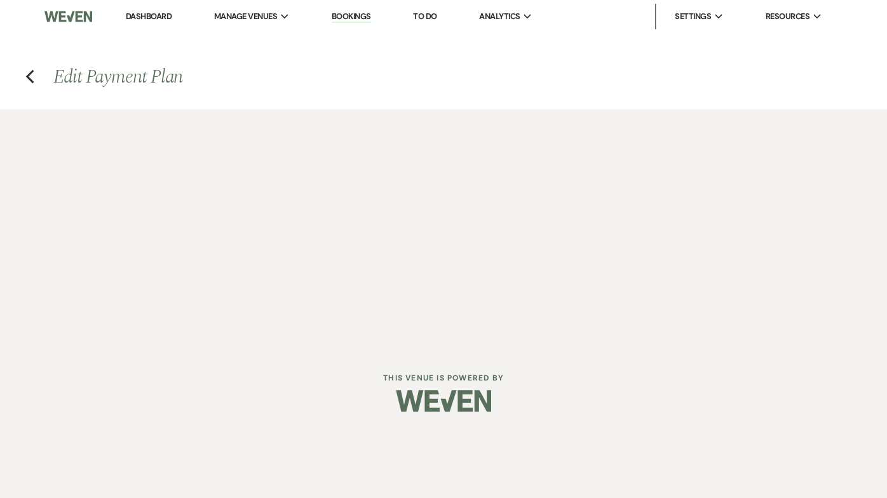
select select "true"
select select "client"
select select "days"
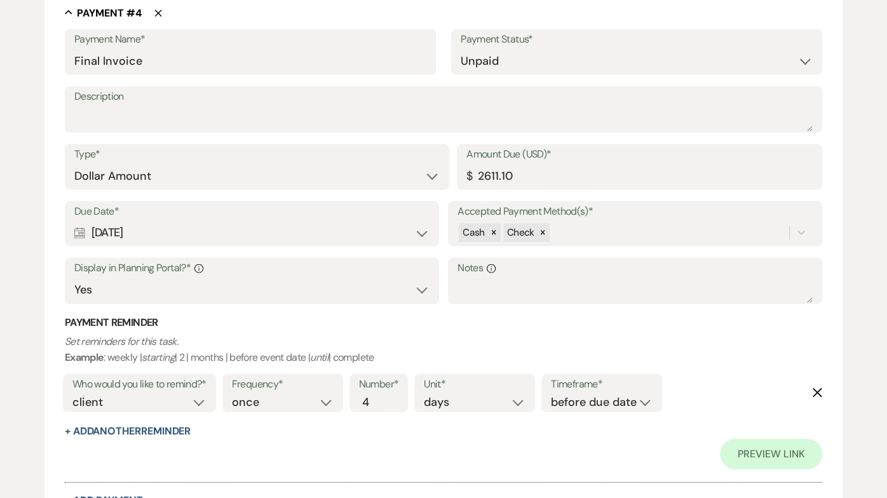
scroll to position [1778, 0]
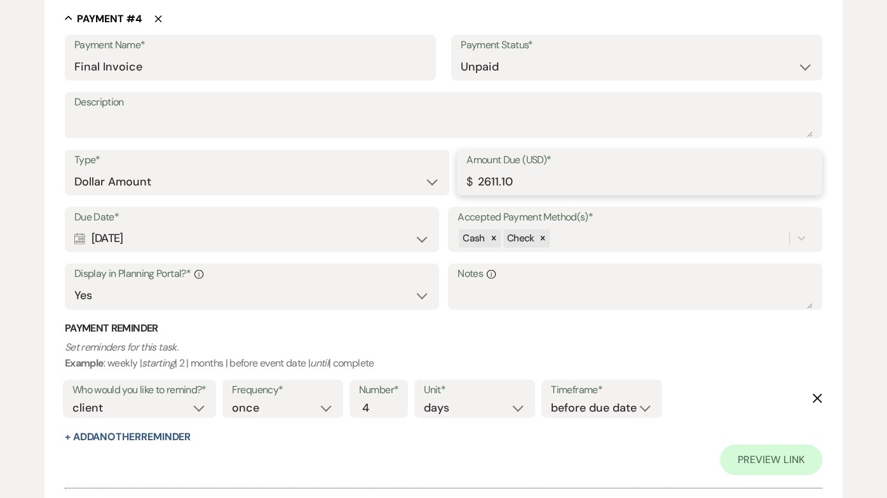
drag, startPoint x: 532, startPoint y: 173, endPoint x: 311, endPoint y: 168, distance: 221.1
click at [311, 169] on div "Type* Dollar Amount Percentage of Grand Total Amount Due (USD)* $ 2611.10" at bounding box center [443, 178] width 757 height 57
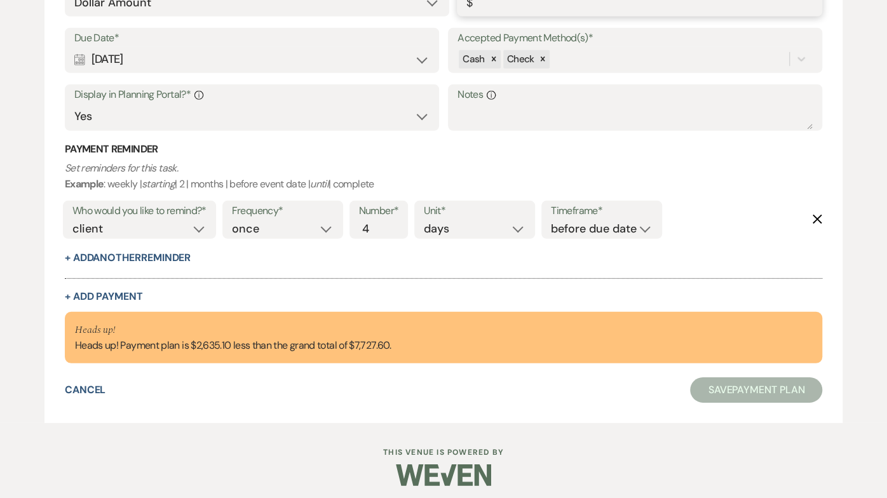
scroll to position [1865, 0]
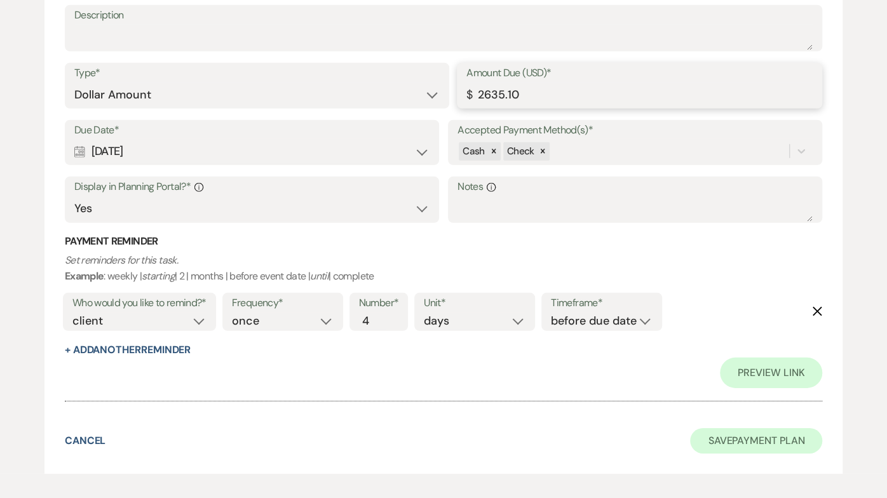
type input "2635.10"
click at [717, 440] on button "Save Payment Plan" at bounding box center [756, 440] width 132 height 25
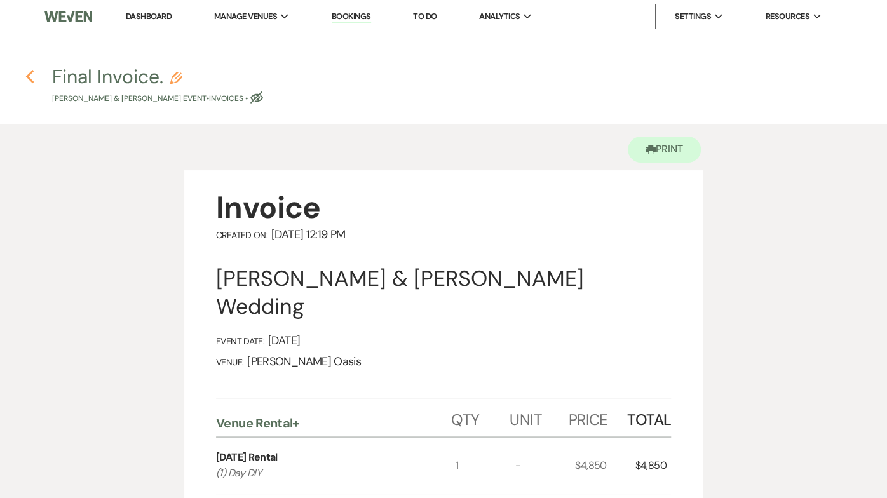
click at [31, 77] on icon "Previous" at bounding box center [30, 76] width 10 height 15
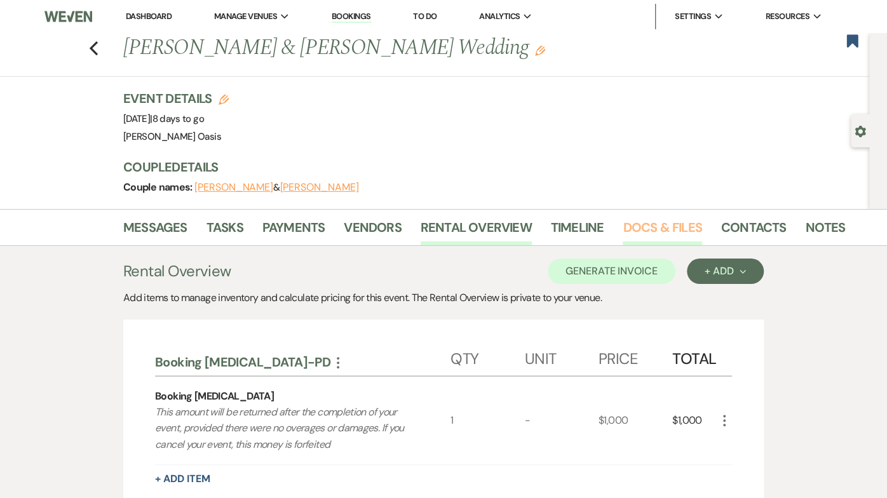
click at [642, 224] on link "Docs & Files" at bounding box center [661, 231] width 79 height 28
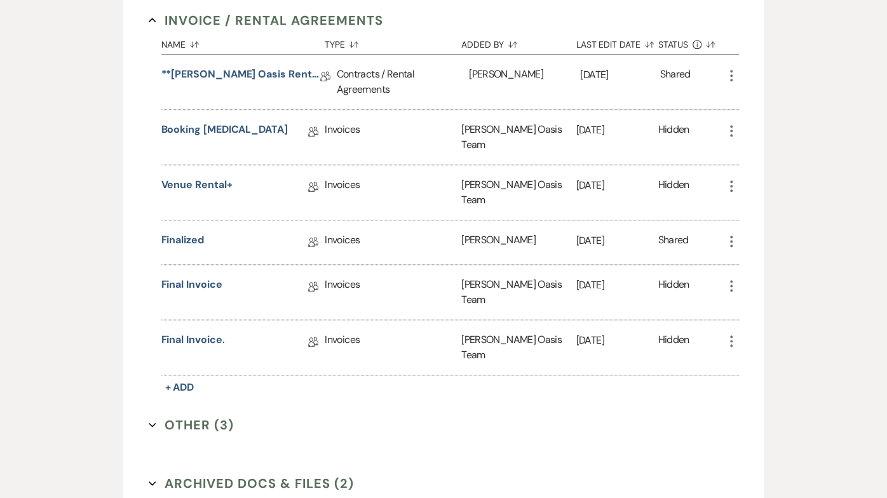
scroll to position [564, 0]
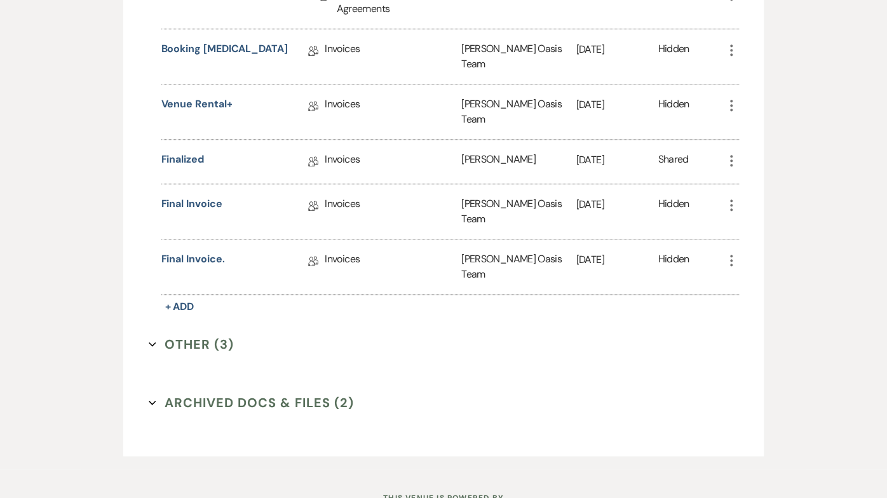
click at [728, 198] on icon "More" at bounding box center [730, 205] width 15 height 15
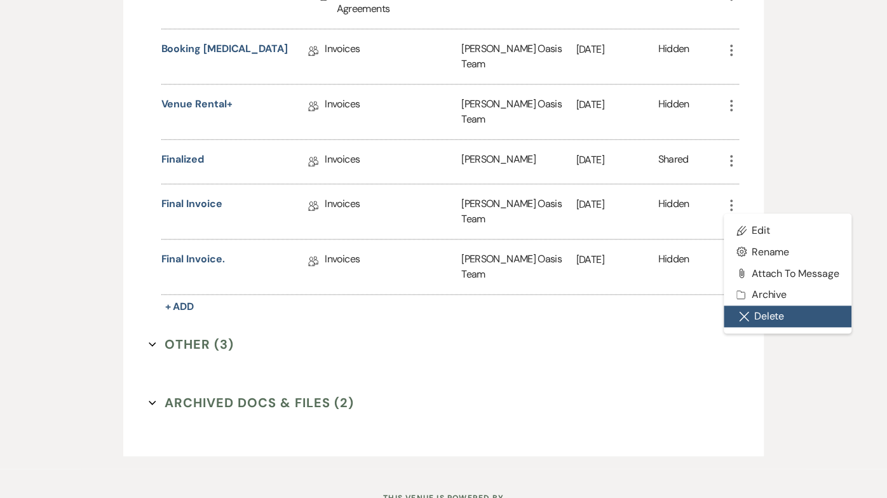
click at [739, 311] on icon "Close Delete X" at bounding box center [744, 316] width 10 height 10
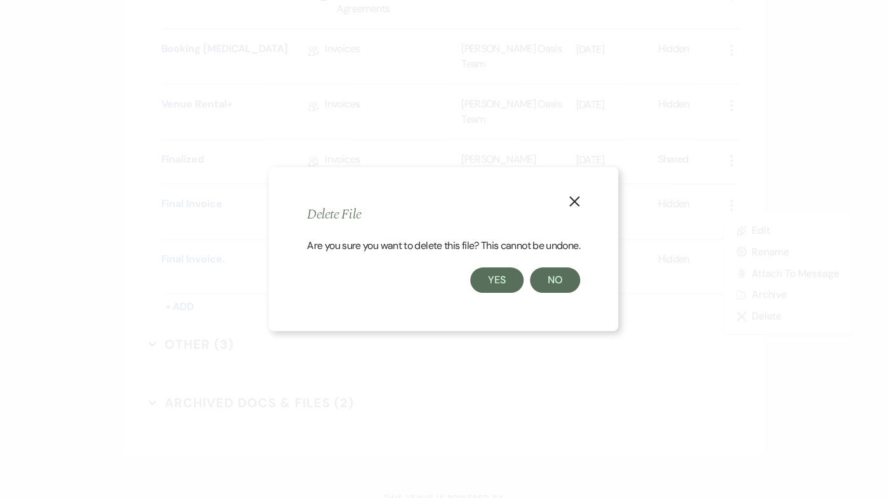
click at [509, 288] on button "Yes" at bounding box center [496, 279] width 53 height 25
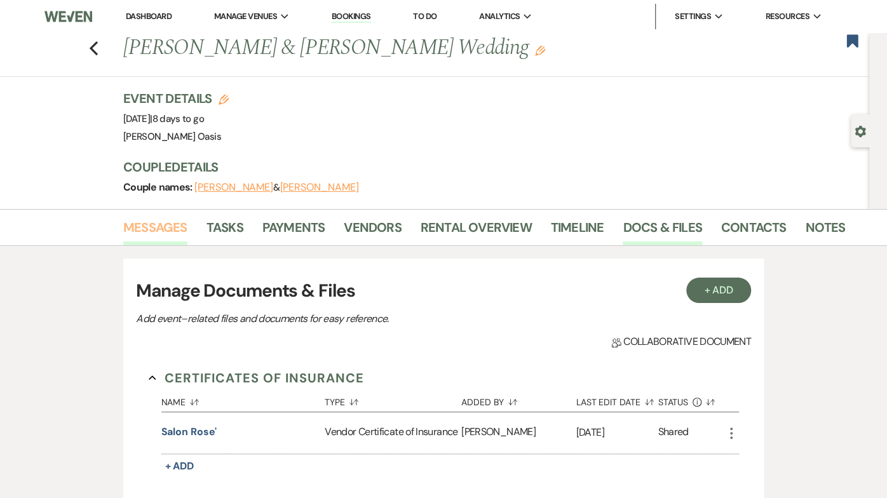
scroll to position [0, 0]
click at [144, 220] on link "Messages" at bounding box center [155, 231] width 64 height 28
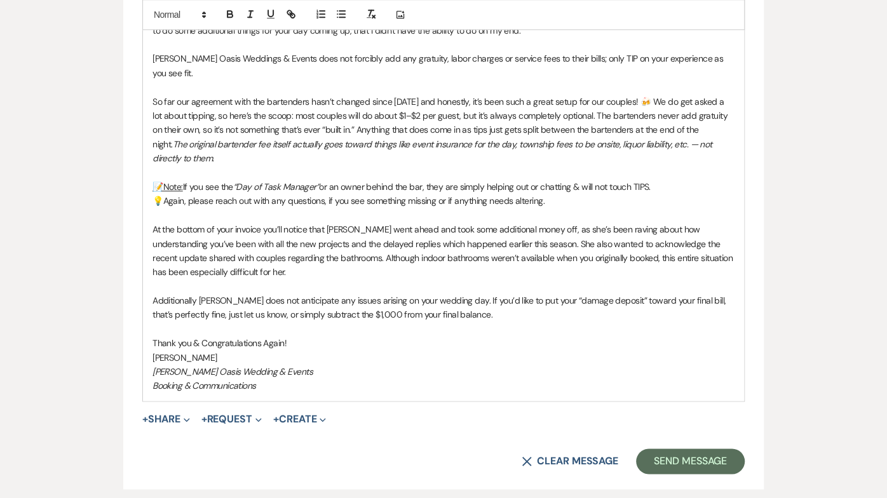
scroll to position [818, 0]
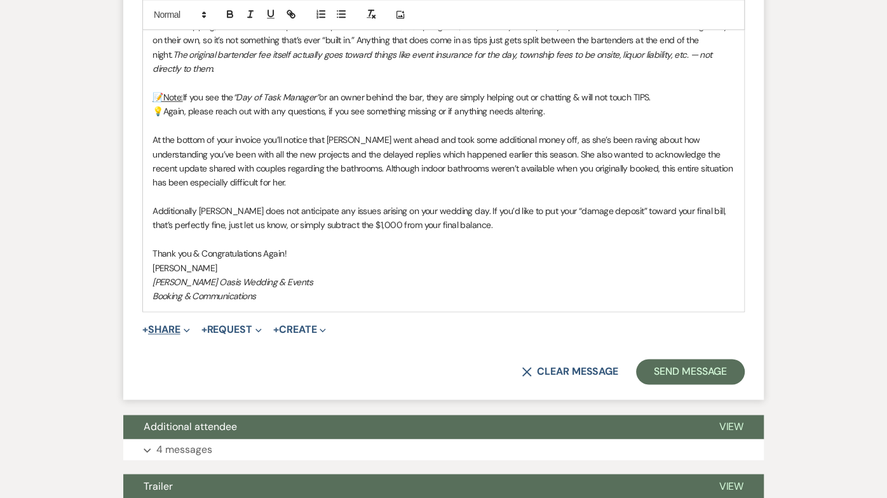
click at [165, 325] on button "+ Share Expand" at bounding box center [166, 330] width 48 height 10
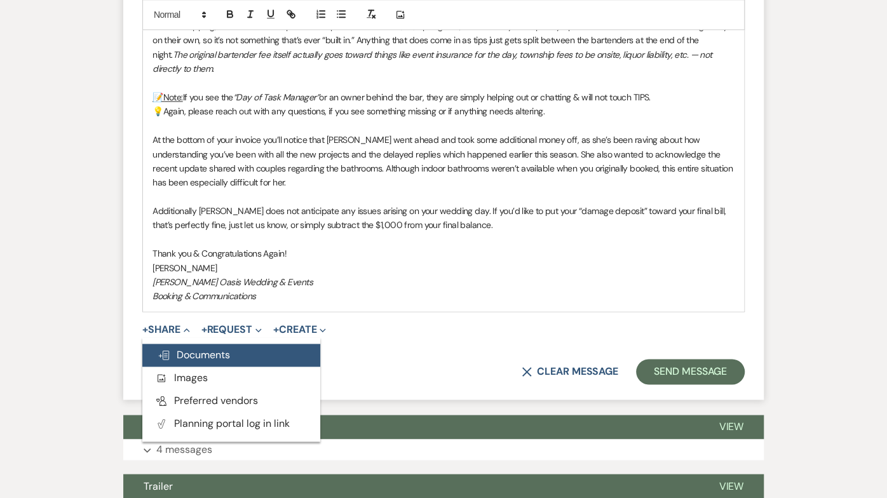
click at [168, 351] on use "button" at bounding box center [164, 355] width 10 height 9
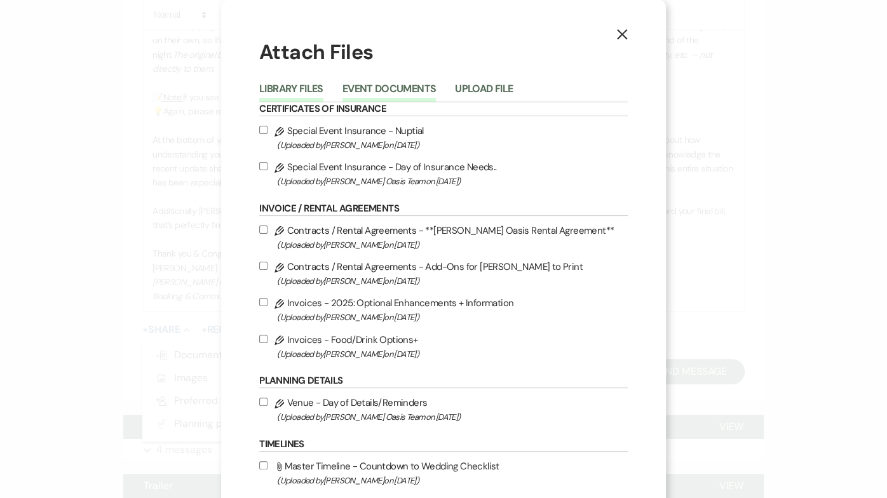
click at [373, 87] on button "Event Documents" at bounding box center [388, 93] width 93 height 18
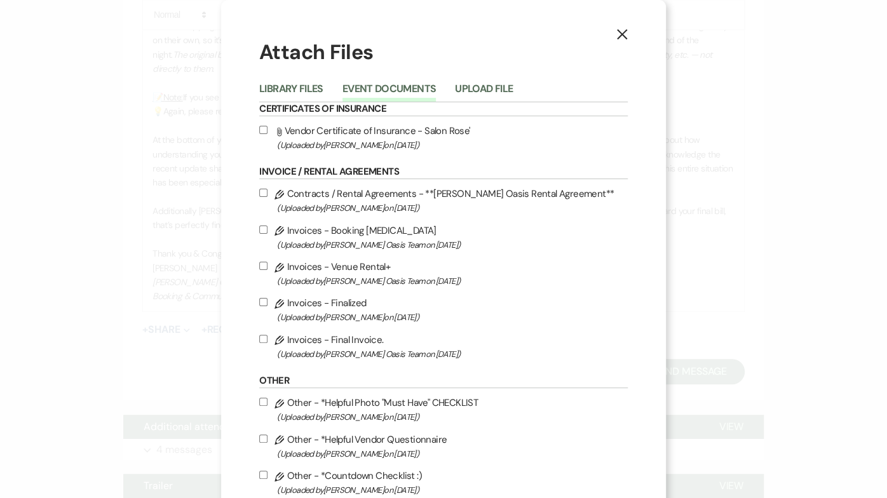
click at [330, 343] on label "Pencil Invoices - Final Invoice. (Uploaded by [PERSON_NAME] Oasis Team on [DATE…" at bounding box center [443, 347] width 368 height 30
click at [267, 343] on input "Pencil Invoices - Final Invoice. (Uploaded by [PERSON_NAME] Oasis Team on [DATE…" at bounding box center [263, 339] width 8 height 8
checkbox input "true"
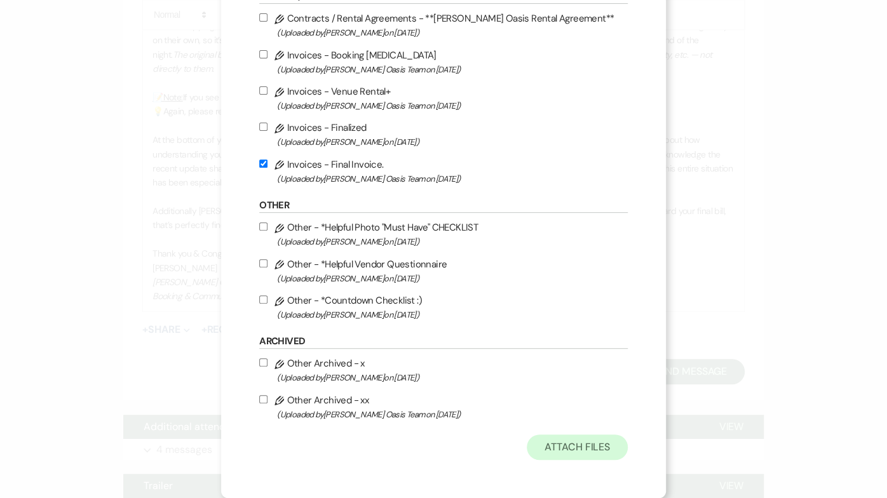
scroll to position [188, 0]
click at [603, 457] on button "Attach Files" at bounding box center [577, 446] width 101 height 25
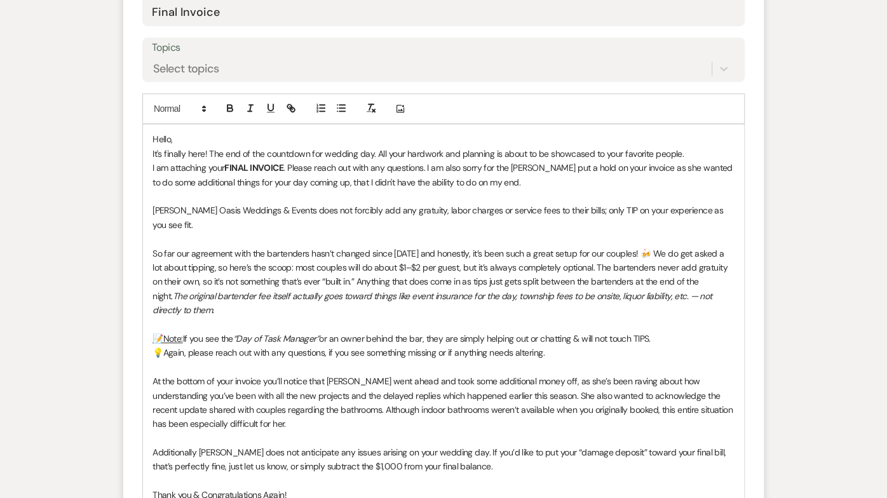
scroll to position [575, 0]
click at [338, 248] on p "So far our agreement with the bartenders hasn’t changed since [DATE] and honest…" at bounding box center [443, 283] width 582 height 71
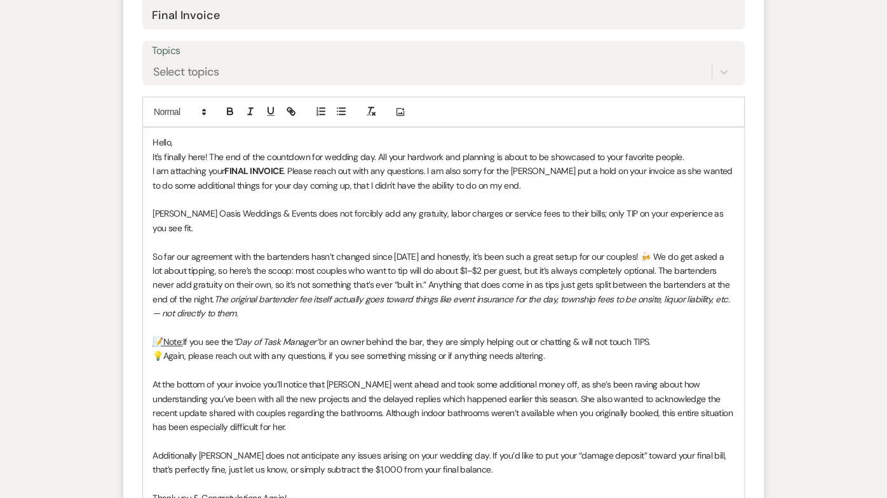
scroll to position [572, 0]
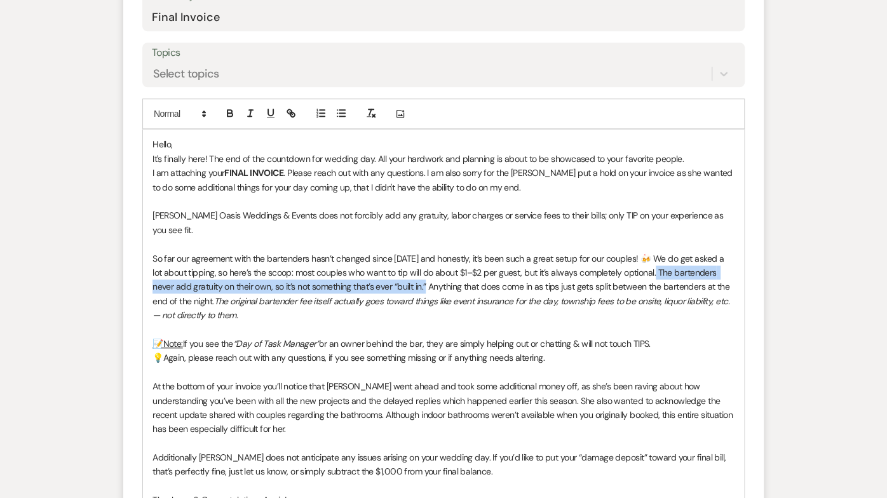
drag, startPoint x: 649, startPoint y: 246, endPoint x: 412, endPoint y: 264, distance: 237.6
click at [412, 264] on p "So far our agreement with the bartenders hasn’t changed since [DATE] and honest…" at bounding box center [443, 287] width 582 height 71
drag, startPoint x: 645, startPoint y: 248, endPoint x: 252, endPoint y: 262, distance: 394.1
click at [252, 262] on p "So far our agreement with the bartenders hasn’t changed since [DATE] and honest…" at bounding box center [443, 287] width 582 height 71
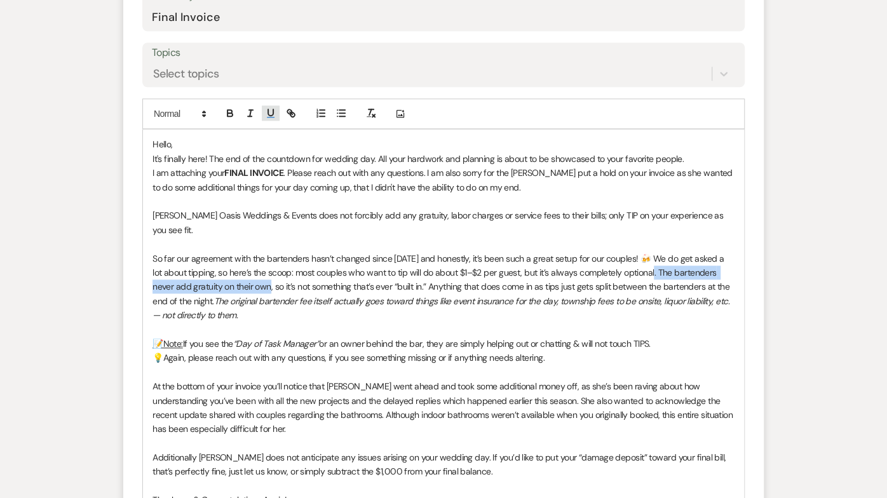
click at [271, 109] on icon "button" at bounding box center [270, 112] width 11 height 11
click at [275, 252] on p "So far our agreement with the bartenders hasn’t changed since [DATE] and honest…" at bounding box center [443, 287] width 582 height 71
drag, startPoint x: 184, startPoint y: 290, endPoint x: 88, endPoint y: 289, distance: 96.6
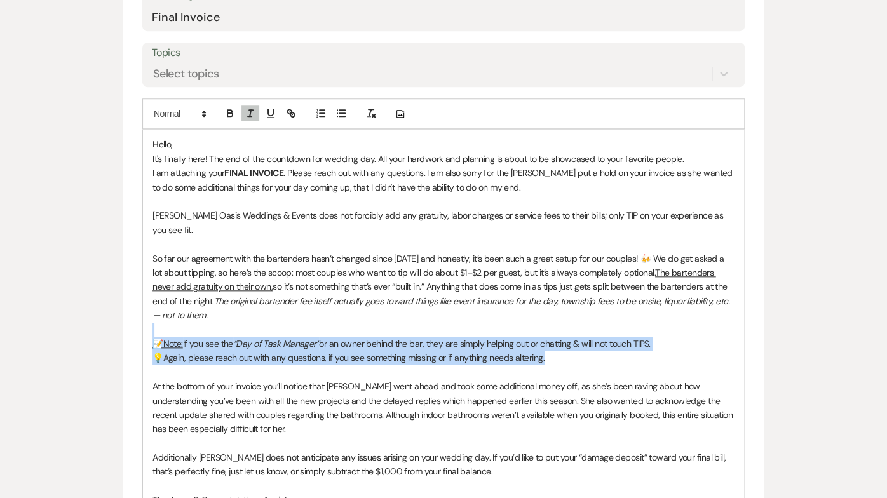
drag, startPoint x: 554, startPoint y: 332, endPoint x: 82, endPoint y: 309, distance: 472.5
copy div "📝Note: If you see the “Day of Task Manager” or an owner behind the bar, they ar…"
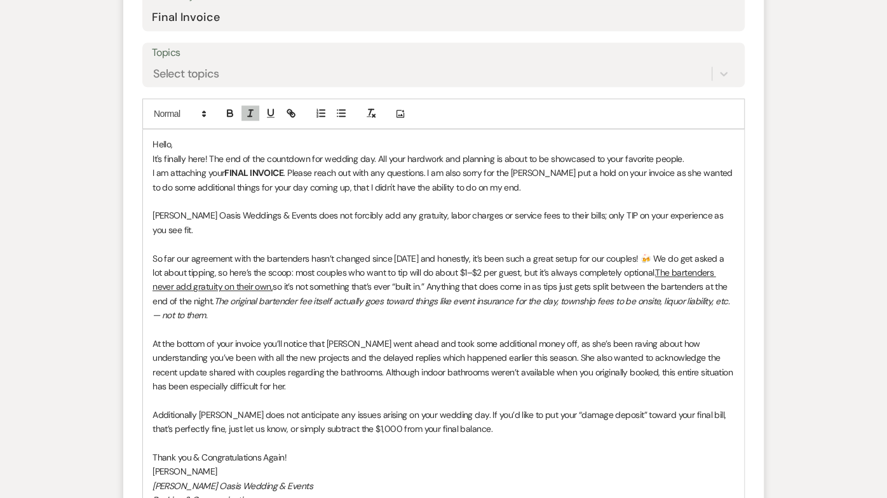
click at [542, 337] on p "At the bottom of your invoice you’ll notice that [PERSON_NAME] went ahead and t…" at bounding box center [443, 365] width 582 height 57
click at [616, 337] on p "At the bottom of your invoice you’ll notice that [PERSON_NAME] went ahead and t…" at bounding box center [443, 365] width 582 height 57
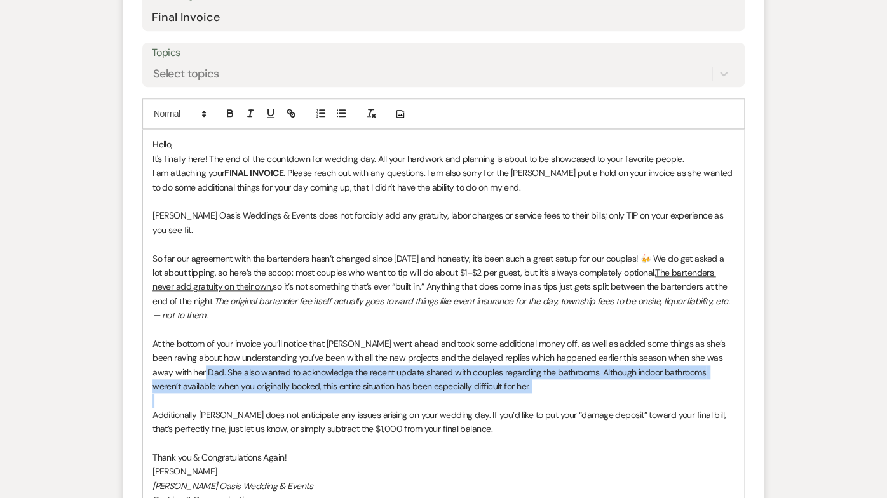
drag, startPoint x: 180, startPoint y: 377, endPoint x: 171, endPoint y: 349, distance: 30.1
click at [171, 349] on div "Hello, It's finally here! The end of the countdown for wedding day. All your ha…" at bounding box center [443, 322] width 601 height 385
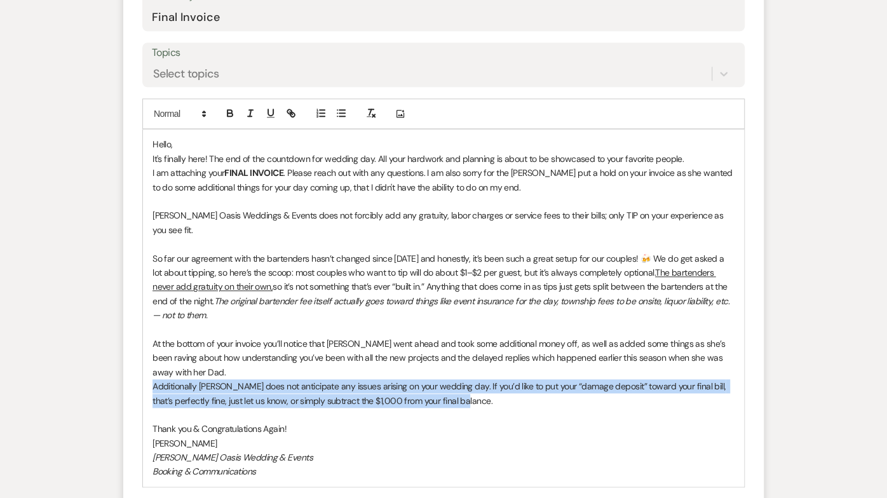
drag, startPoint x: 474, startPoint y: 376, endPoint x: 145, endPoint y: 363, distance: 329.9
click at [145, 363] on div "Hello, It's finally here! The end of the countdown for wedding day. All your ha…" at bounding box center [443, 308] width 601 height 356
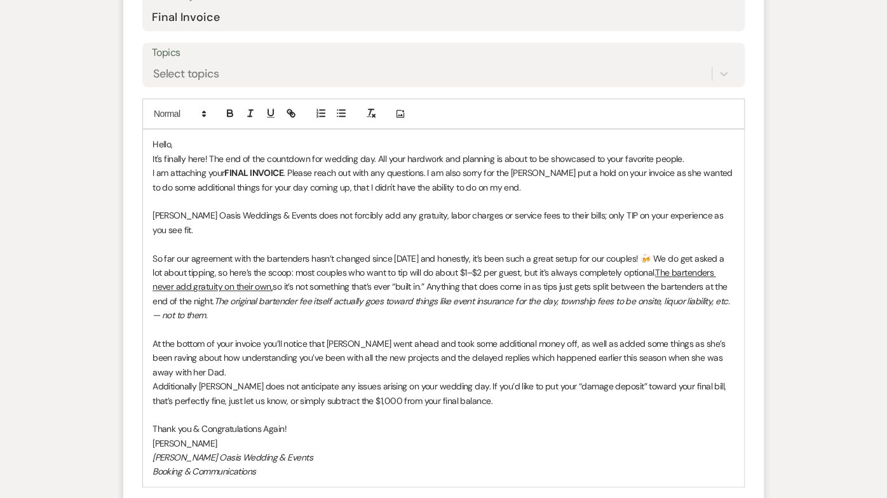
click at [205, 345] on p "At the bottom of your invoice you’ll notice that [PERSON_NAME] went ahead and t…" at bounding box center [443, 358] width 582 height 43
click at [150, 364] on div "Hello, It's finally here! The end of the countdown for wedding day. All your ha…" at bounding box center [443, 308] width 601 height 356
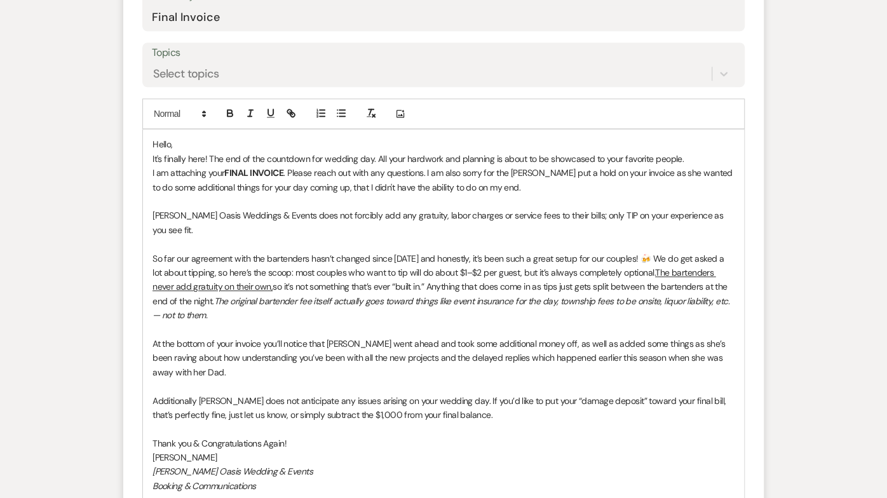
click at [509, 394] on p "Additionally [PERSON_NAME] does not anticipate any issues arising on your weddi…" at bounding box center [443, 408] width 582 height 29
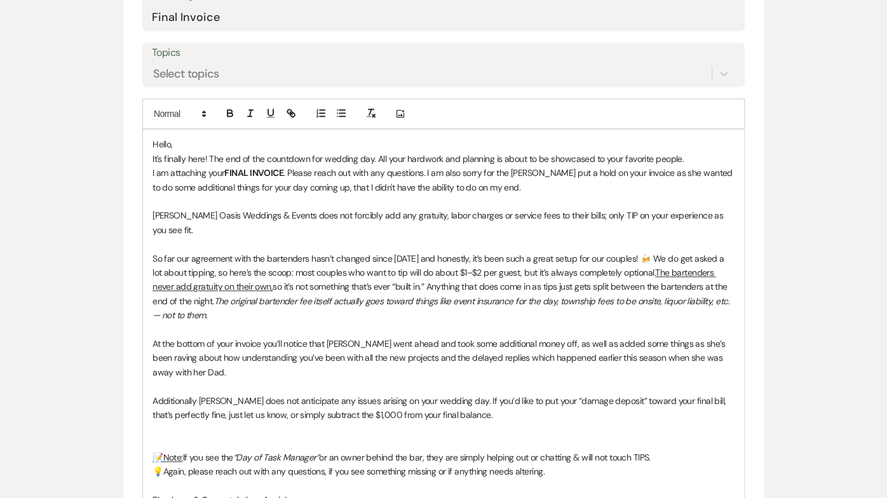
drag, startPoint x: 557, startPoint y: 427, endPoint x: 110, endPoint y: 415, distance: 447.3
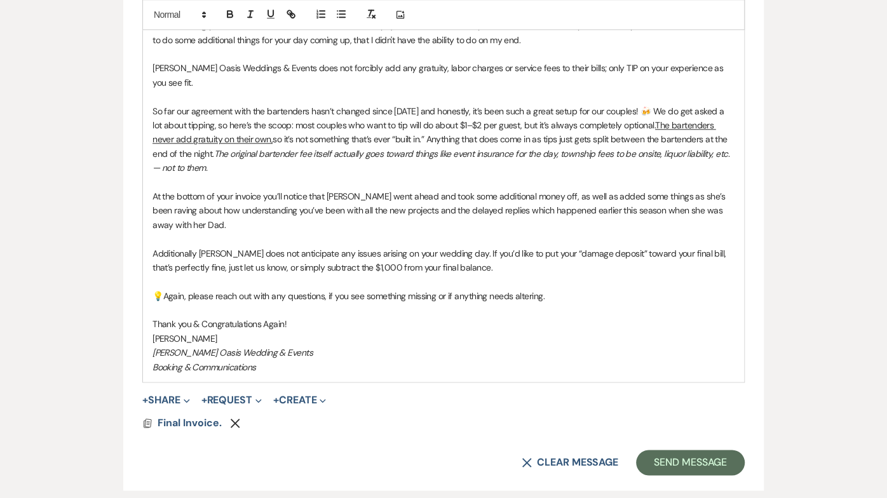
scroll to position [746, 0]
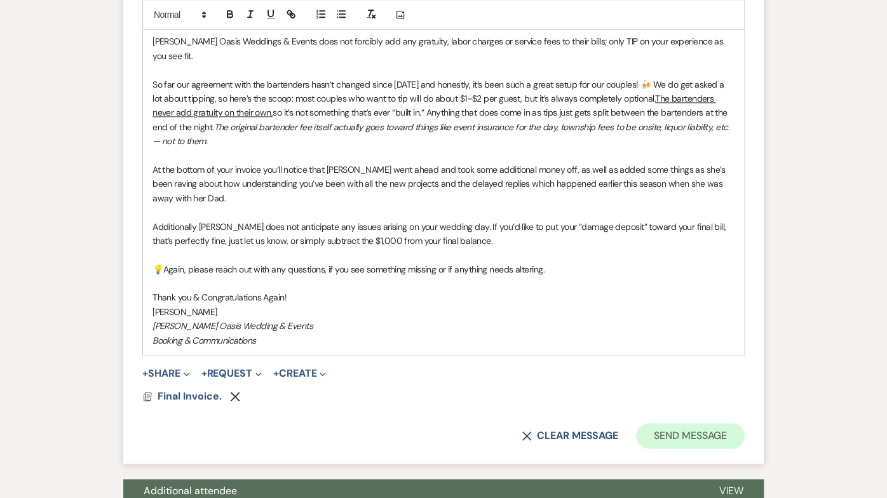
click at [701, 423] on button "Send Message" at bounding box center [690, 435] width 109 height 25
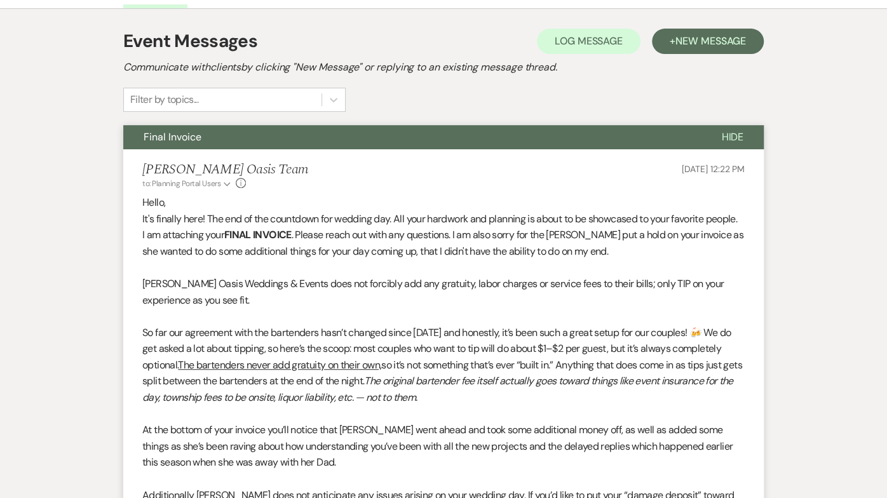
scroll to position [29, 0]
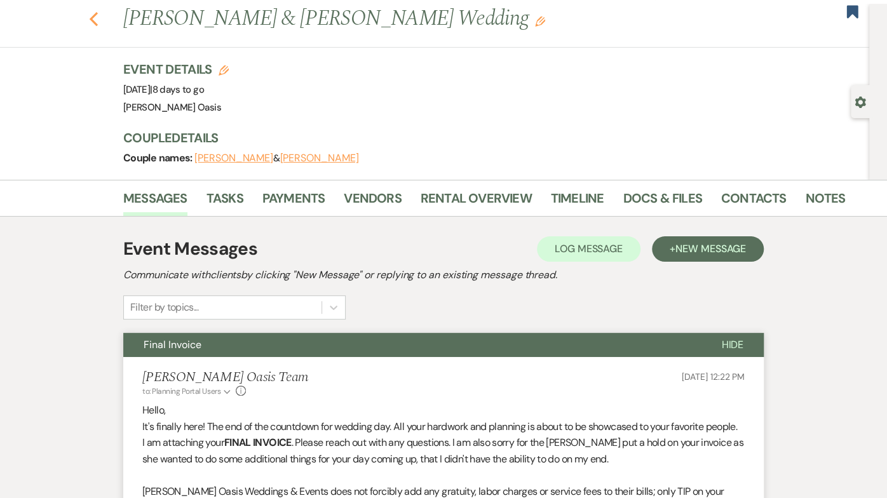
click at [91, 18] on use "button" at bounding box center [94, 19] width 8 height 14
select select "5"
select select "8"
select select "1"
select select "8"
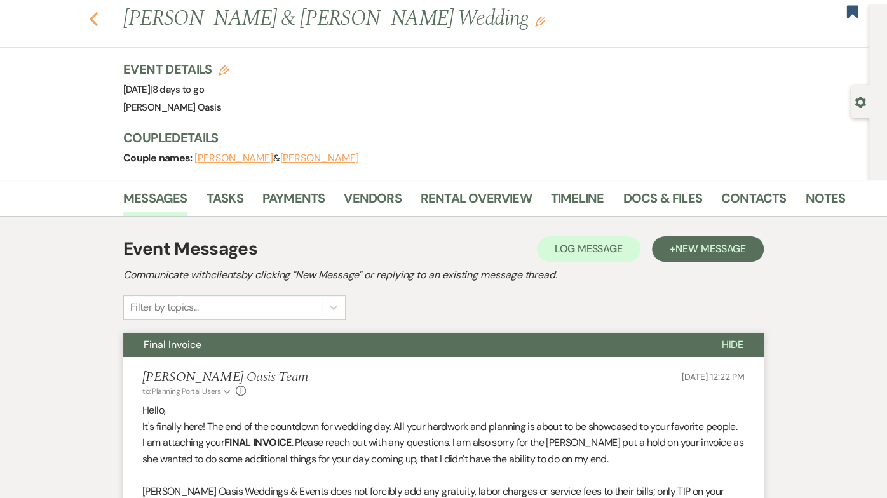
select select "5"
select select "8"
select select "1"
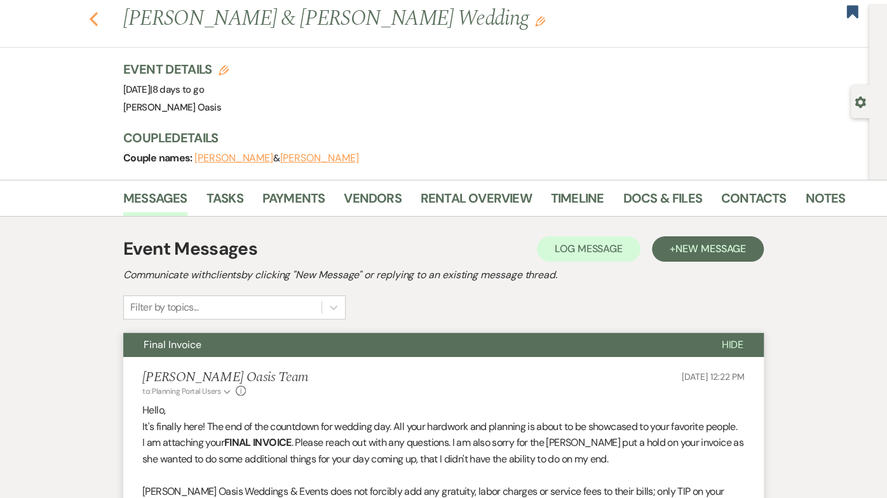
select select "8"
select select "1"
select select "8"
select select "2"
select select "8"
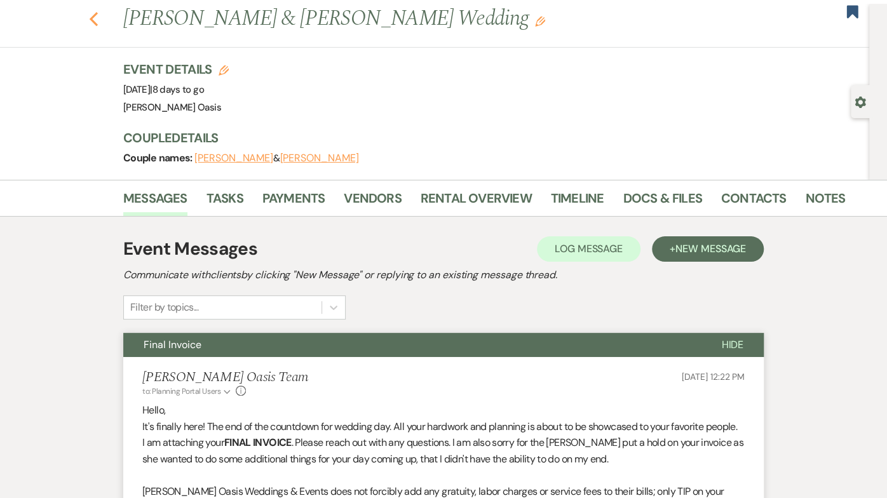
select select "5"
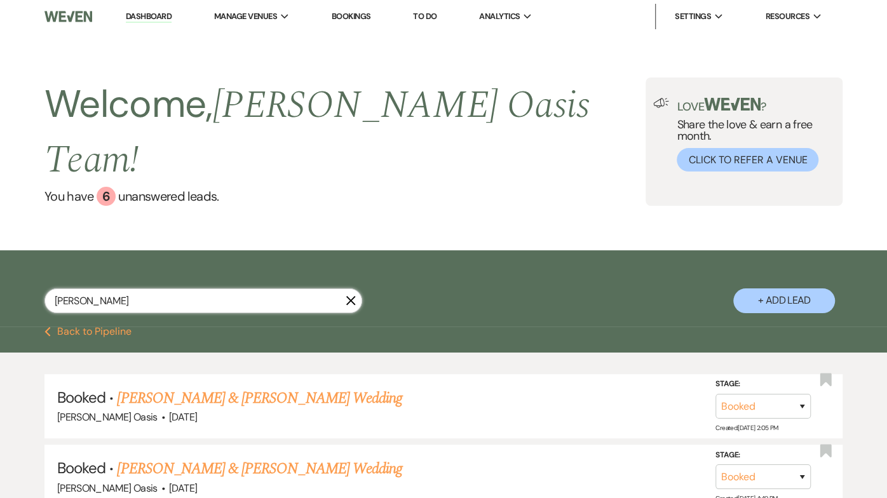
click at [358, 288] on input "[PERSON_NAME]" at bounding box center [203, 300] width 318 height 25
click at [355, 295] on icon "X" at bounding box center [351, 300] width 10 height 10
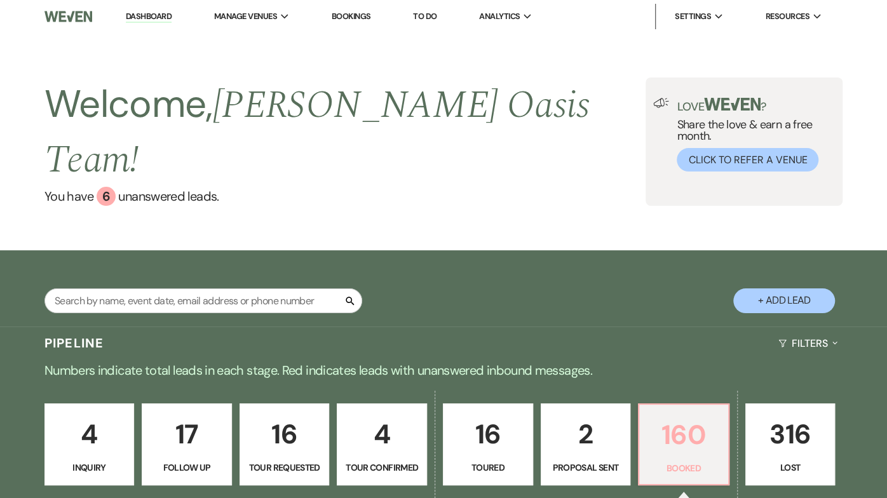
click at [654, 422] on p "160" at bounding box center [684, 434] width 74 height 43
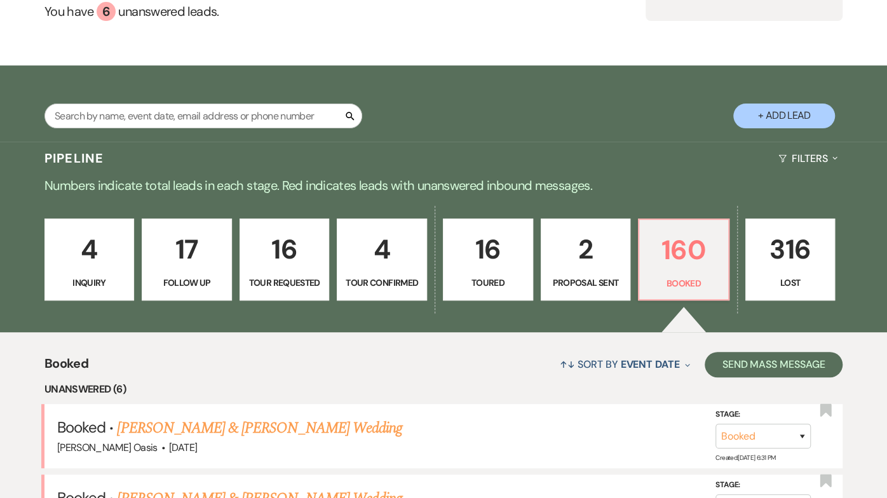
scroll to position [197, 0]
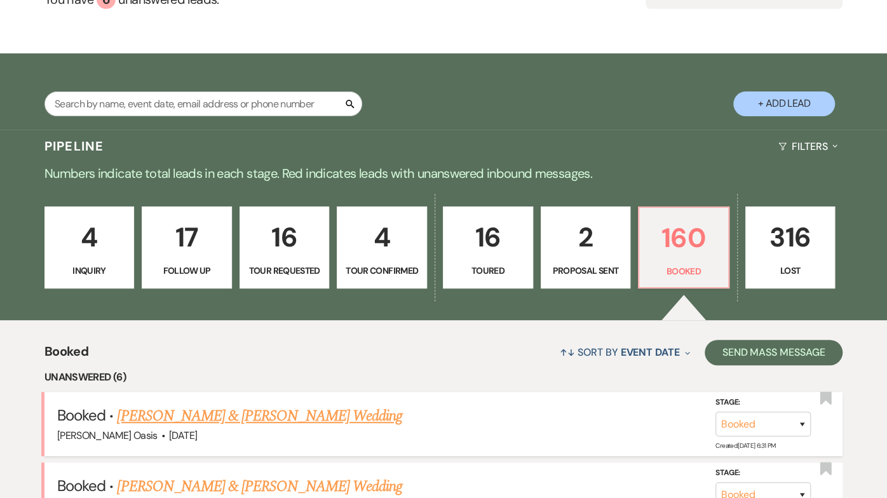
click at [140, 405] on link "[PERSON_NAME] & [PERSON_NAME] Wedding" at bounding box center [259, 416] width 285 height 23
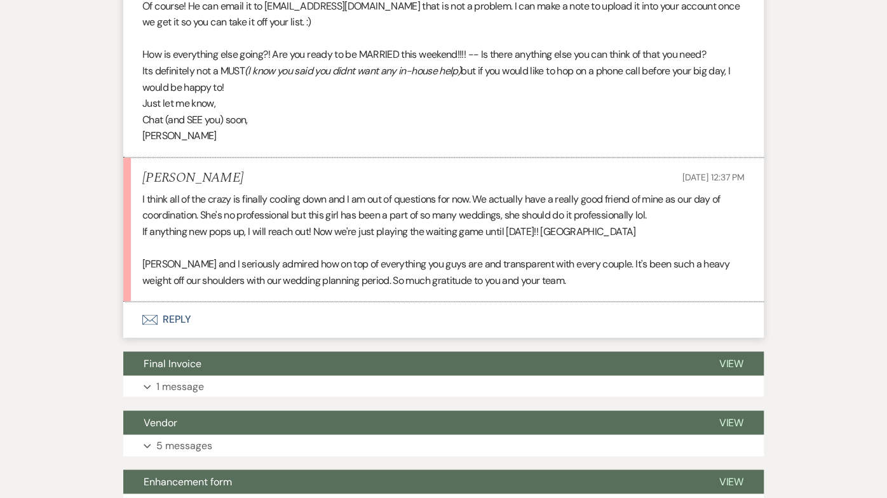
scroll to position [850, 0]
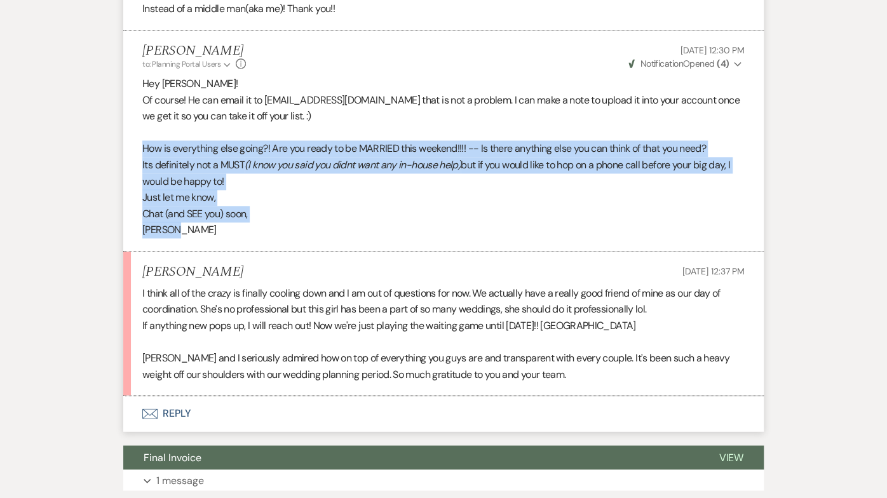
drag, startPoint x: 178, startPoint y: 218, endPoint x: 123, endPoint y: 131, distance: 102.7
click at [123, 131] on li "[PERSON_NAME] to: Planning Portal Users Expand Info [DATE] 12:30 PM Weven Check…" at bounding box center [443, 140] width 640 height 221
copy div "How is everything else going?! Are you ready to be MARRIED this weekend!!!! -- …"
